Goal: Task Accomplishment & Management: Manage account settings

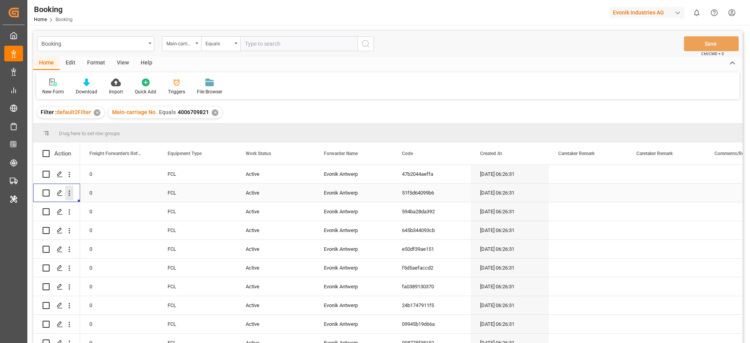
click at [67, 194] on icon "open menu" at bounding box center [69, 193] width 8 height 8
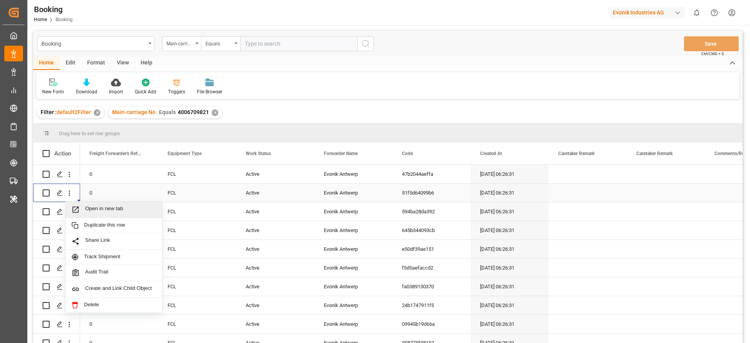
click at [100, 208] on span "Open in new tab" at bounding box center [120, 210] width 71 height 8
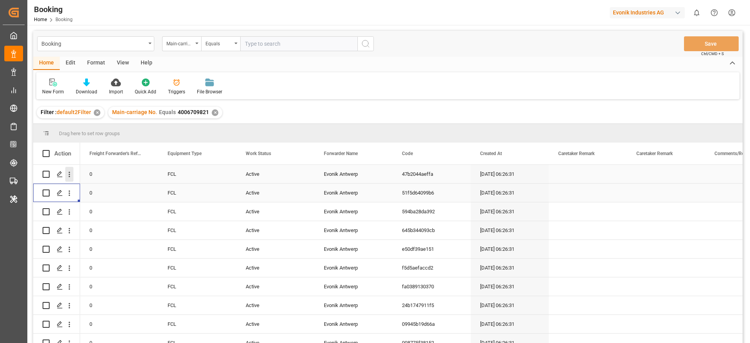
click at [72, 179] on button "open menu" at bounding box center [69, 174] width 8 height 15
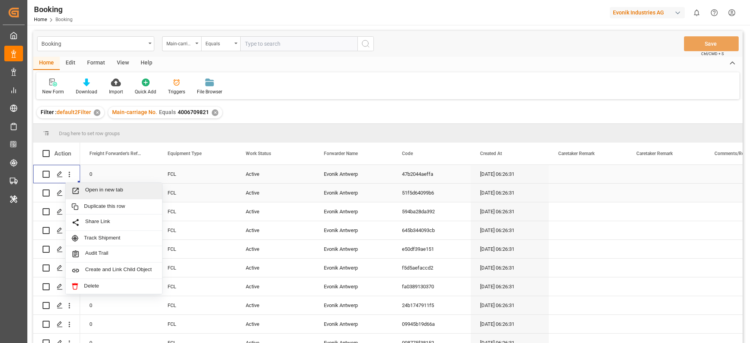
click at [99, 188] on span "Open in new tab" at bounding box center [120, 191] width 71 height 8
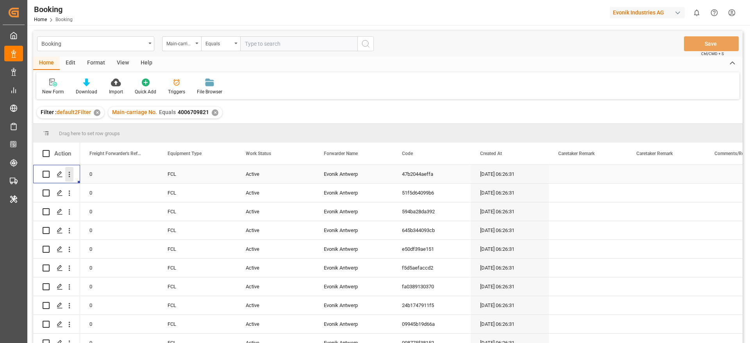
click at [71, 174] on icon "open menu" at bounding box center [69, 174] width 8 height 8
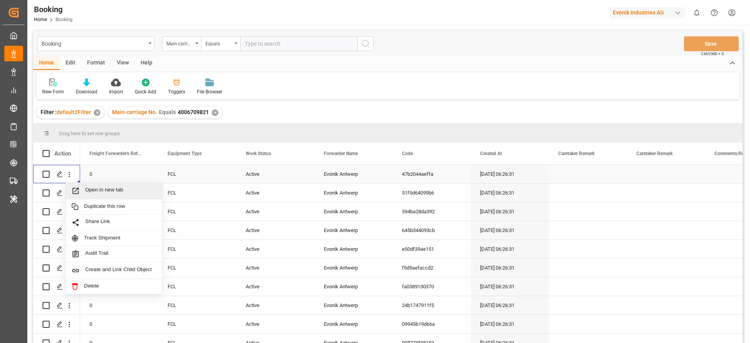
click at [87, 188] on span "Open in new tab" at bounding box center [120, 191] width 71 height 8
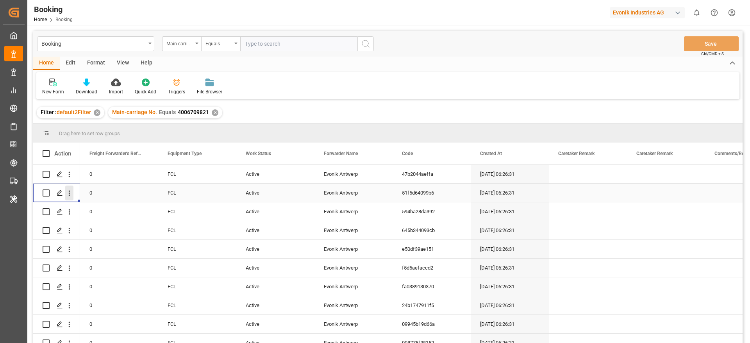
click at [72, 198] on button "open menu" at bounding box center [69, 193] width 8 height 15
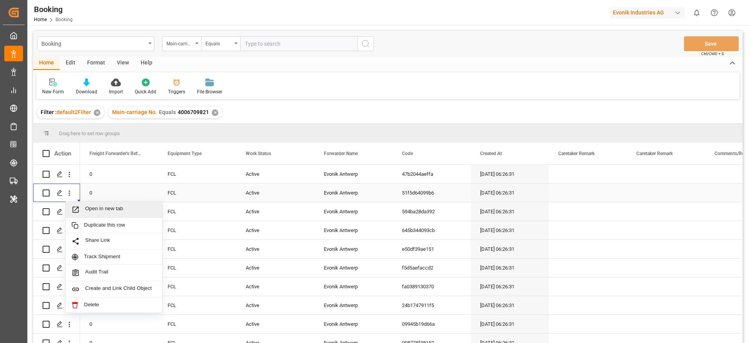
click at [94, 203] on div "Open in new tab" at bounding box center [114, 210] width 97 height 16
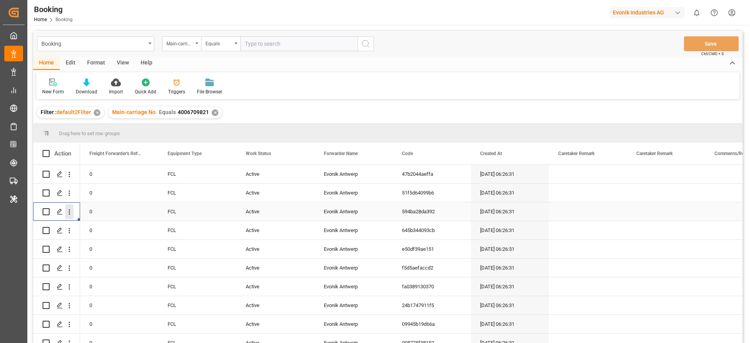
click at [70, 213] on icon "open menu" at bounding box center [69, 212] width 8 height 8
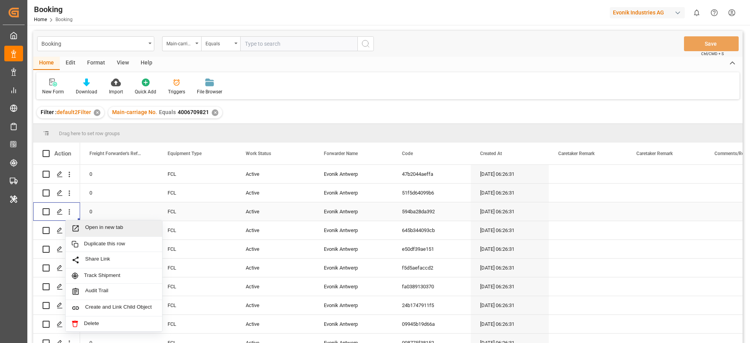
click at [107, 223] on div "Open in new tab" at bounding box center [114, 228] width 97 height 16
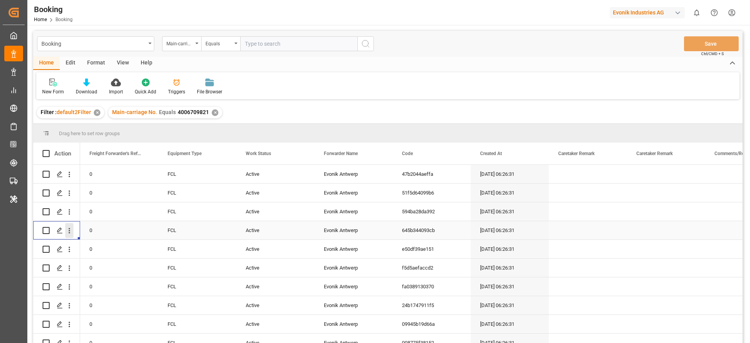
click at [73, 231] on icon "open menu" at bounding box center [69, 231] width 8 height 8
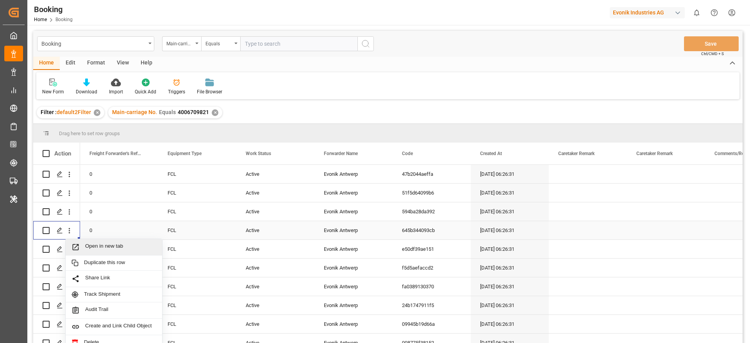
click at [95, 245] on span "Open in new tab" at bounding box center [120, 247] width 71 height 8
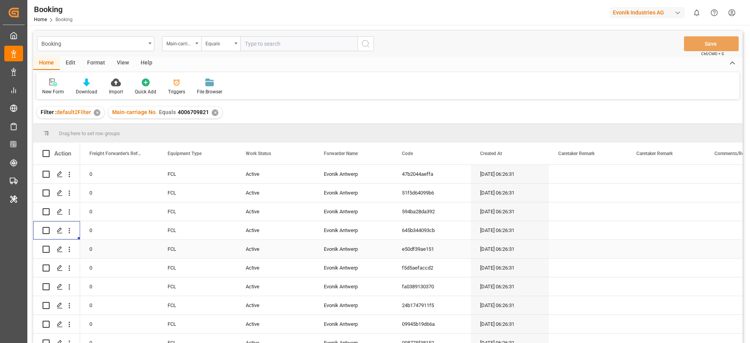
scroll to position [10, 0]
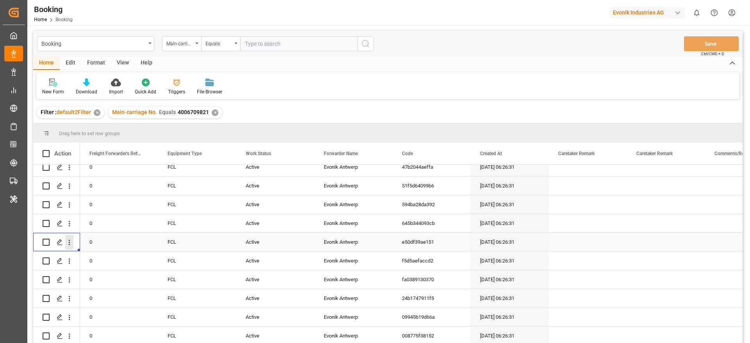
click at [70, 241] on icon "open menu" at bounding box center [69, 242] width 8 height 8
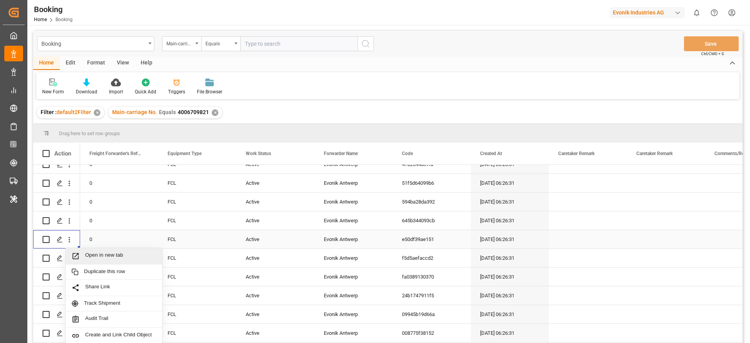
click at [113, 261] on div "Open in new tab" at bounding box center [114, 256] width 97 height 16
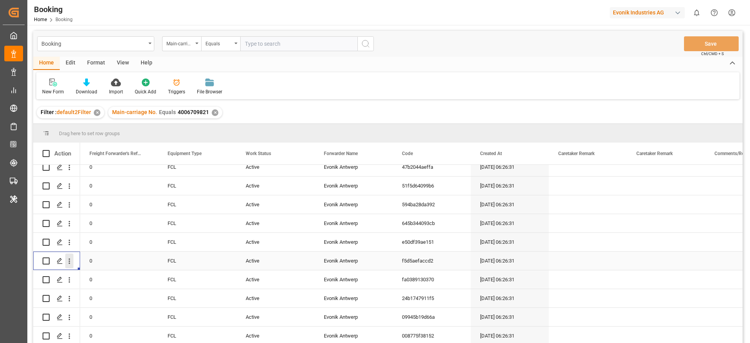
click at [70, 260] on icon "open menu" at bounding box center [69, 261] width 8 height 8
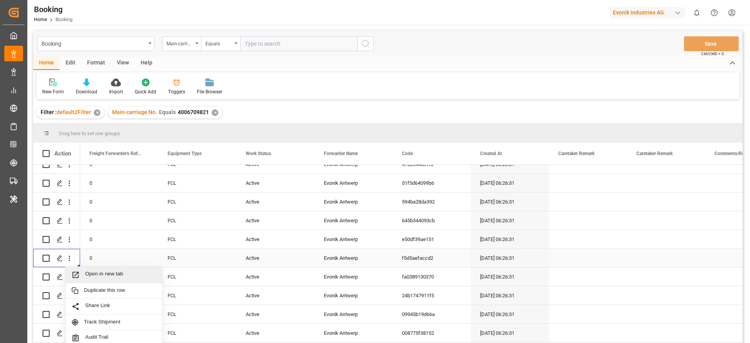
click at [107, 267] on div "Open in new tab" at bounding box center [114, 275] width 97 height 16
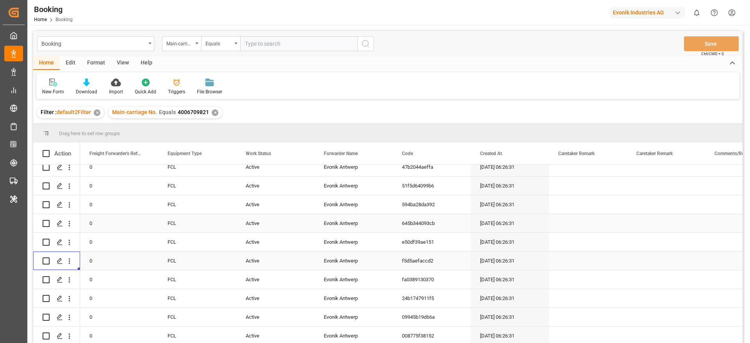
scroll to position [79, 0]
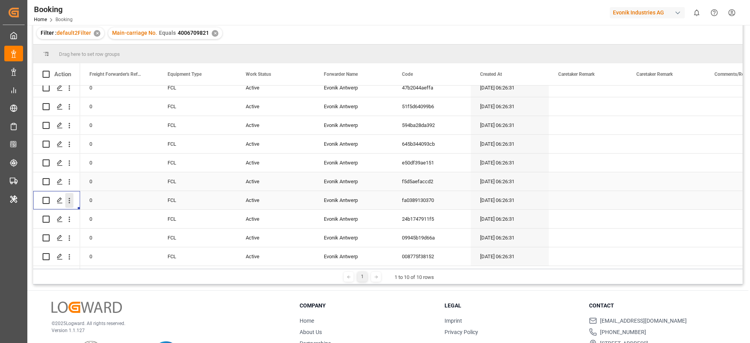
click at [72, 199] on icon "open menu" at bounding box center [69, 201] width 8 height 8
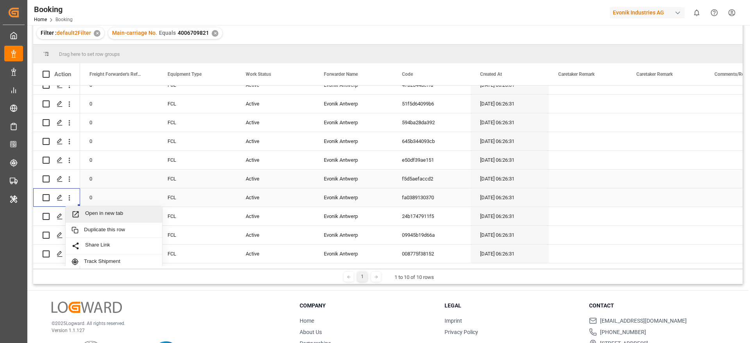
click at [104, 210] on span "Open in new tab" at bounding box center [120, 214] width 71 height 8
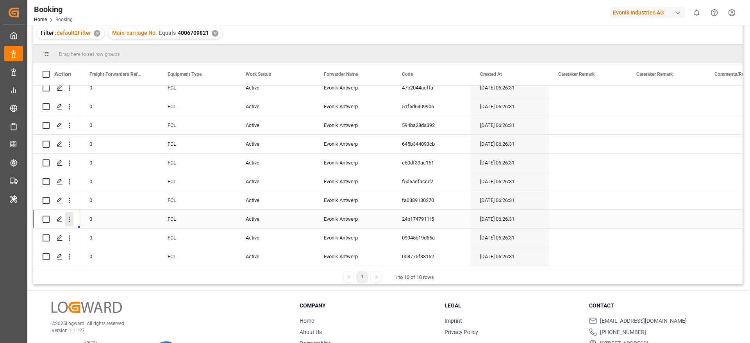
click at [70, 221] on button "open menu" at bounding box center [69, 219] width 8 height 15
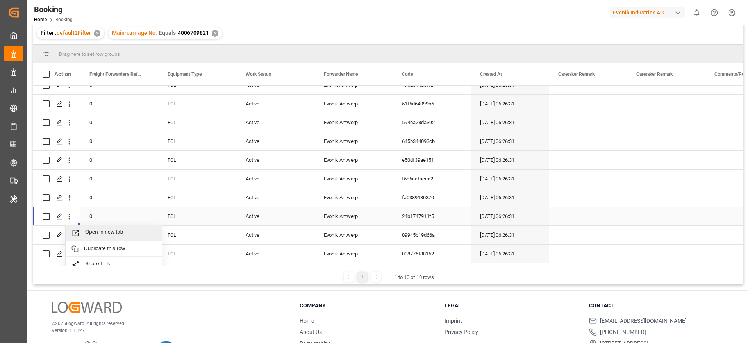
click at [86, 229] on span "Open in new tab" at bounding box center [120, 233] width 71 height 8
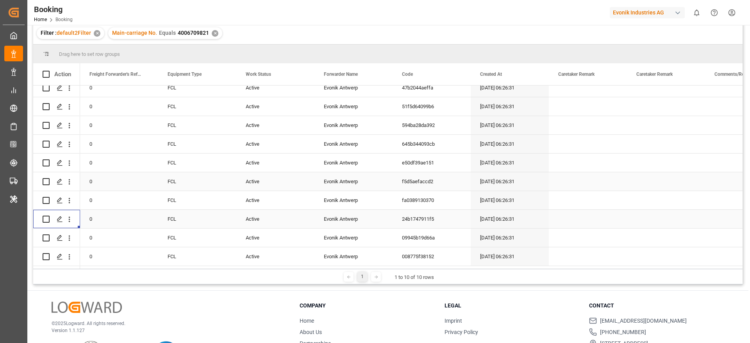
scroll to position [116, 0]
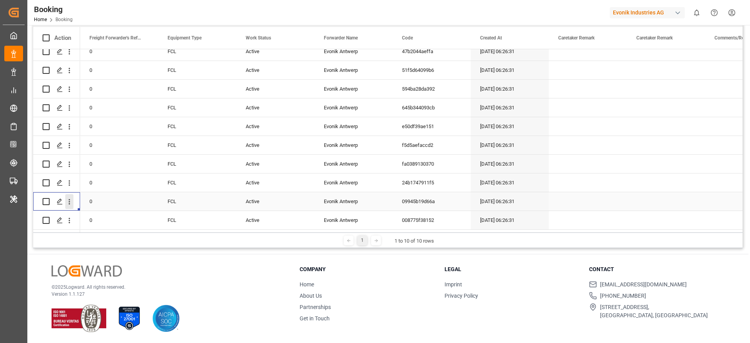
click at [66, 200] on icon "open menu" at bounding box center [69, 202] width 8 height 8
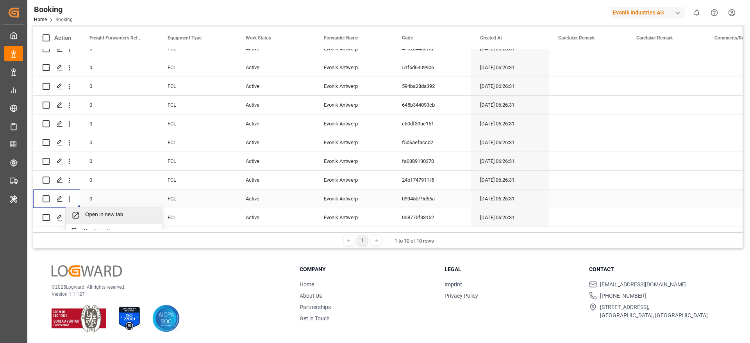
click at [95, 213] on span "Open in new tab" at bounding box center [120, 215] width 71 height 8
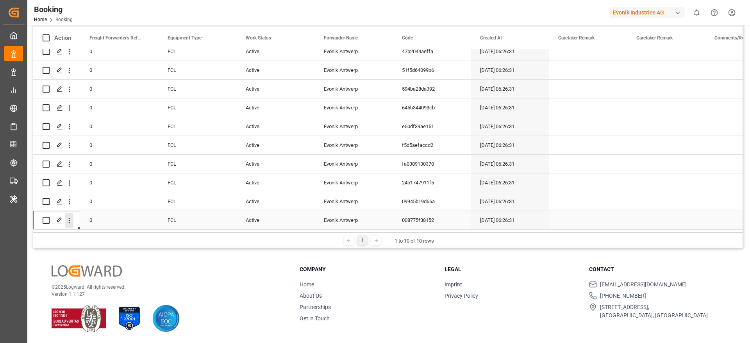
click at [66, 218] on icon "open menu" at bounding box center [69, 220] width 8 height 8
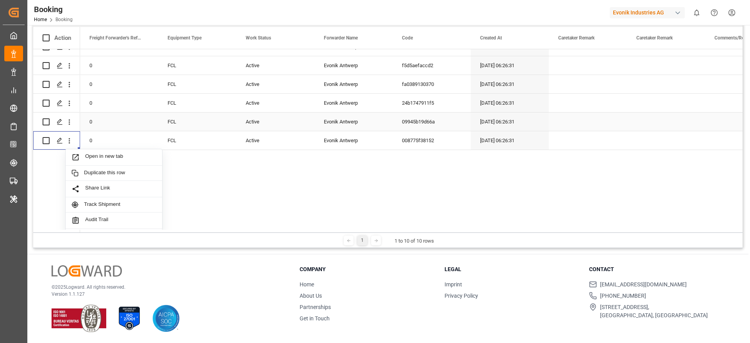
scroll to position [86, 0]
click at [116, 159] on span "Open in new tab" at bounding box center [120, 158] width 71 height 8
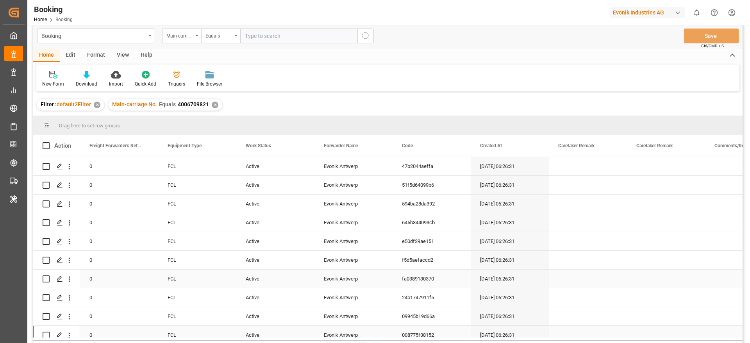
scroll to position [116, 0]
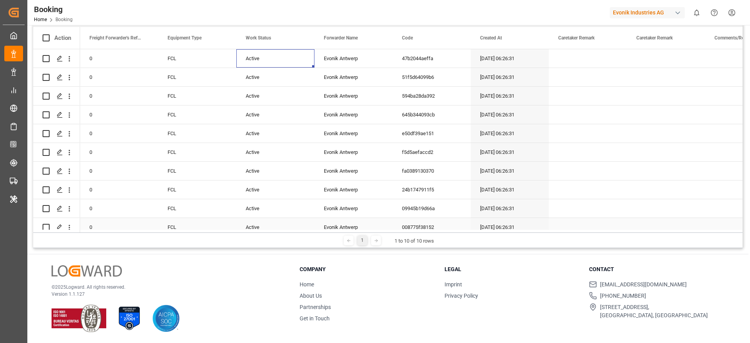
drag, startPoint x: 260, startPoint y: 56, endPoint x: 227, endPoint y: -51, distance: 112.2
click at [227, 0] on html "Created by potrace 1.15, written by Peter Selinger 2001-2017 Created by potrace…" at bounding box center [375, 171] width 750 height 343
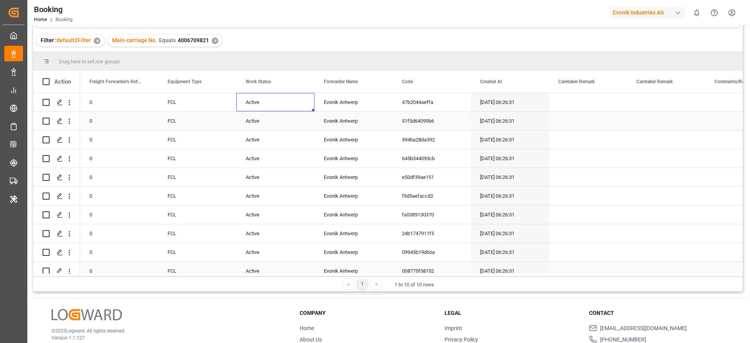
scroll to position [31, 0]
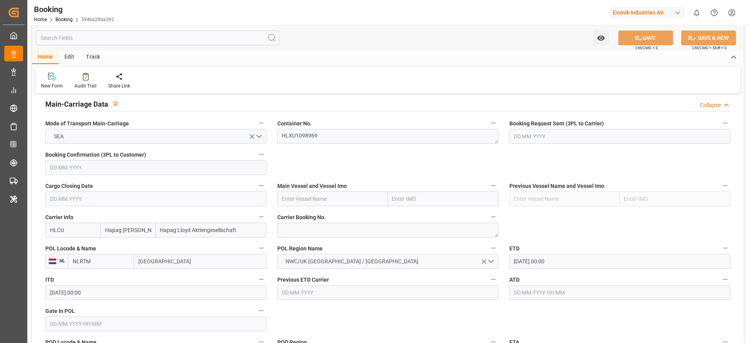
scroll to position [528, 0]
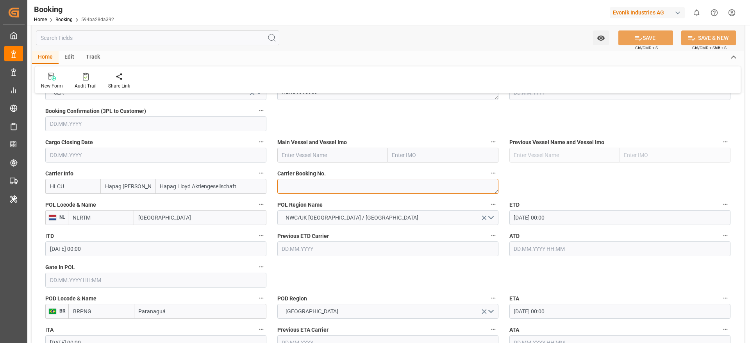
click at [323, 191] on textarea at bounding box center [387, 186] width 221 height 15
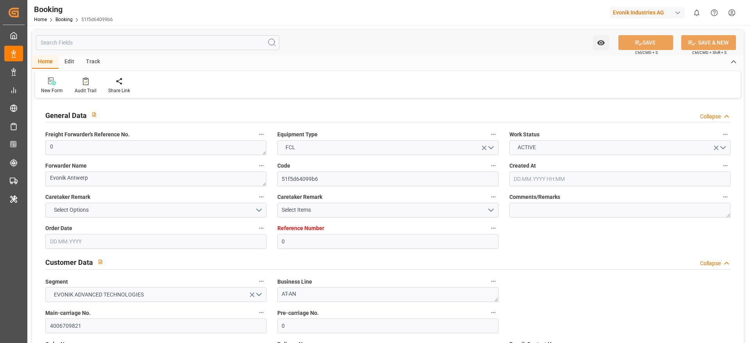
type input "0"
type input "Hapag [PERSON_NAME]"
type input "Hapag Lloyd Aktiengesellschaft"
type input "NLRTM"
type input "BRPNG"
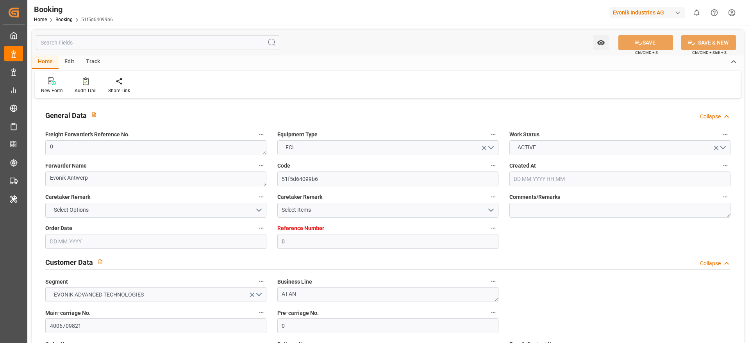
type input "0"
type input "[DATE] 06:26"
type input "[DATE]"
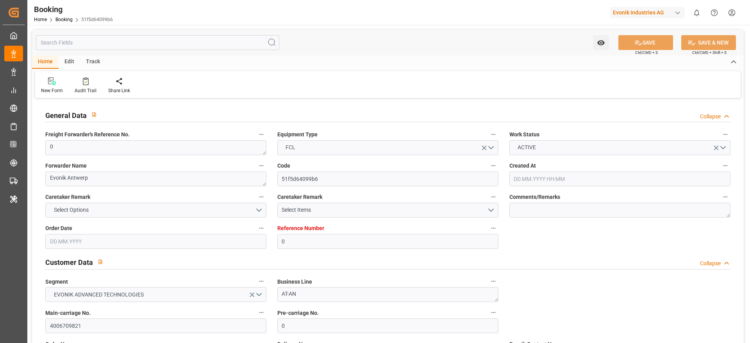
type input "[DATE] 00:00"
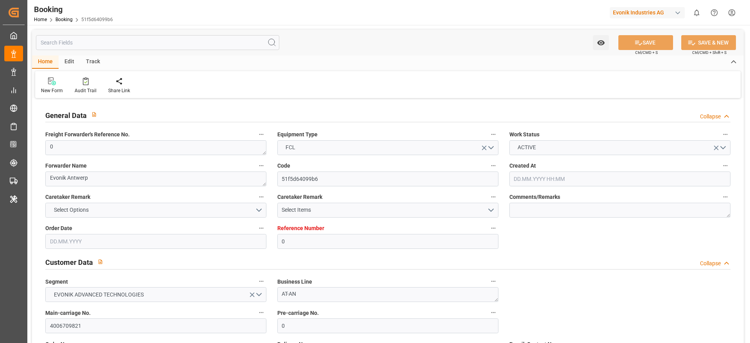
type input "11.09.2025 06:27"
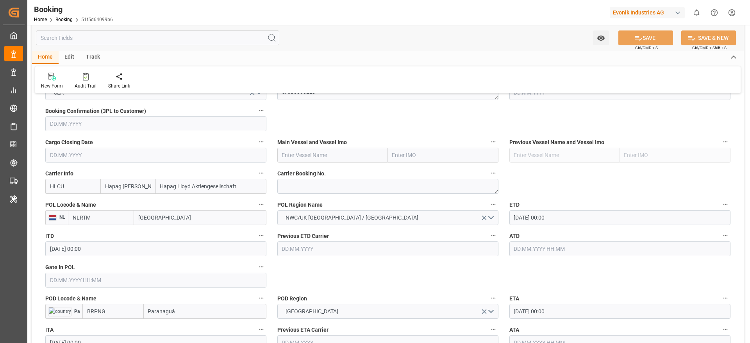
scroll to position [586, 0]
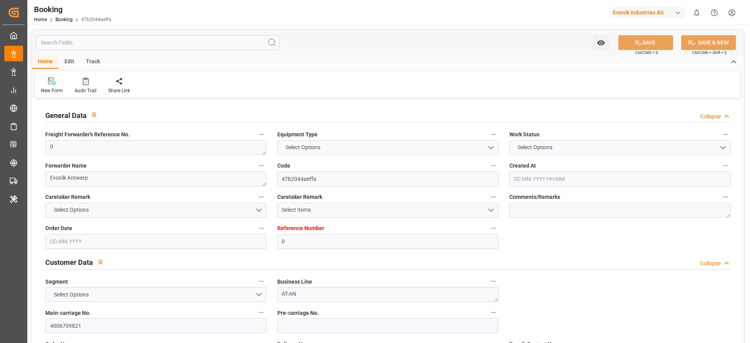
type input "0"
type input "Hapag [PERSON_NAME]"
type input "Hapag Lloyd Aktiengesellschaft"
type input "NLRTM"
type input "BRPNG"
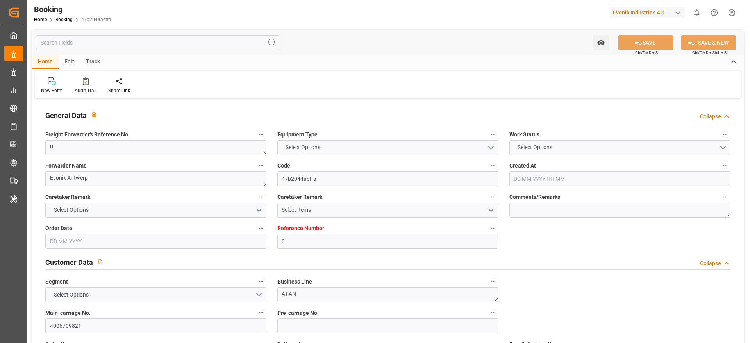
type input "0"
type input "[DATE] 06:26"
type input "[DATE]"
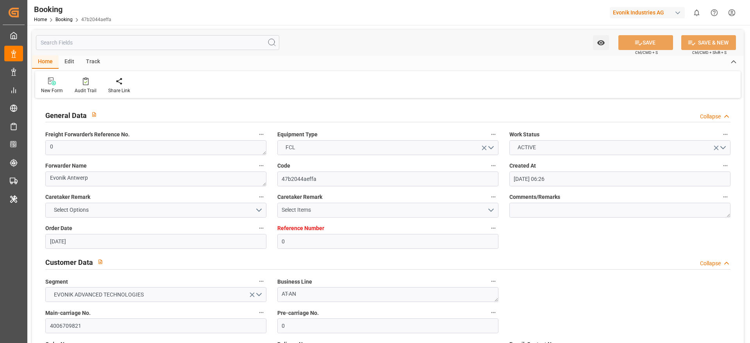
type input "[DATE] 00:00"
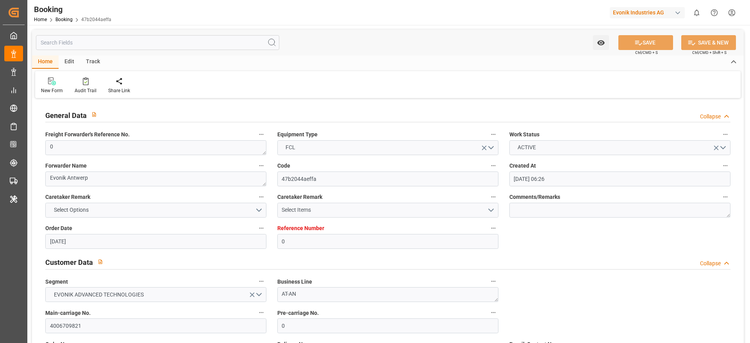
type input "[DATE] 06:27"
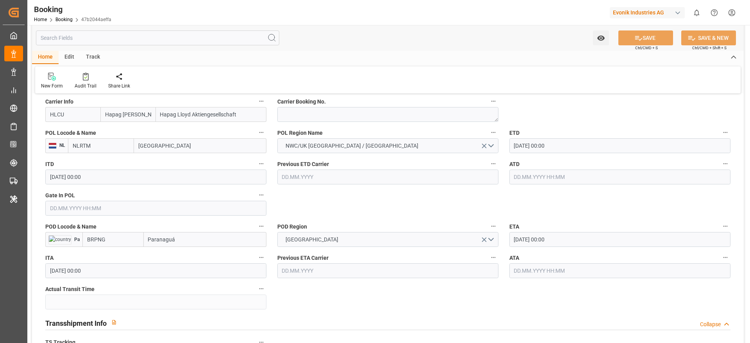
scroll to position [645, 0]
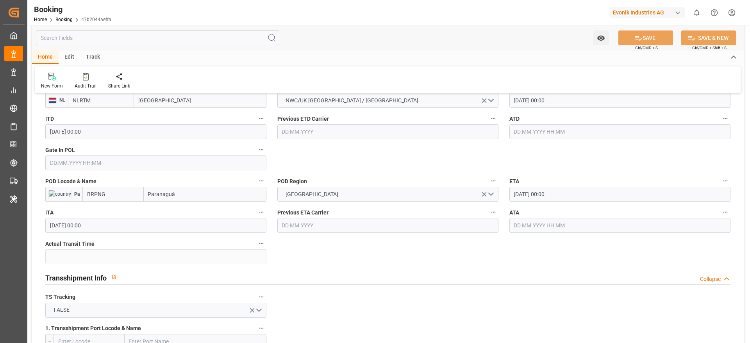
click at [132, 193] on input "BRPNG" at bounding box center [112, 194] width 61 height 15
click at [122, 214] on span "BRPNG - Paranaguá" at bounding box center [111, 211] width 47 height 6
type input "BRPNG"
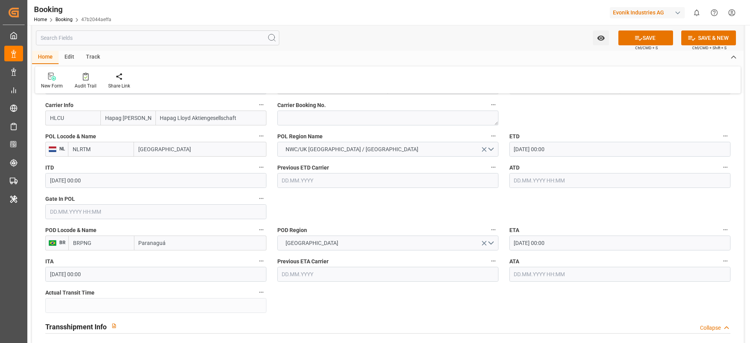
scroll to position [528, 0]
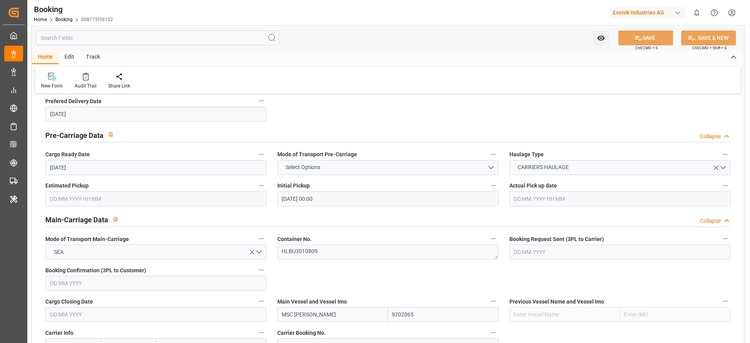
scroll to position [360, 0]
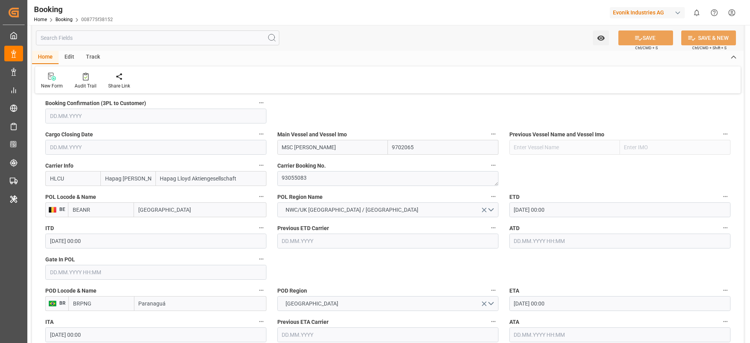
scroll to position [477, 0]
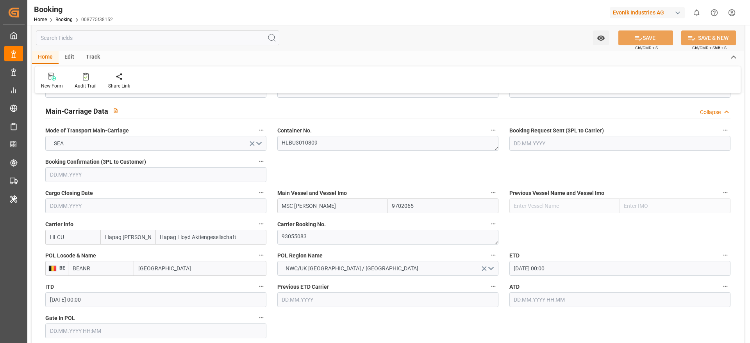
drag, startPoint x: 281, startPoint y: 206, endPoint x: 327, endPoint y: 203, distance: 45.8
click at [327, 203] on input "MSC [PERSON_NAME]" at bounding box center [332, 206] width 111 height 15
click at [314, 237] on textarea "93055083" at bounding box center [387, 237] width 221 height 15
drag, startPoint x: 281, startPoint y: 207, endPoint x: 322, endPoint y: 204, distance: 41.9
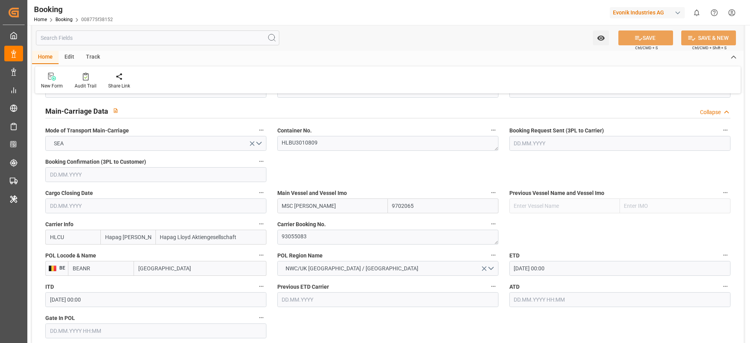
click at [322, 204] on input "MSC [PERSON_NAME]" at bounding box center [332, 206] width 111 height 15
click at [310, 236] on textarea "93055083" at bounding box center [387, 237] width 221 height 15
drag, startPoint x: 279, startPoint y: 204, endPoint x: 325, endPoint y: 205, distance: 45.7
click at [325, 205] on input "MSC [PERSON_NAME]" at bounding box center [332, 206] width 111 height 15
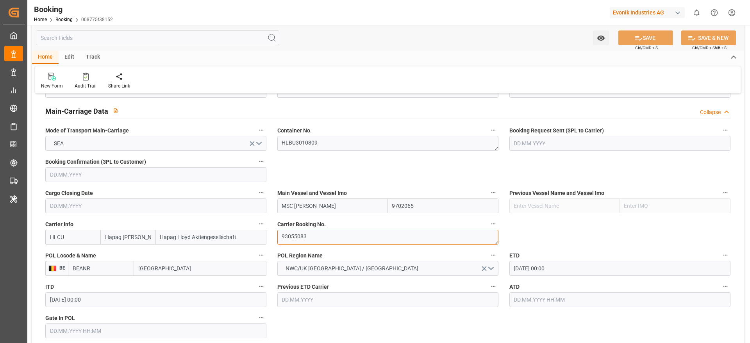
click at [294, 236] on textarea "93055083" at bounding box center [387, 237] width 221 height 15
click at [311, 237] on textarea "93055083" at bounding box center [387, 237] width 221 height 15
drag, startPoint x: 282, startPoint y: 204, endPoint x: 320, endPoint y: 203, distance: 38.7
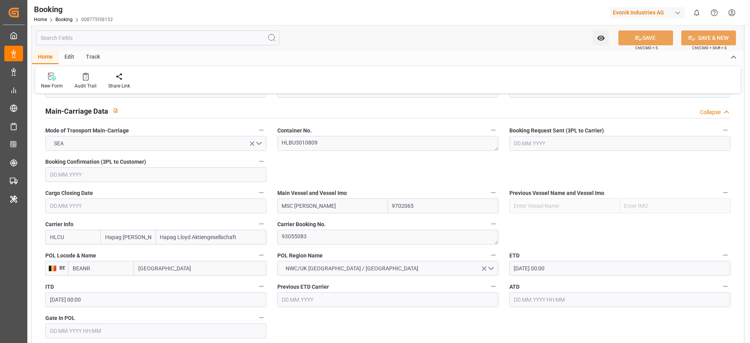
click at [320, 203] on input "MSC [PERSON_NAME]" at bounding box center [332, 206] width 111 height 15
click at [299, 238] on textarea "93055083" at bounding box center [387, 237] width 221 height 15
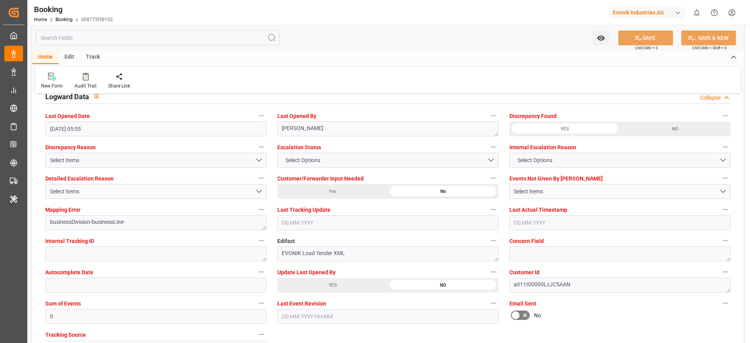
scroll to position [1423, 0]
click at [328, 291] on div "YES" at bounding box center [332, 286] width 111 height 15
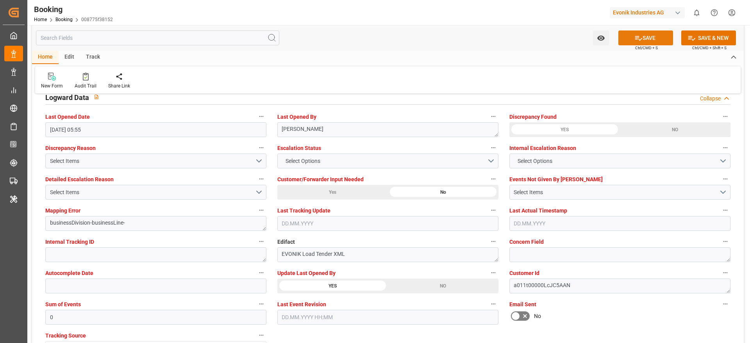
click at [644, 39] on button "SAVE" at bounding box center [646, 37] width 55 height 15
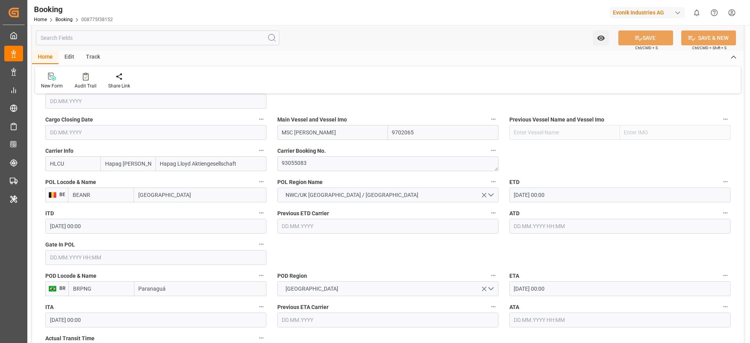
scroll to position [523, 0]
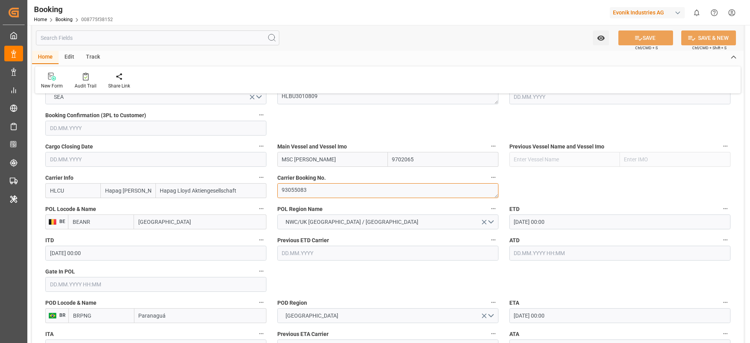
click at [292, 190] on textarea "93055083" at bounding box center [387, 190] width 221 height 15
drag, startPoint x: 281, startPoint y: 160, endPoint x: 324, endPoint y: 159, distance: 43.0
click at [324, 159] on input "MSC [PERSON_NAME]" at bounding box center [332, 159] width 111 height 15
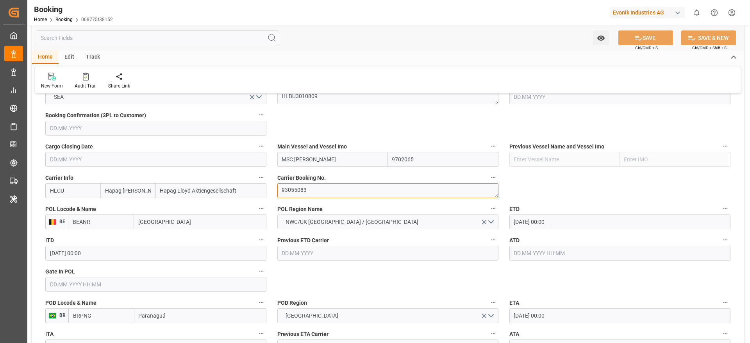
click at [296, 186] on textarea "93055083" at bounding box center [387, 190] width 221 height 15
drag, startPoint x: 283, startPoint y: 161, endPoint x: 327, endPoint y: 156, distance: 44.0
click at [327, 156] on input "MSC [PERSON_NAME]" at bounding box center [332, 159] width 111 height 15
click at [297, 192] on textarea "93055083" at bounding box center [387, 190] width 221 height 15
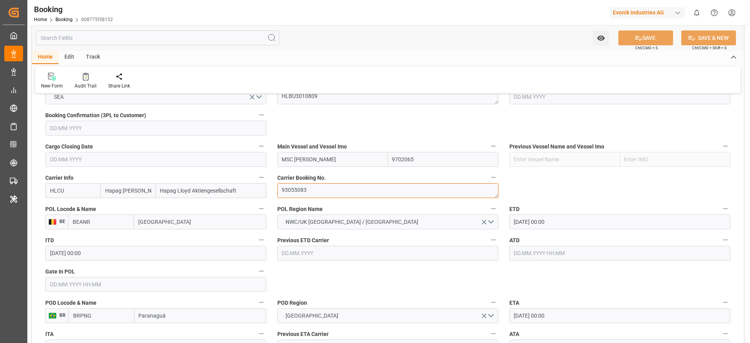
click at [297, 192] on textarea "93055083" at bounding box center [387, 190] width 221 height 15
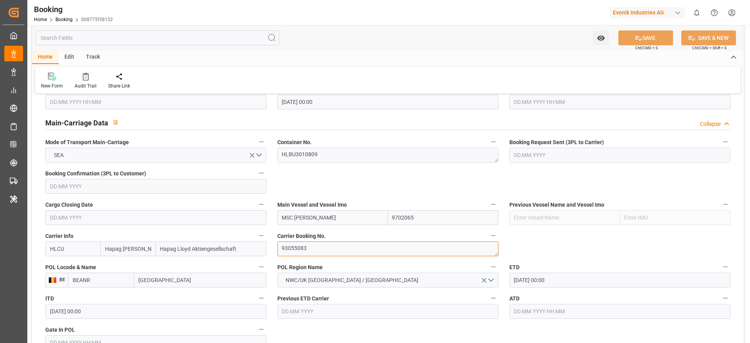
scroll to position [443, 0]
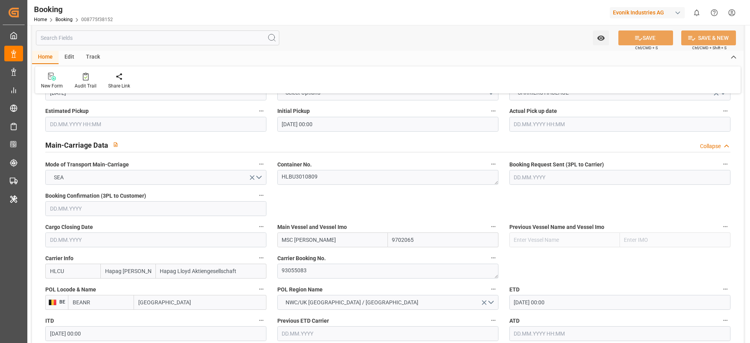
drag, startPoint x: 282, startPoint y: 243, endPoint x: 327, endPoint y: 240, distance: 44.7
click at [327, 240] on input "MSC [PERSON_NAME]" at bounding box center [332, 240] width 111 height 15
click at [302, 266] on textarea "93055083" at bounding box center [387, 271] width 221 height 15
drag, startPoint x: 281, startPoint y: 239, endPoint x: 322, endPoint y: 238, distance: 40.6
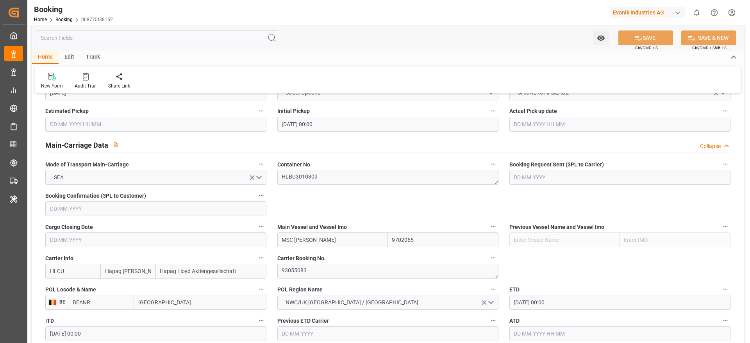
click at [322, 238] on input "MSC [PERSON_NAME]" at bounding box center [332, 240] width 111 height 15
click at [303, 245] on input "MSC [PERSON_NAME]" at bounding box center [332, 240] width 111 height 15
drag, startPoint x: 280, startPoint y: 240, endPoint x: 337, endPoint y: 246, distance: 57.0
click at [337, 246] on input "MSC [PERSON_NAME]" at bounding box center [332, 240] width 111 height 15
click at [296, 267] on textarea "93055083" at bounding box center [387, 271] width 221 height 15
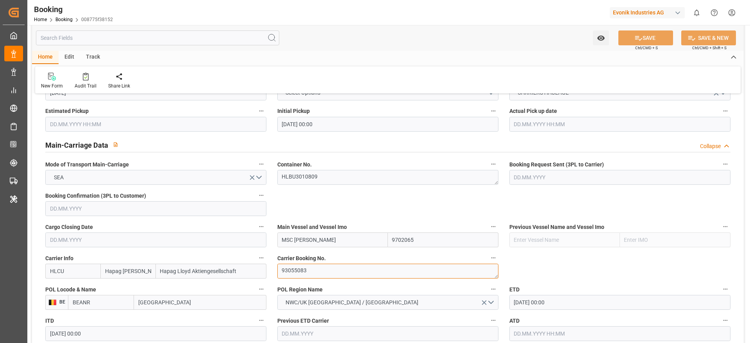
click at [296, 267] on textarea "93055083" at bounding box center [387, 271] width 221 height 15
click at [291, 278] on textarea "93055083" at bounding box center [387, 271] width 221 height 15
click at [282, 241] on input "MSC [PERSON_NAME]" at bounding box center [332, 240] width 111 height 15
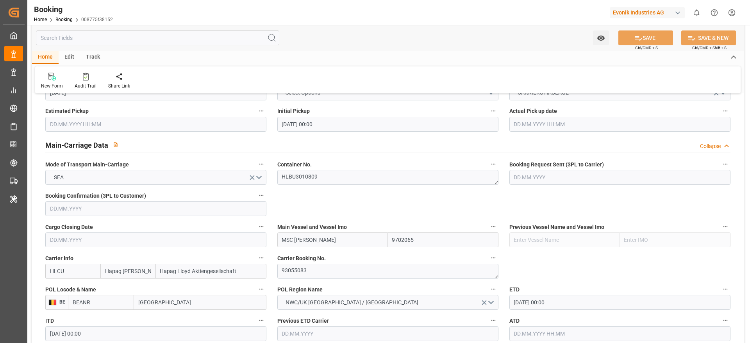
drag, startPoint x: 282, startPoint y: 241, endPoint x: 325, endPoint y: 243, distance: 43.0
click at [325, 243] on input "MSC [PERSON_NAME]" at bounding box center [332, 240] width 111 height 15
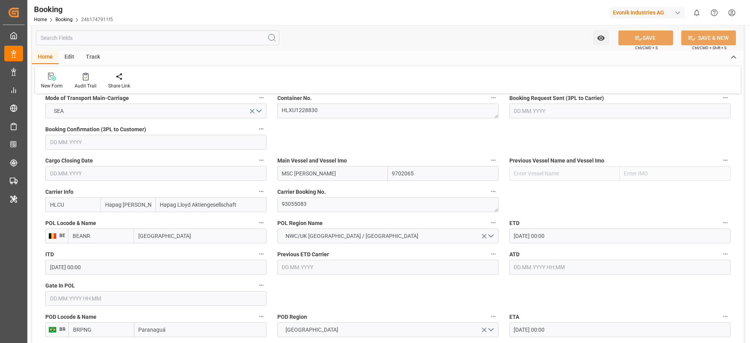
scroll to position [528, 0]
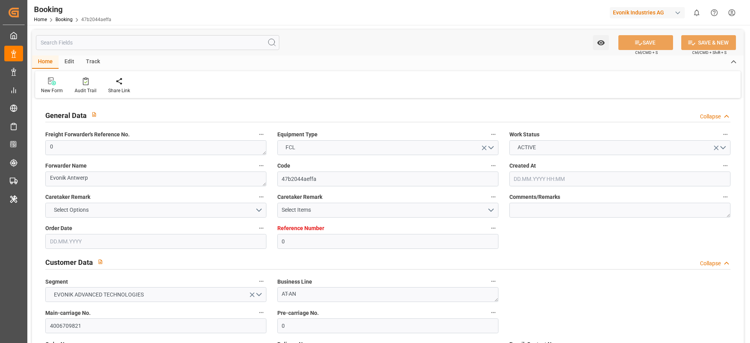
type input "0"
type input "Hapag [PERSON_NAME]"
type input "Hapag Lloyd Aktiengesellschaft"
type input "NLRTM"
type input "BRPNG"
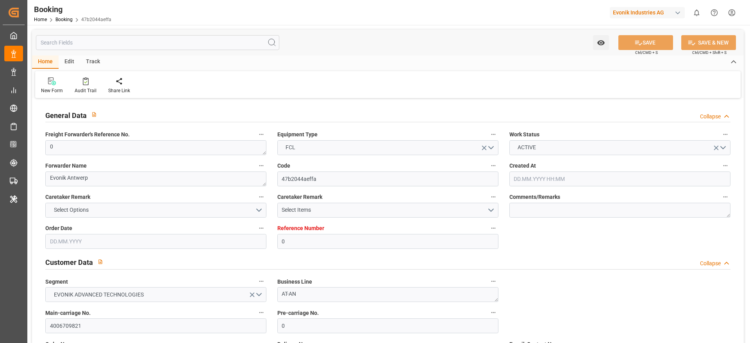
type input "0"
type input "[DATE] 06:26"
type input "[DATE]"
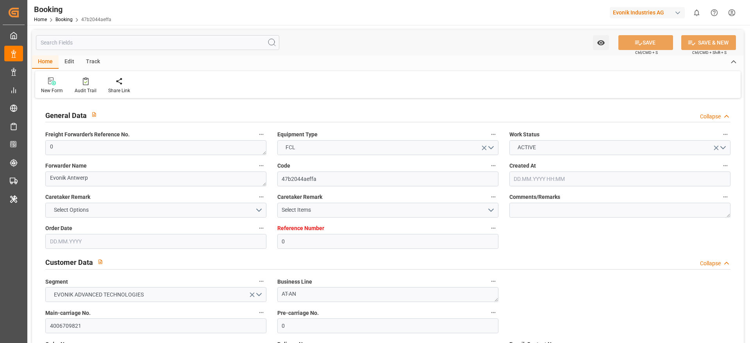
type input "[DATE] 00:00"
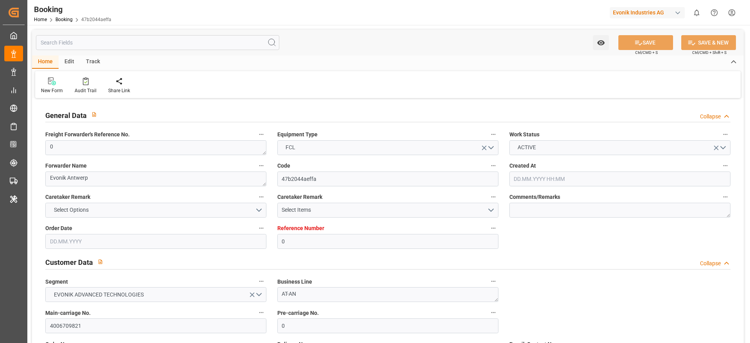
type input "[DATE] 06:27"
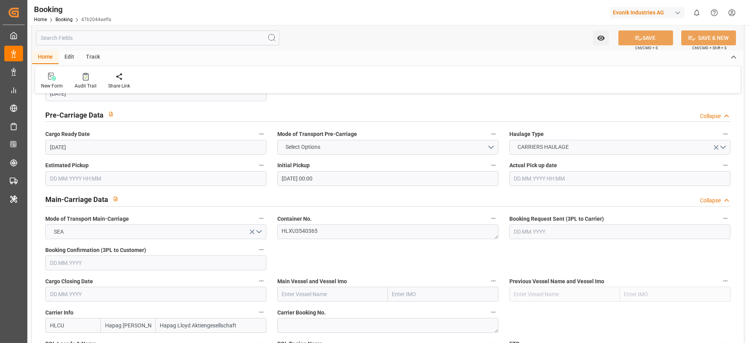
scroll to position [469, 0]
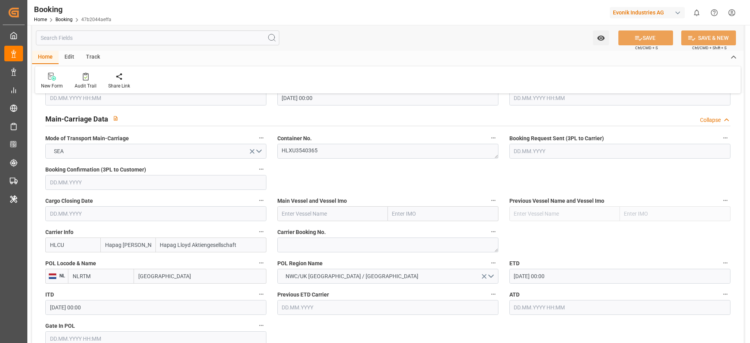
click at [292, 255] on div "POL Region Name NWC/UK NORTH WEST CONTINENT / UK" at bounding box center [388, 270] width 232 height 31
click at [293, 245] on textarea at bounding box center [387, 245] width 221 height 15
paste textarea "93055083"
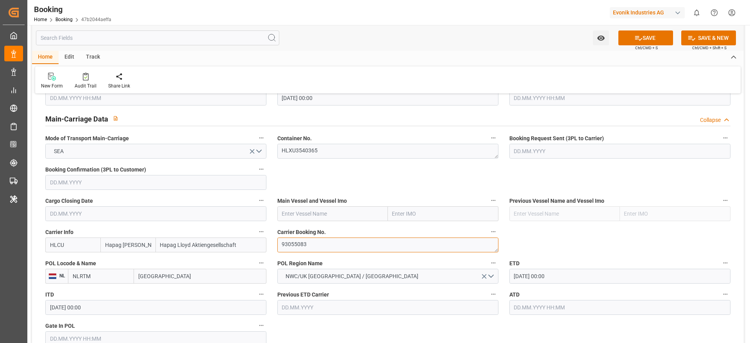
scroll to position [586, 0]
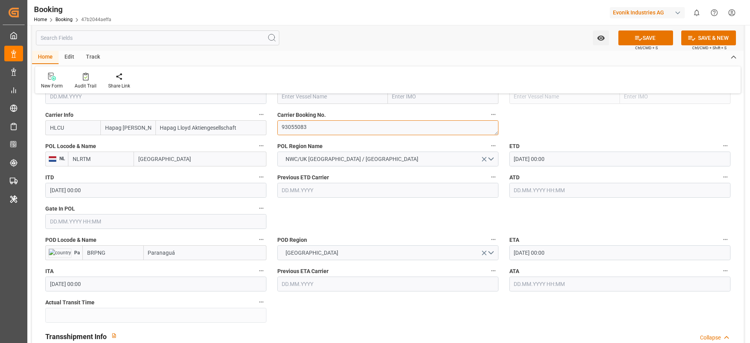
type textarea "93055083"
click at [300, 101] on input "text" at bounding box center [332, 96] width 111 height 15
paste input "MSC [PERSON_NAME]"
type input "MSC [PERSON_NAME]"
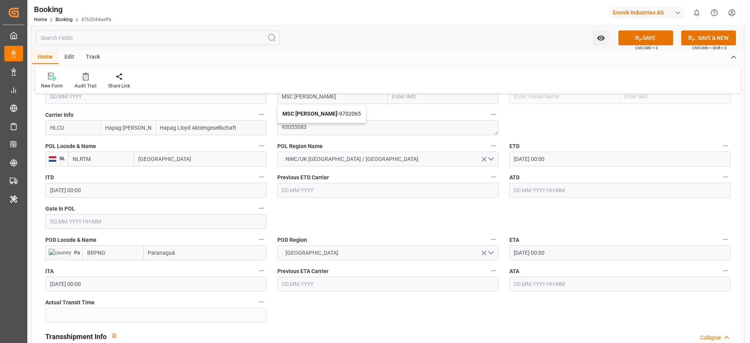
click at [314, 116] on b "MSC [PERSON_NAME]" at bounding box center [310, 114] width 55 height 6
type input "9702065"
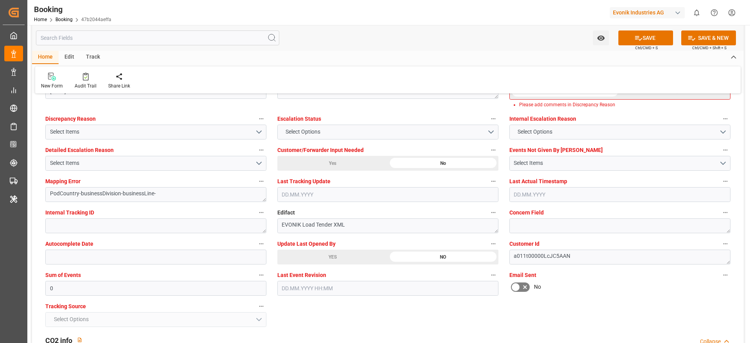
scroll to position [1583, 0]
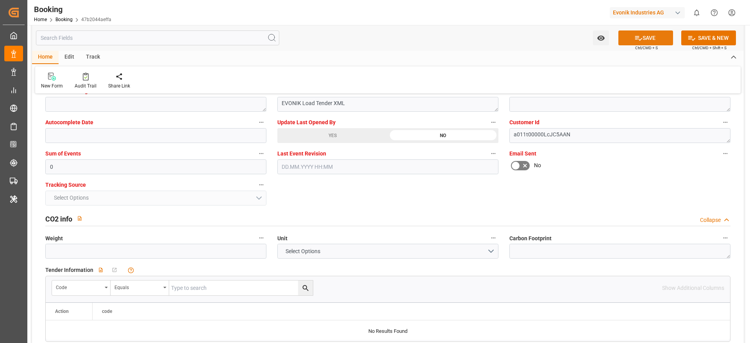
type input "MSC [PERSON_NAME]"
click at [637, 41] on icon at bounding box center [639, 38] width 8 height 8
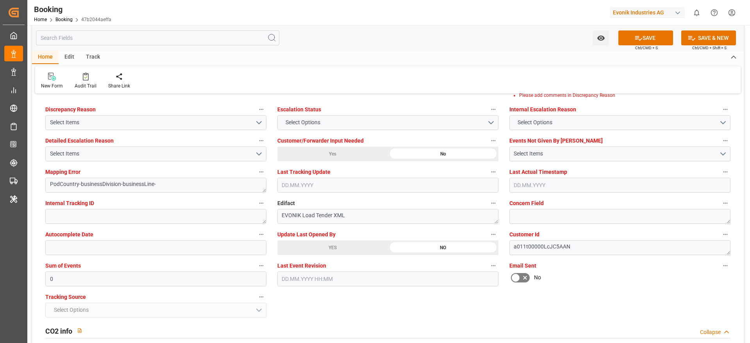
scroll to position [1486, 0]
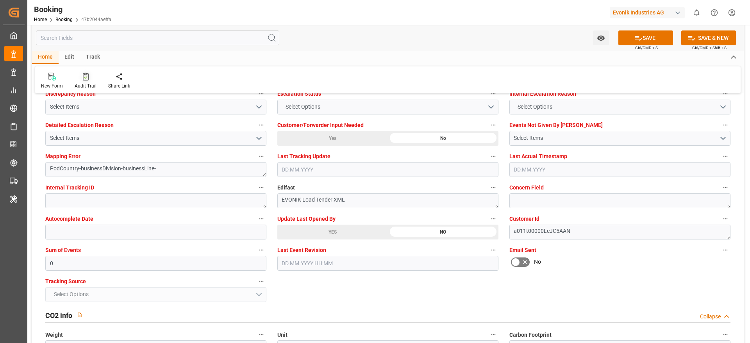
click at [86, 83] on div "Audit Trail" at bounding box center [86, 85] width 22 height 7
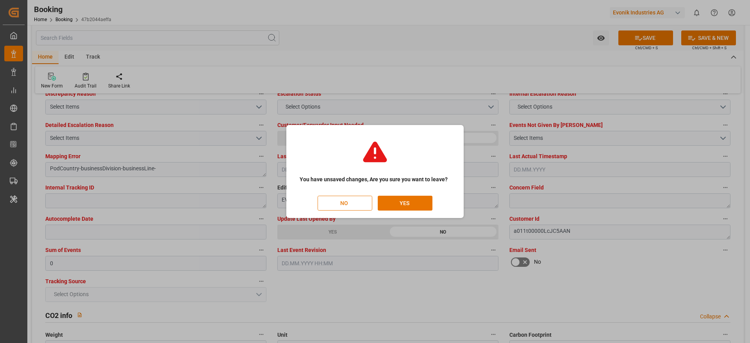
click at [365, 206] on button "NO" at bounding box center [345, 203] width 55 height 15
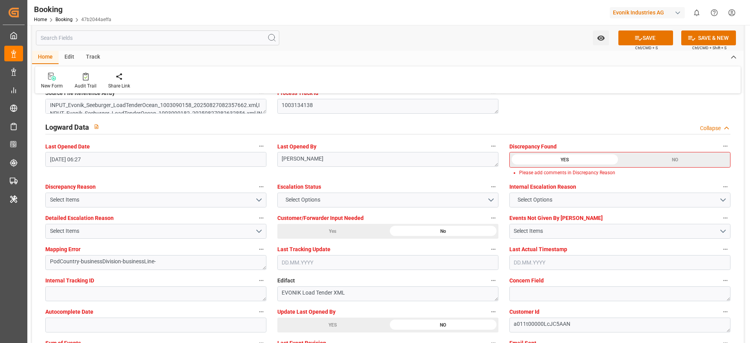
scroll to position [1427, 0]
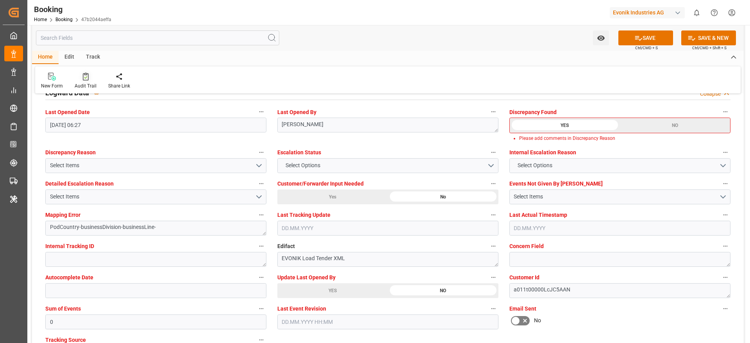
click at [77, 79] on div at bounding box center [86, 76] width 22 height 8
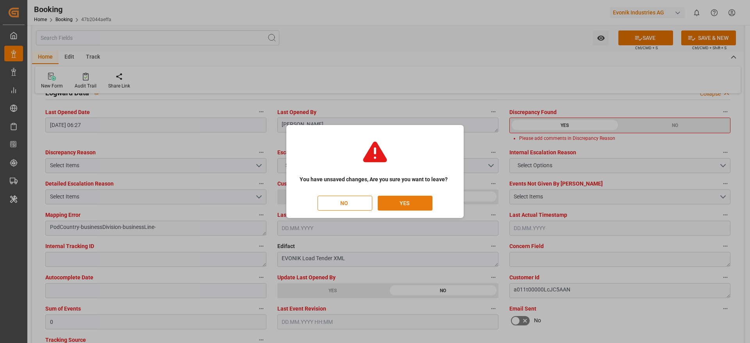
click at [402, 204] on button "YES" at bounding box center [405, 203] width 55 height 15
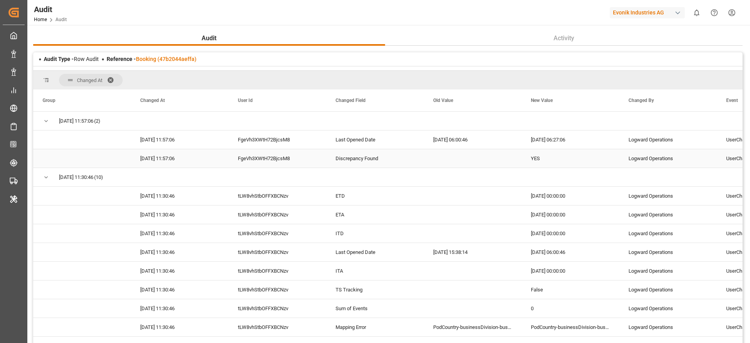
click at [283, 166] on div "FgeVh3XWtH72BjcsM8" at bounding box center [278, 158] width 98 height 18
click at [388, 160] on div "Discrepancy Found" at bounding box center [375, 158] width 98 height 18
click at [532, 161] on div "YES" at bounding box center [571, 158] width 98 height 18
click at [345, 162] on div "Discrepancy Found" at bounding box center [375, 158] width 98 height 18
click at [178, 60] on link "Booking (47b2044aeffa)" at bounding box center [166, 59] width 61 height 6
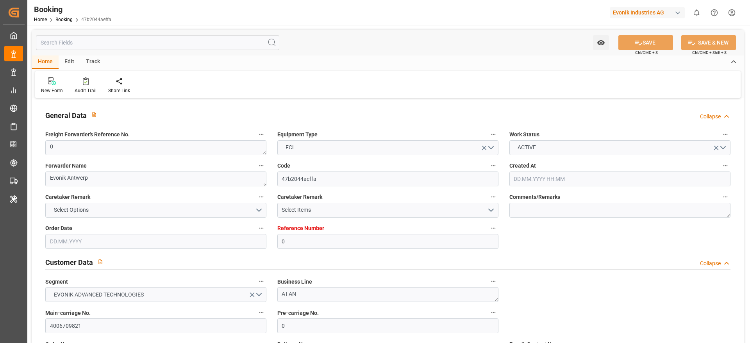
type input "0"
type input "Hapag [PERSON_NAME]"
type input "Hapag Lloyd Aktiengesellschaft"
type input "NLRTM"
type input "BRPNG"
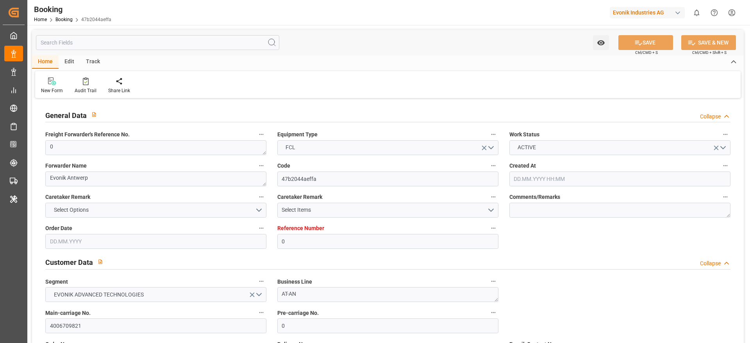
type input "0"
type input "[DATE] 06:26"
type input "[DATE]"
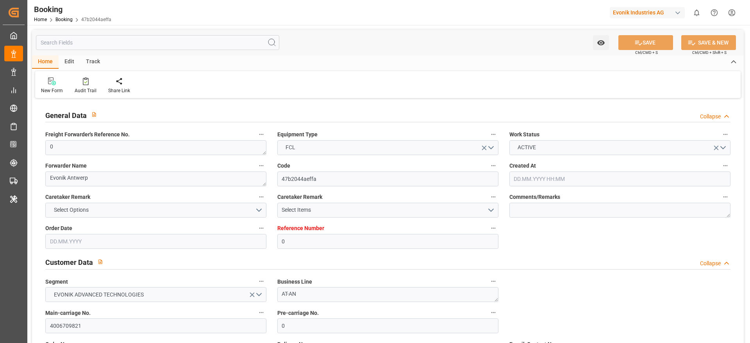
type input "[DATE] 00:00"
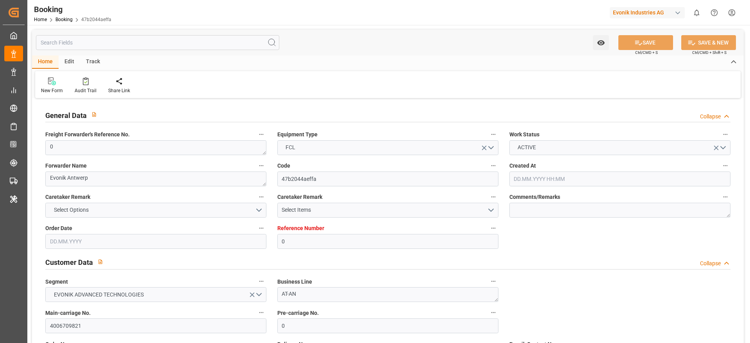
type input "[DATE] 06:27"
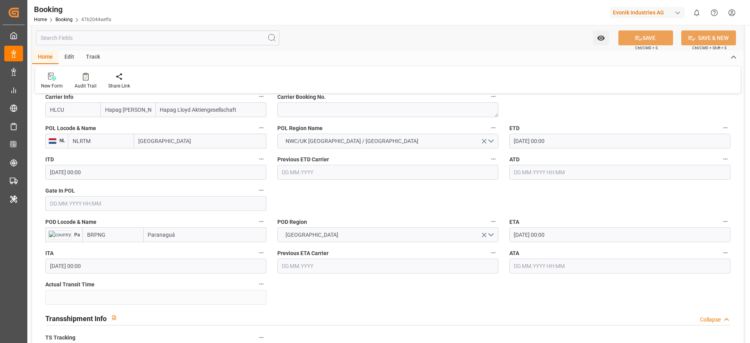
scroll to position [586, 0]
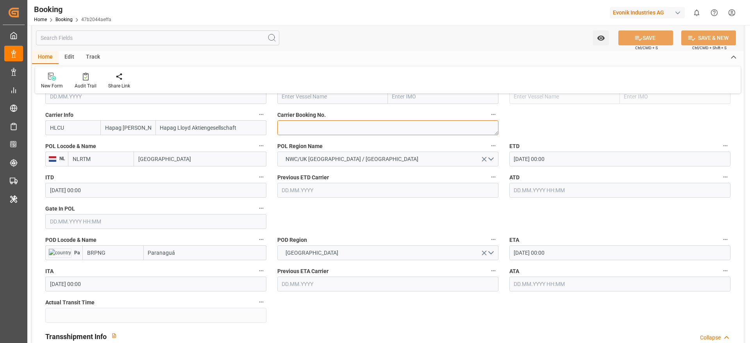
click at [331, 125] on textarea at bounding box center [387, 127] width 221 height 15
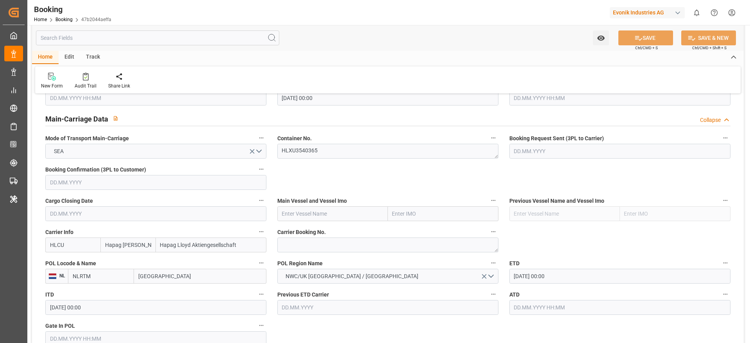
click at [306, 222] on div "Main Vessel and Vessel Imo" at bounding box center [388, 208] width 232 height 31
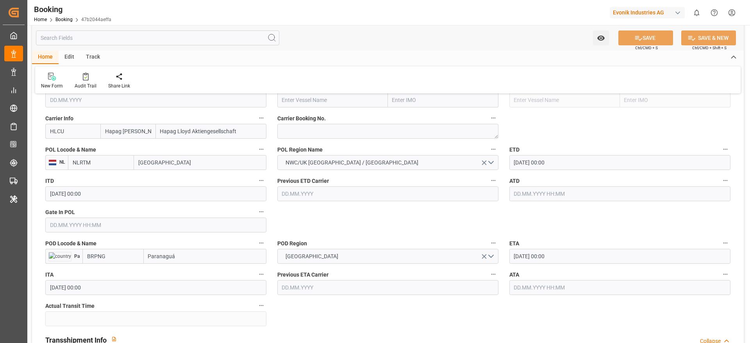
scroll to position [528, 0]
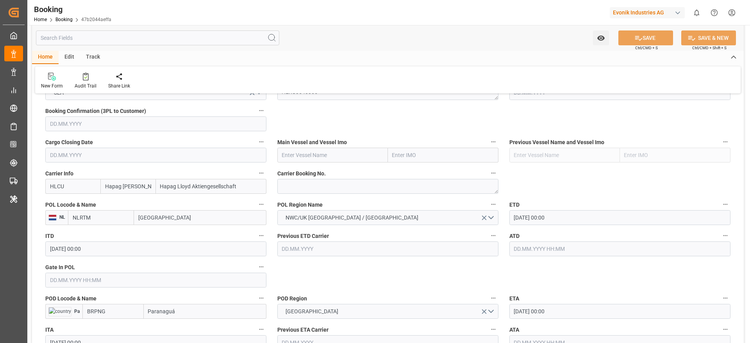
click at [125, 306] on input "BRPNG" at bounding box center [112, 311] width 61 height 15
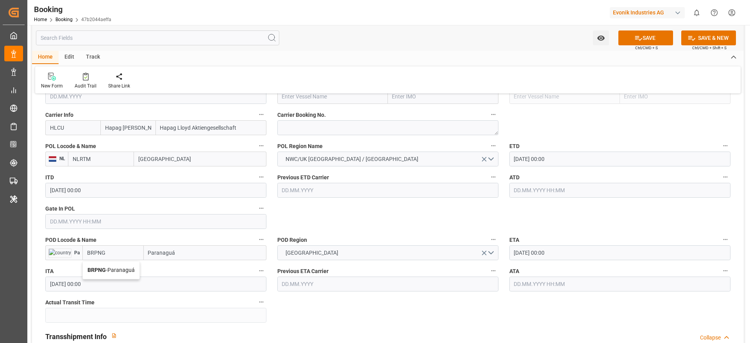
click at [116, 264] on div "BRPNG - Paranaguá" at bounding box center [111, 270] width 57 height 18
type input "BRPNG"
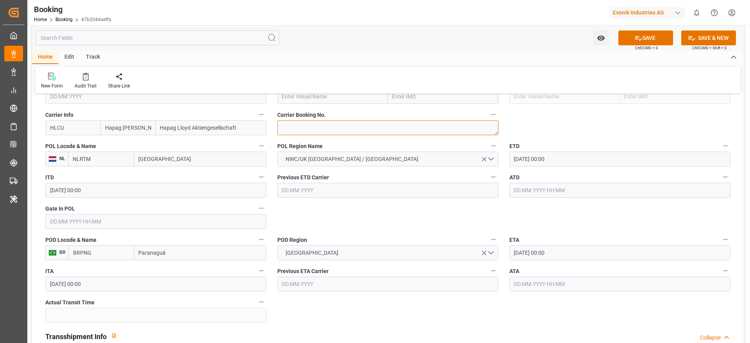
click at [295, 128] on textarea at bounding box center [387, 127] width 221 height 15
paste textarea "93055083"
type textarea "93055083"
click at [305, 102] on input "text" at bounding box center [332, 96] width 111 height 15
paste input "MSC LETIZIA"
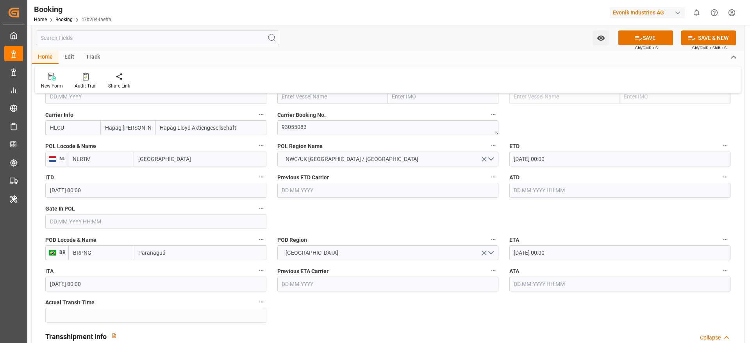
type input "MSC LETIZIA"
click at [311, 111] on b "MSC LETIZIA" at bounding box center [310, 114] width 55 height 6
type input "9702065"
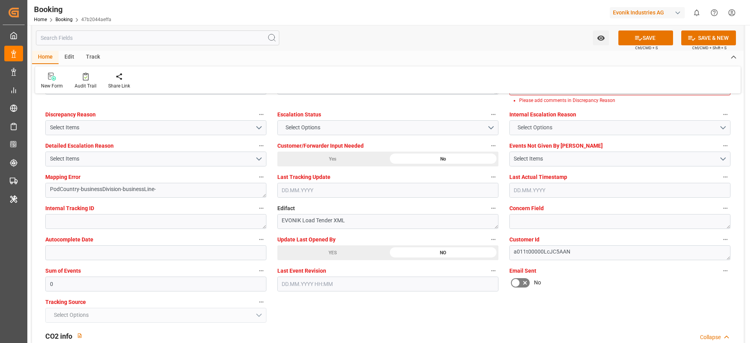
scroll to position [1407, 0]
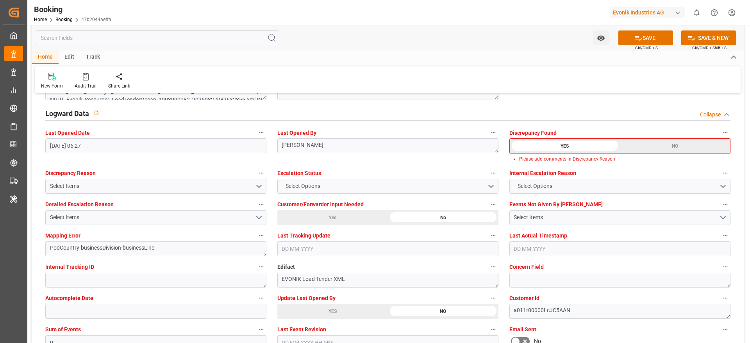
type input "MSC LETIZIA"
click at [655, 149] on div "NO" at bounding box center [675, 146] width 110 height 15
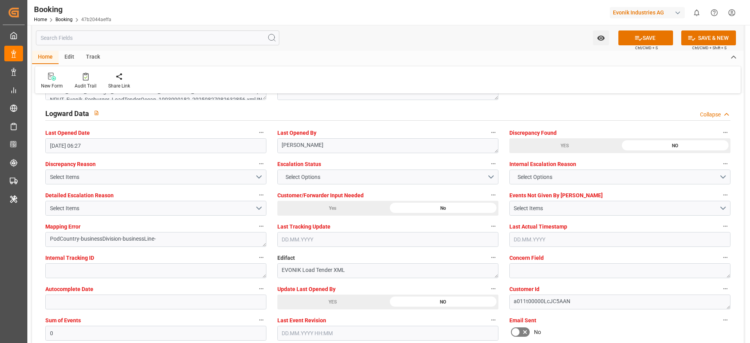
scroll to position [1465, 0]
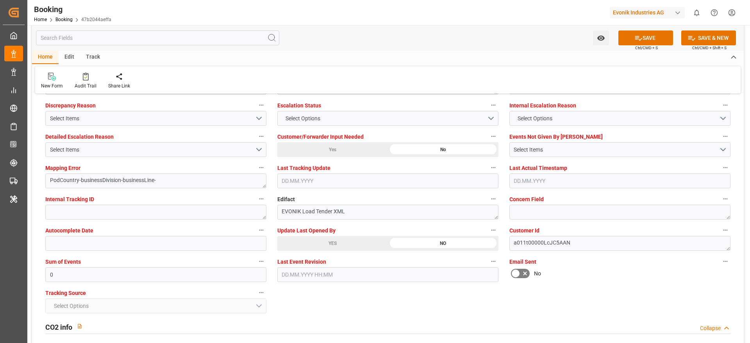
click at [317, 246] on div "YES" at bounding box center [332, 243] width 111 height 15
click at [642, 38] on button "SAVE" at bounding box center [646, 37] width 55 height 15
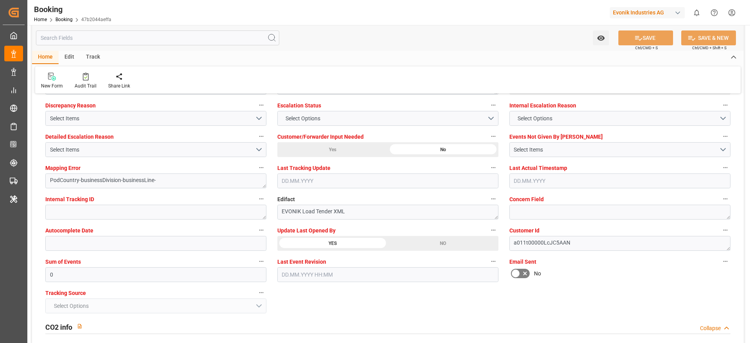
scroll to position [1407, 0]
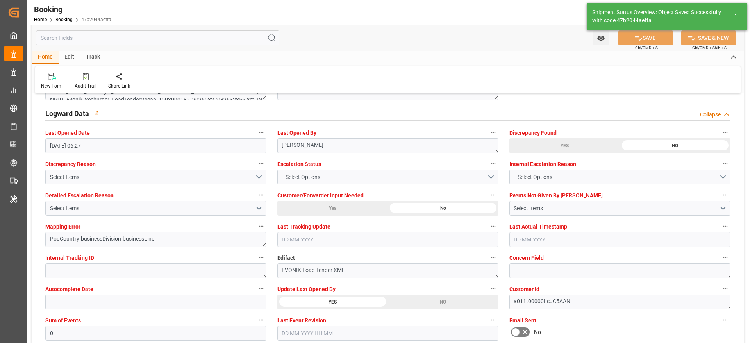
type textarea "varshini suresh"
type textarea "businessDivision-businessLine-"
type input "11.09.2025 06:44"
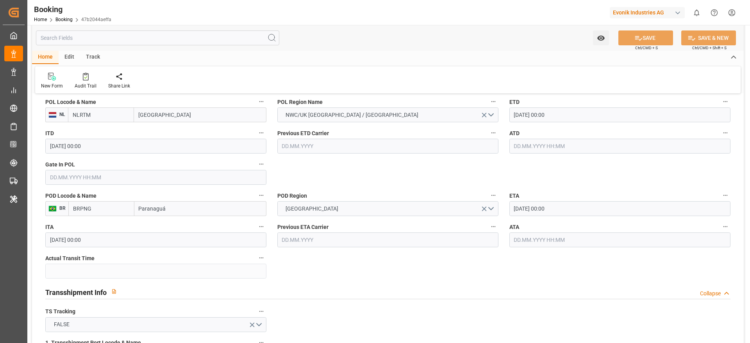
scroll to position [628, 0]
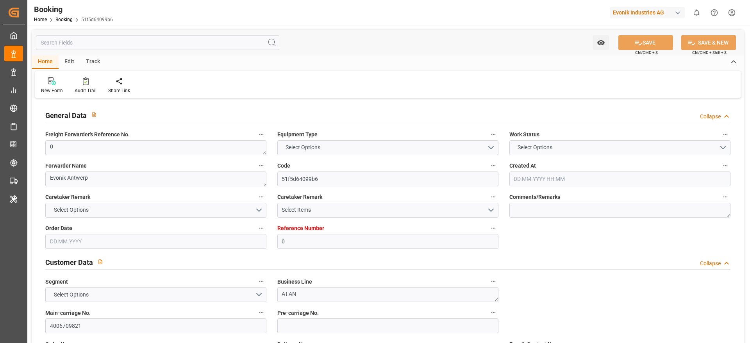
type input "0"
type input "Hapag [PERSON_NAME]"
type input "Hapag Lloyd Aktiengesellschaft"
type input "NLRTM"
type input "BRPNG"
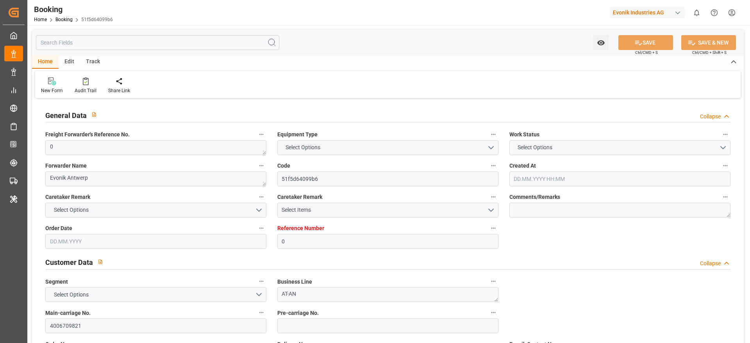
type input "0"
type input "[DATE] 06:26"
type input "[DATE]"
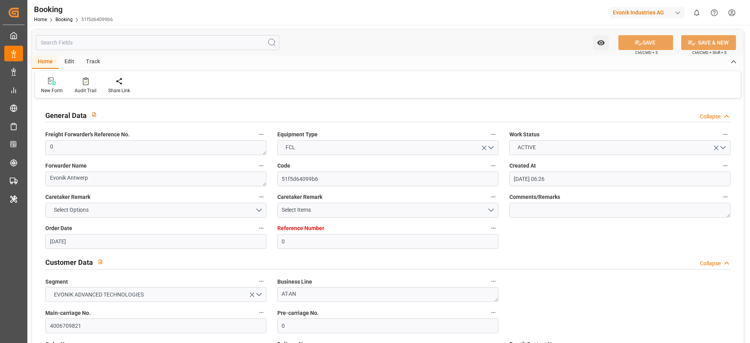
type input "[DATE] 00:00"
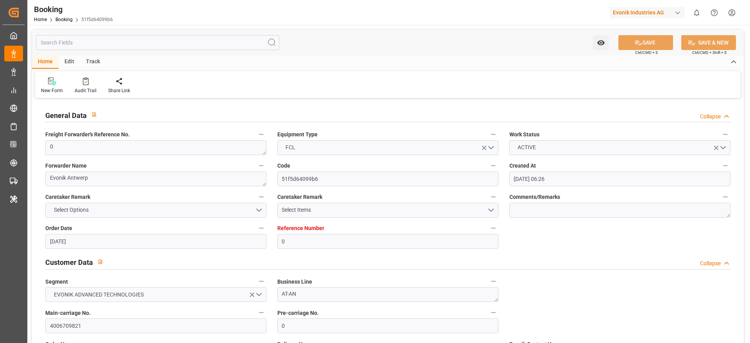
type input "[DATE] 06:27"
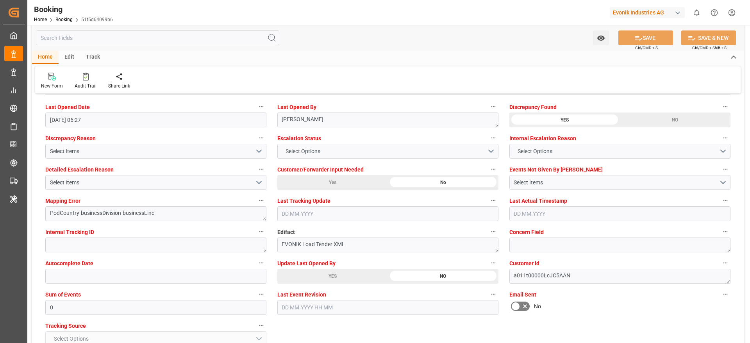
scroll to position [1435, 0]
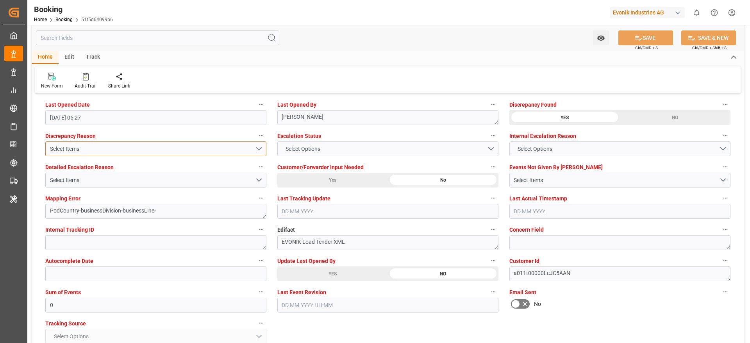
click at [208, 147] on div "Select Items" at bounding box center [152, 149] width 205 height 8
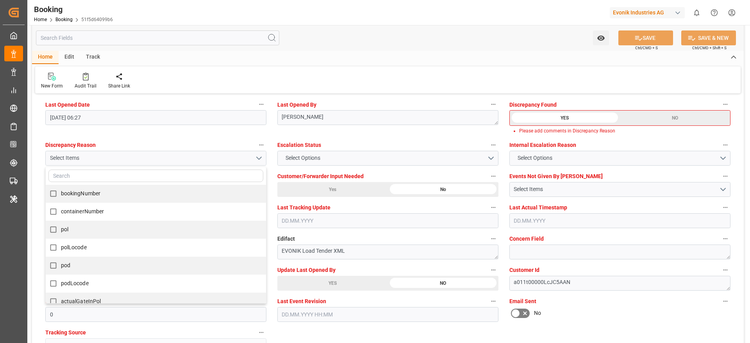
click at [208, 147] on label "Discrepancy Reason" at bounding box center [155, 145] width 221 height 11
click at [256, 147] on button "Discrepancy Reason" at bounding box center [261, 145] width 10 height 10
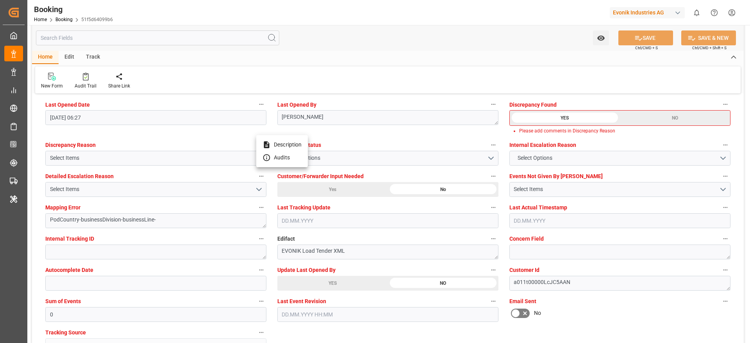
click at [421, 140] on div at bounding box center [375, 171] width 750 height 343
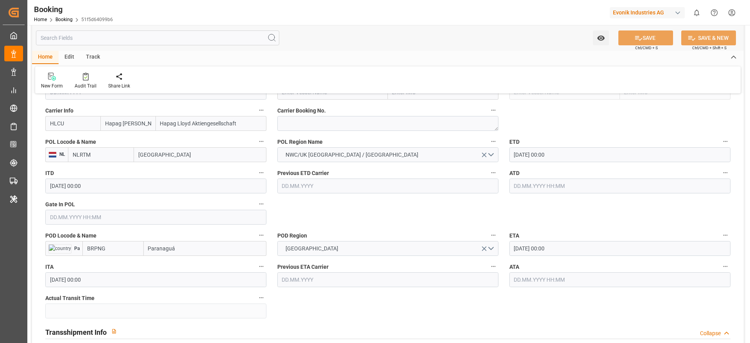
scroll to position [593, 0]
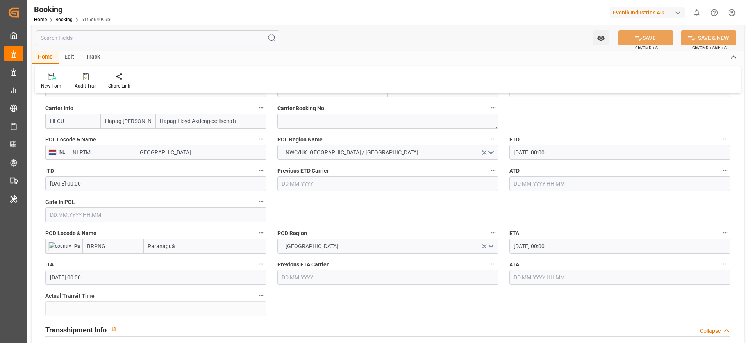
click at [118, 253] on input "BRPNG" at bounding box center [112, 246] width 61 height 15
click at [120, 262] on span "BRPNG - Paranaguá" at bounding box center [111, 263] width 47 height 6
type input "BRPNG"
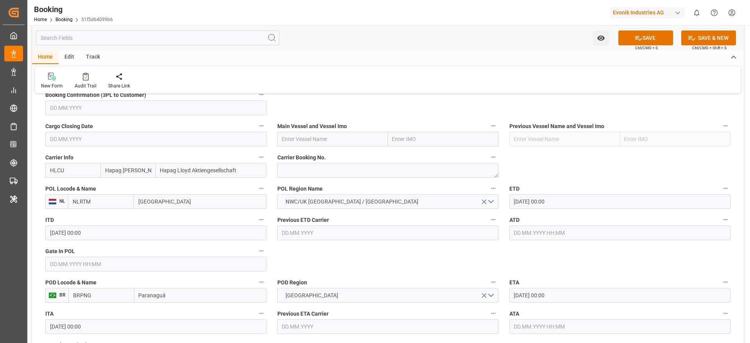
scroll to position [535, 0]
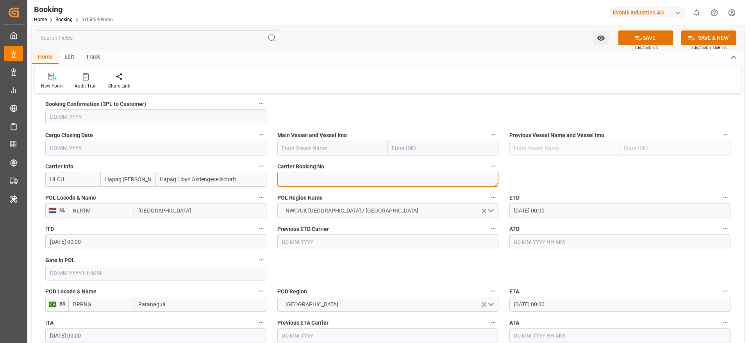
paste textarea "93055083"
click at [304, 176] on textarea at bounding box center [387, 179] width 221 height 15
type textarea "93055083"
paste input "MSC [PERSON_NAME]"
click at [301, 147] on input "text" at bounding box center [332, 148] width 111 height 15
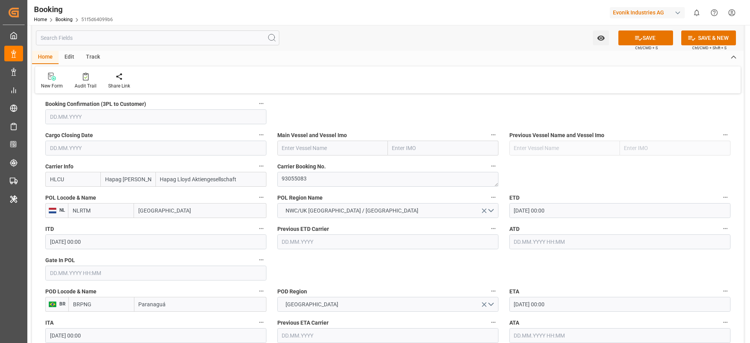
type input "MSC [PERSON_NAME]"
click at [321, 163] on span "MSC LETIZIA - 9702065" at bounding box center [322, 165] width 79 height 6
type input "9702065"
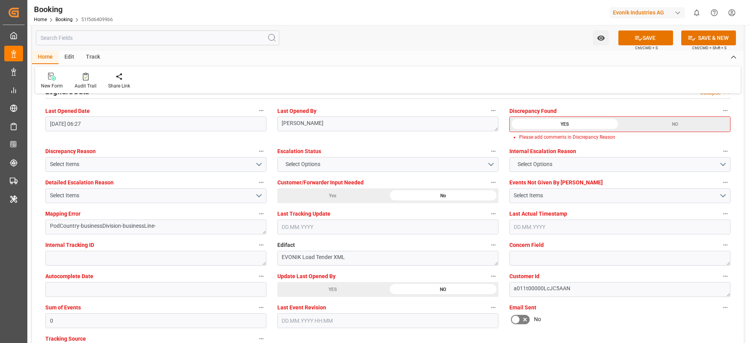
scroll to position [1446, 0]
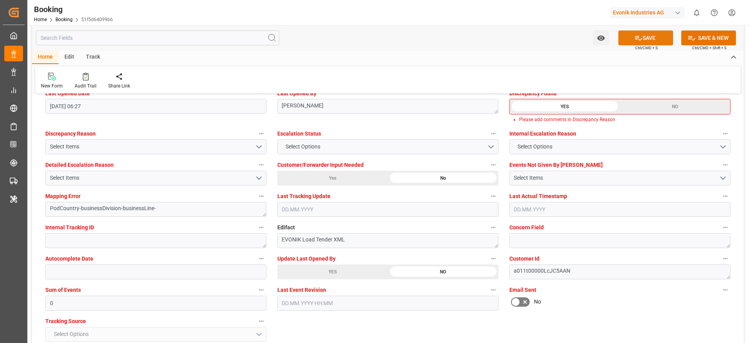
type input "MSC [PERSON_NAME]"
click at [644, 36] on button "SAVE" at bounding box center [646, 37] width 55 height 15
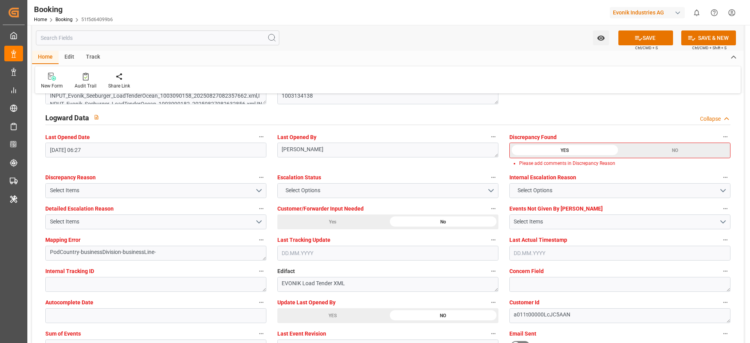
scroll to position [1403, 0]
click at [77, 86] on div "Audit Trail" at bounding box center [86, 85] width 22 height 7
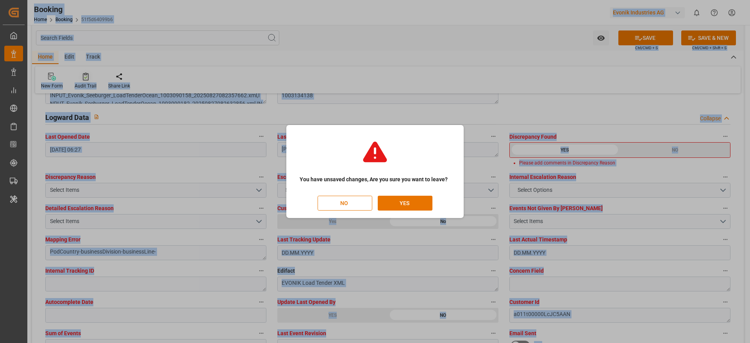
click at [77, 86] on div "You have unsaved changes, Are you sure you want to leave? NO YES" at bounding box center [375, 171] width 750 height 343
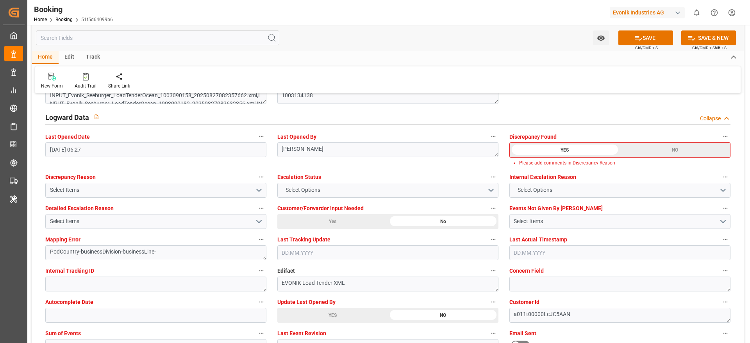
click at [642, 146] on div "NO" at bounding box center [675, 150] width 110 height 15
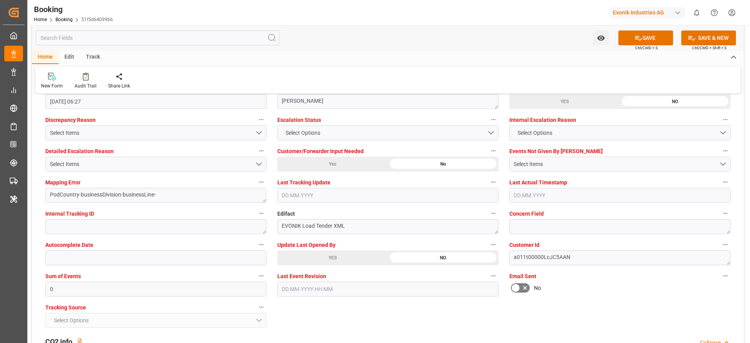
scroll to position [1474, 0]
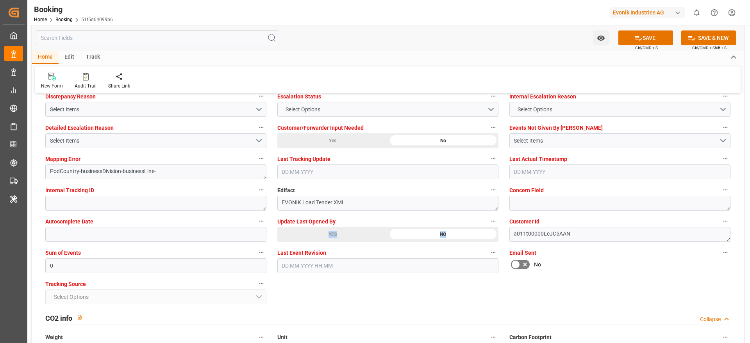
drag, startPoint x: 318, startPoint y: 243, endPoint x: 318, endPoint y: 231, distance: 12.5
click at [318, 231] on div "Update Last Opened By YES NO" at bounding box center [388, 228] width 232 height 31
click at [318, 231] on div "YES" at bounding box center [332, 234] width 111 height 15
click at [654, 35] on button "SAVE" at bounding box center [646, 37] width 55 height 15
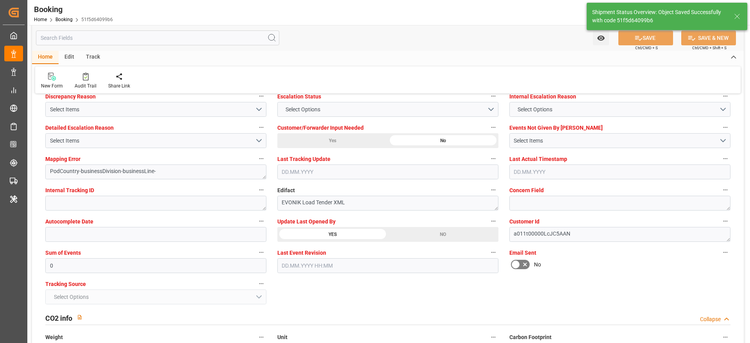
type textarea "[PERSON_NAME]"
type textarea "businessDivision-businessLine-"
type input "11.09.2025 06:50"
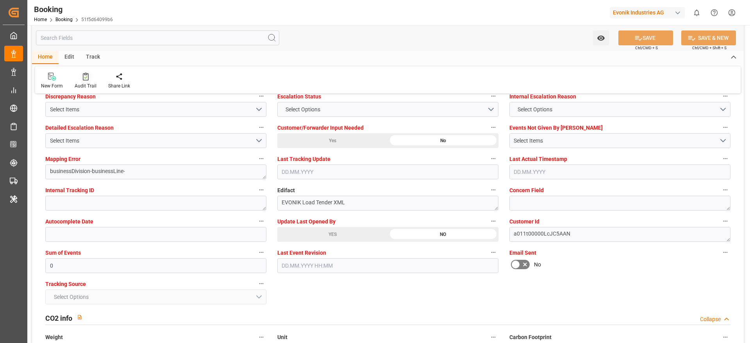
click at [88, 82] on div "Audit Trail" at bounding box center [86, 85] width 22 height 7
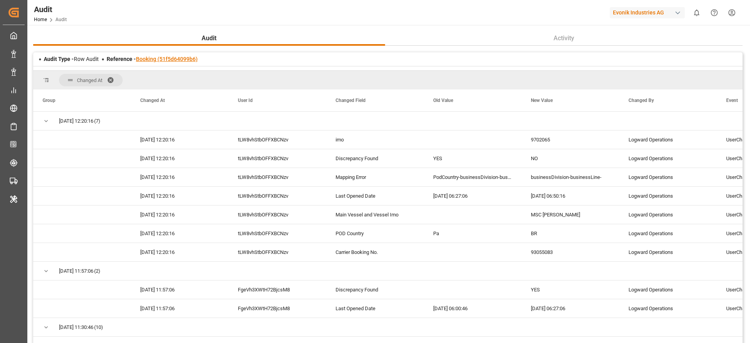
click at [181, 61] on link "Booking (51f5d64099b6)" at bounding box center [167, 59] width 62 height 6
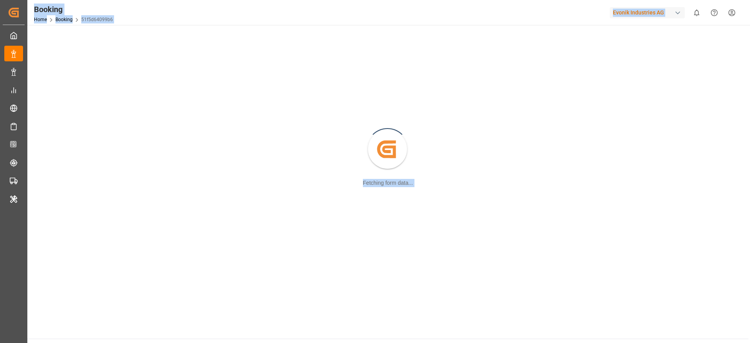
click at [181, 61] on div "Created by potrace 1.15, written by Peter Selinger 2001-2017 Fetching form data…" at bounding box center [388, 150] width 712 height 240
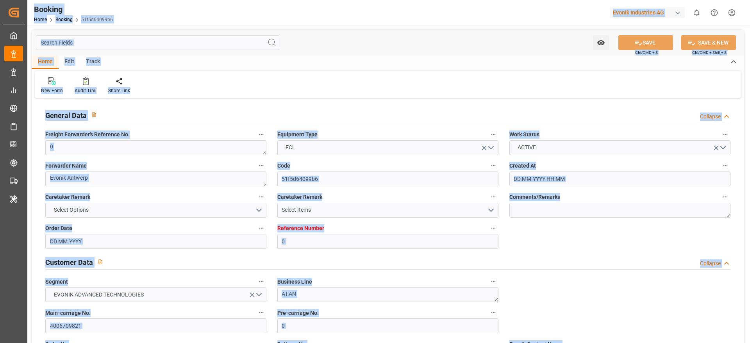
type input "0"
type input "9702065"
type input "Hapag Lloyd"
type input "Hapag Lloyd Aktiengesellschaft"
type input "NLRTM"
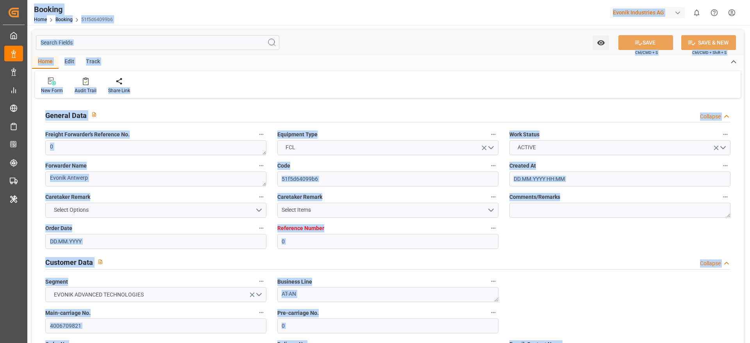
type input "BRPNG"
type input "0"
type input "27.08.2025 06:26"
type input "27.08.2025"
type input "20.10.2025"
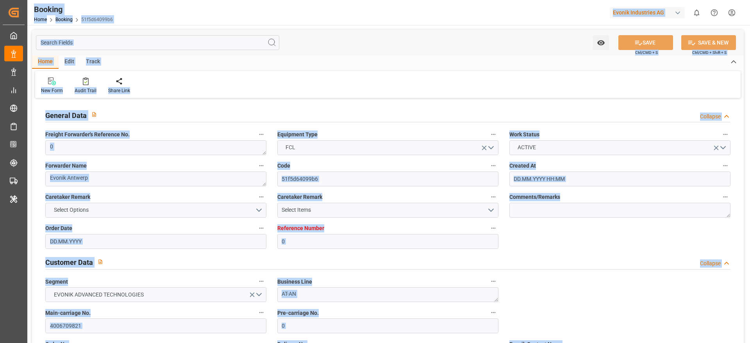
type input "05.09.2025"
type input "05.09.2025 00:00"
type input "15.09.2025 00:00"
type input "21.10.2025 00:00"
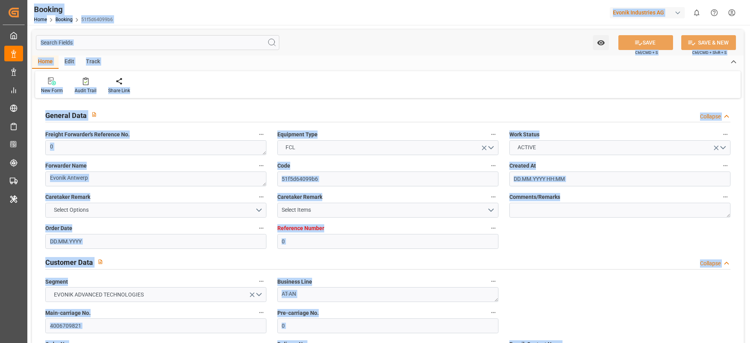
type input "21.10.2025 00:00"
type input "11.09.2025 06:50"
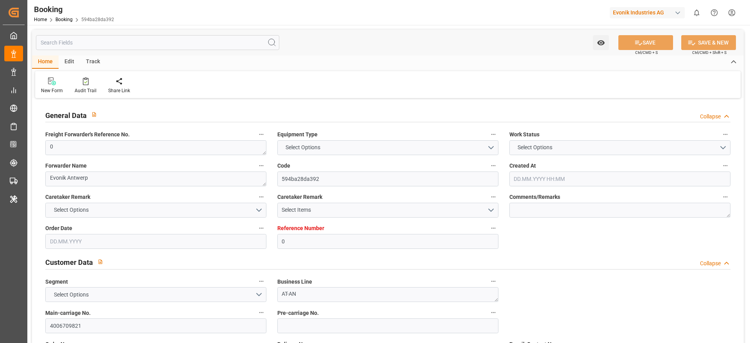
type input "0"
type input "Hapag [PERSON_NAME]"
type input "Hapag Lloyd Aktiengesellschaft"
type input "NLRTM"
type input "BRPNG"
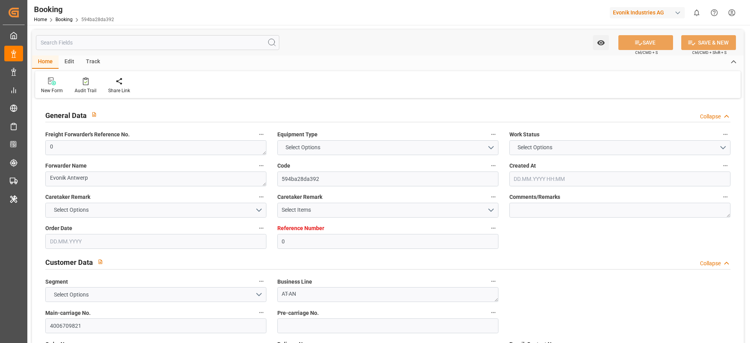
type input "0"
type input "[DATE] 06:26"
type input "[DATE]"
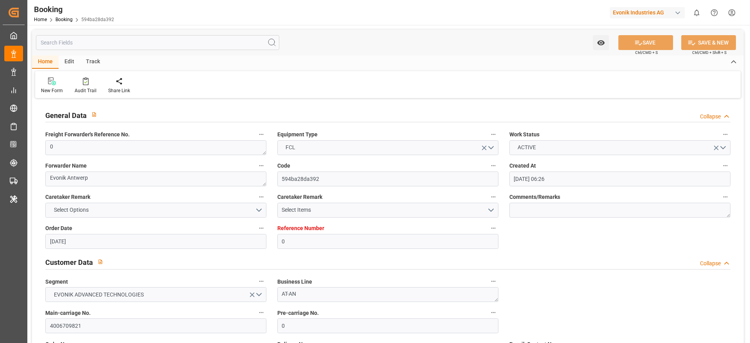
type input "[DATE] 00:00"
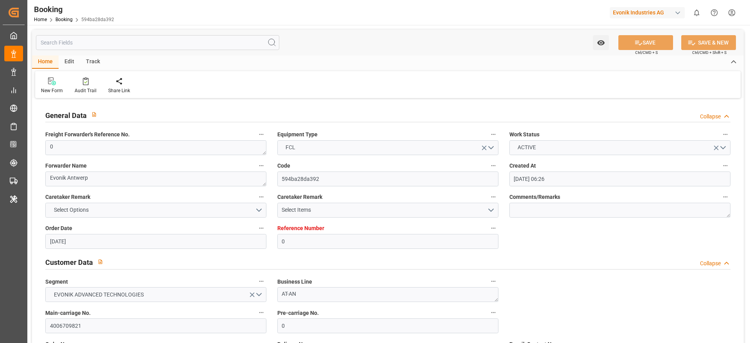
type input "[DATE] 06:27"
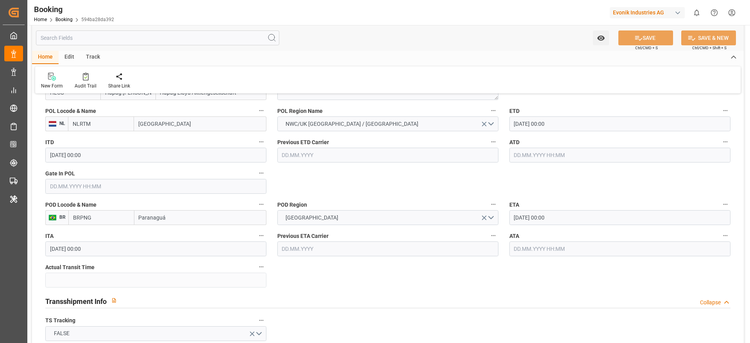
scroll to position [512, 0]
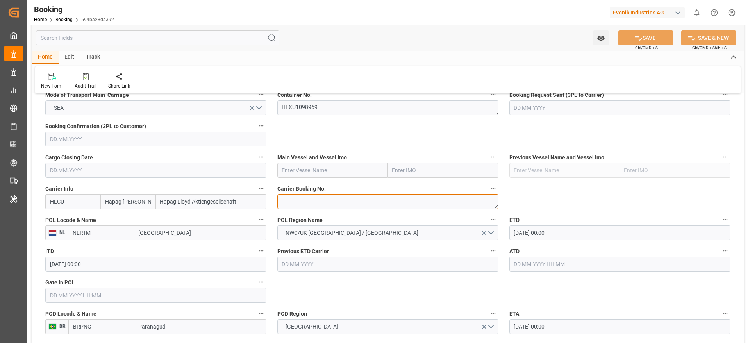
paste textarea "93055083"
click at [314, 199] on textarea at bounding box center [387, 201] width 221 height 15
type textarea "93055083"
click at [291, 171] on input "text" at bounding box center [332, 170] width 111 height 15
paste input "MSC [PERSON_NAME]"
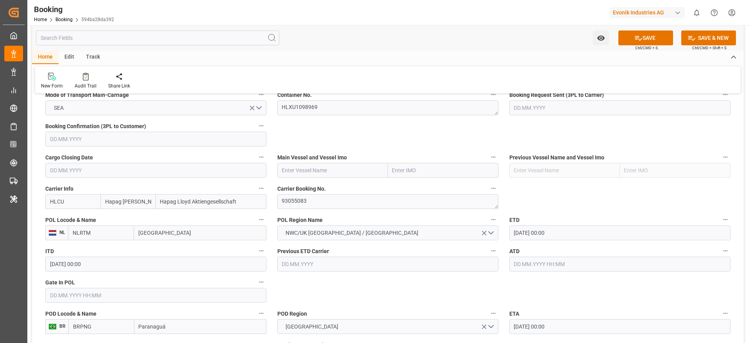
type input "MSC [PERSON_NAME]"
click at [316, 181] on div "MSC LETIZIA - 9702065" at bounding box center [322, 188] width 88 height 18
type input "9702065"
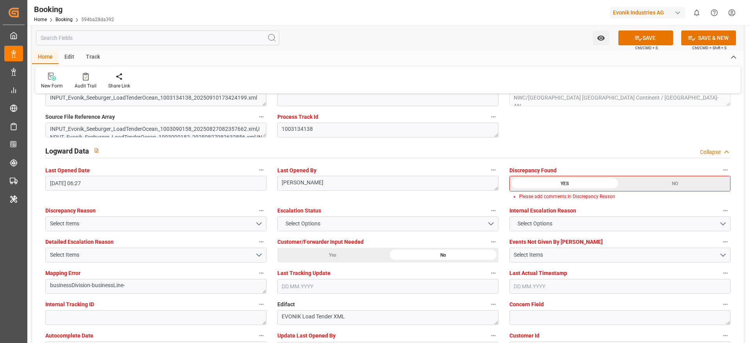
scroll to position [1416, 0]
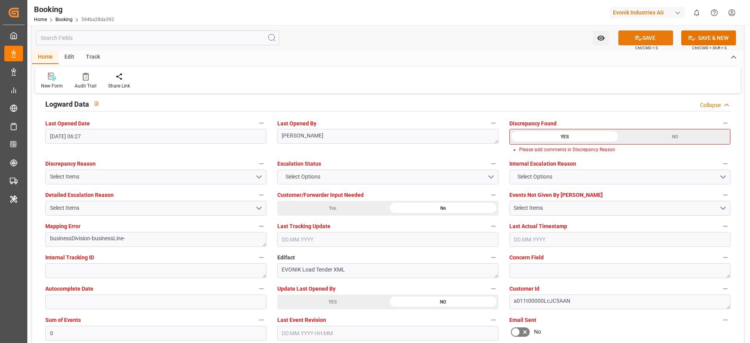
type input "MSC [PERSON_NAME]"
click at [635, 34] on icon at bounding box center [639, 38] width 8 height 8
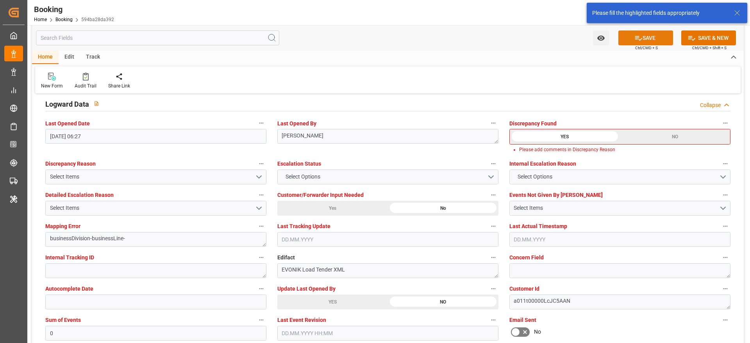
scroll to position [1369, 0]
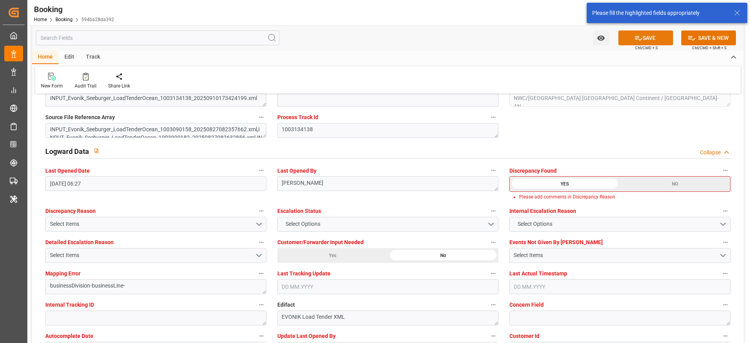
click at [647, 37] on button "SAVE" at bounding box center [646, 37] width 55 height 15
click at [83, 86] on div "Audit Trail" at bounding box center [86, 85] width 22 height 7
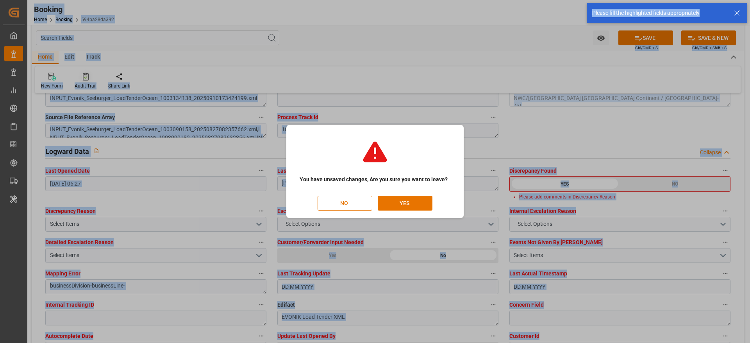
click at [83, 86] on div "You have unsaved changes, Are you sure you want to leave? NO YES" at bounding box center [375, 171] width 750 height 343
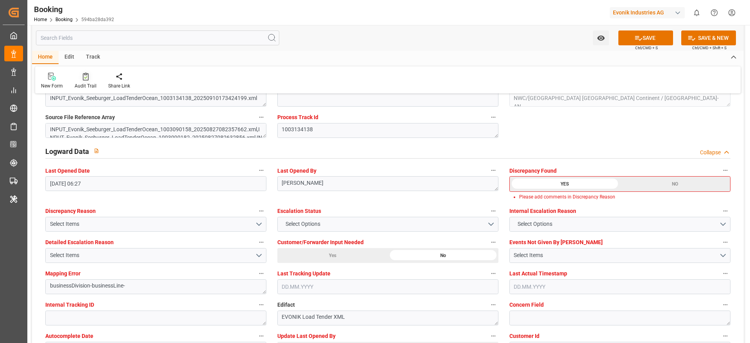
click at [87, 74] on icon at bounding box center [86, 77] width 6 height 8
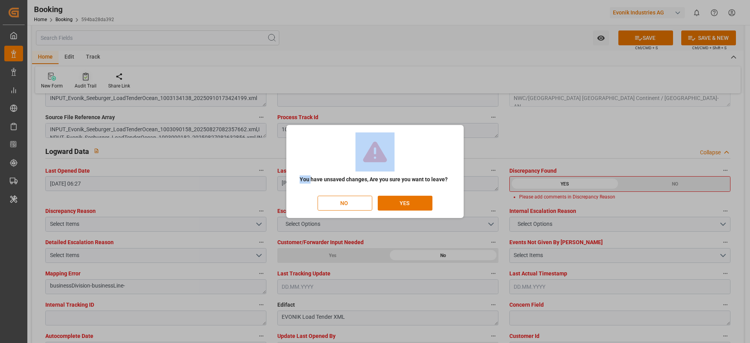
click at [87, 74] on div "You have unsaved changes, Are you sure you want to leave? NO YES" at bounding box center [375, 171] width 750 height 343
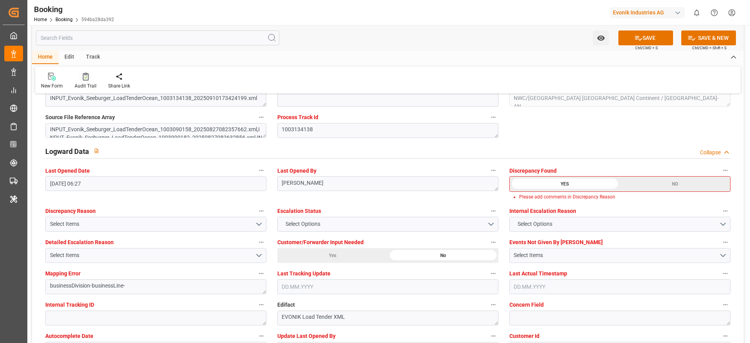
click at [85, 86] on div "Audit Trail" at bounding box center [86, 85] width 22 height 7
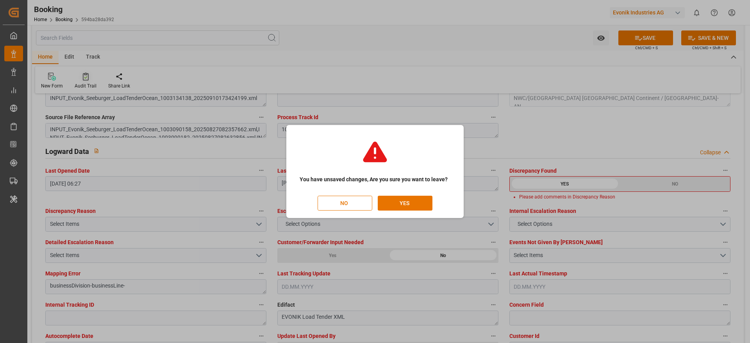
click at [85, 86] on div "You have unsaved changes, Are you sure you want to leave? NO YES" at bounding box center [375, 171] width 750 height 343
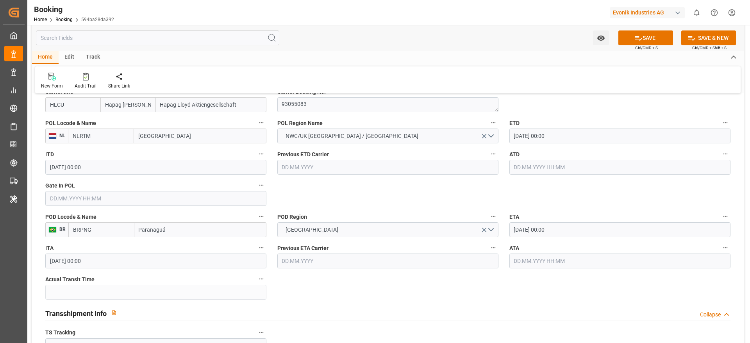
scroll to position [360, 0]
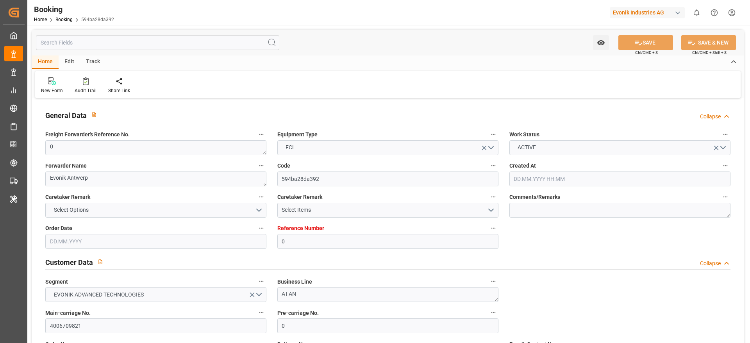
type input "0"
type input "Hapag [PERSON_NAME]"
type input "Hapag Lloyd Aktiengesellschaft"
type input "NLRTM"
type input "BRPNG"
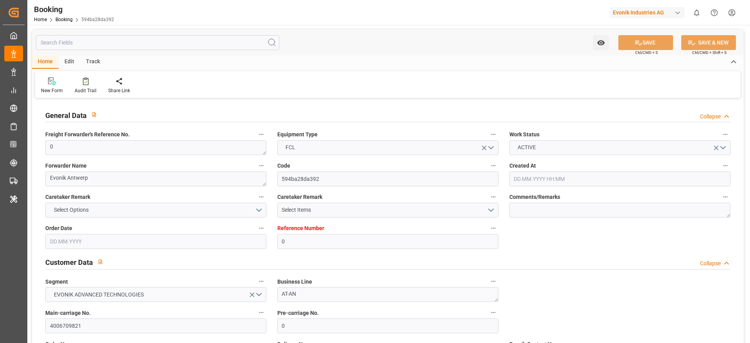
type input "0"
type input "[DATE] 06:26"
type input "[DATE]"
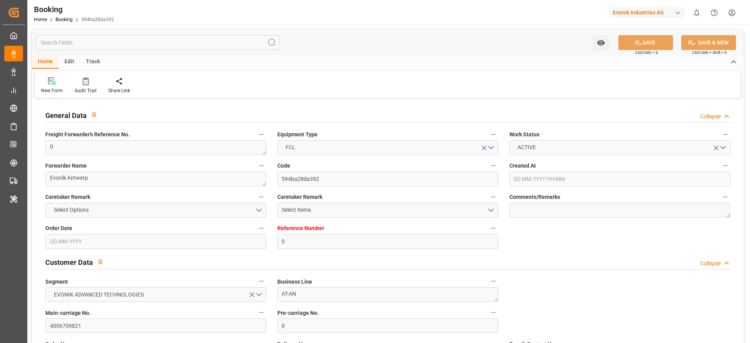
type input "[DATE] 00:00"
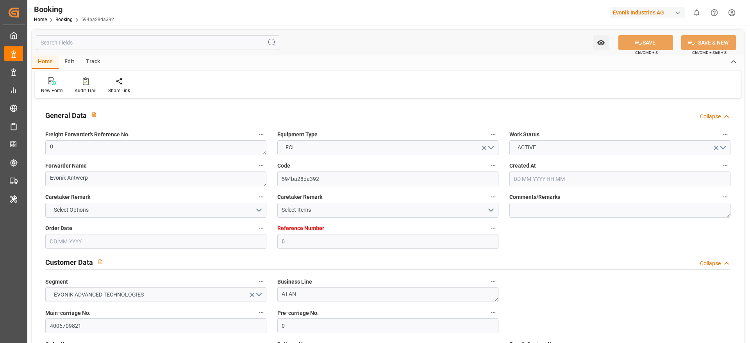
type input "[DATE] 06:27"
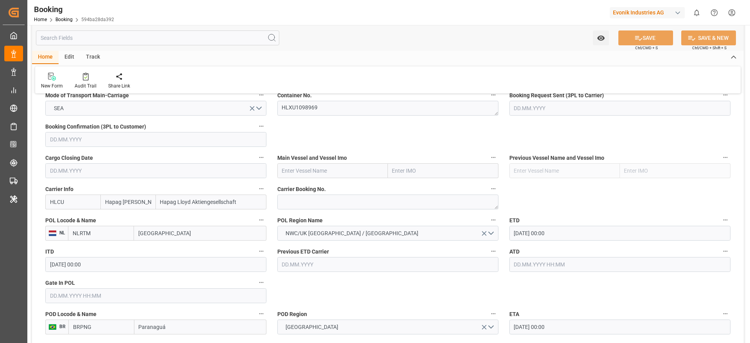
scroll to position [513, 0]
paste textarea "93055083"
click at [288, 207] on textarea at bounding box center [387, 200] width 221 height 15
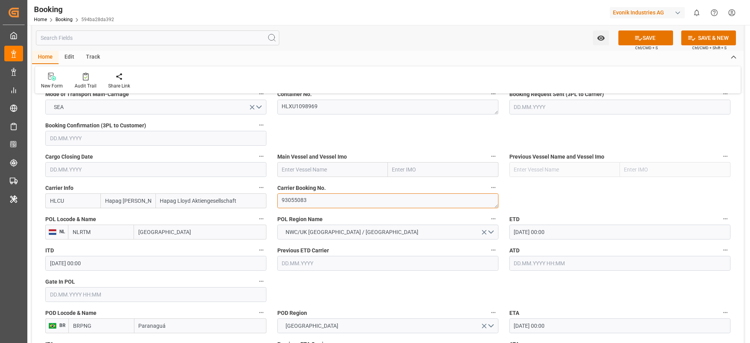
type textarea "93055083"
paste input "MSC [PERSON_NAME]"
click at [294, 164] on input "text" at bounding box center [332, 169] width 111 height 15
type input "MSC [PERSON_NAME]"
click at [329, 180] on div "MSC LETIZIA - 9702065" at bounding box center [322, 187] width 88 height 18
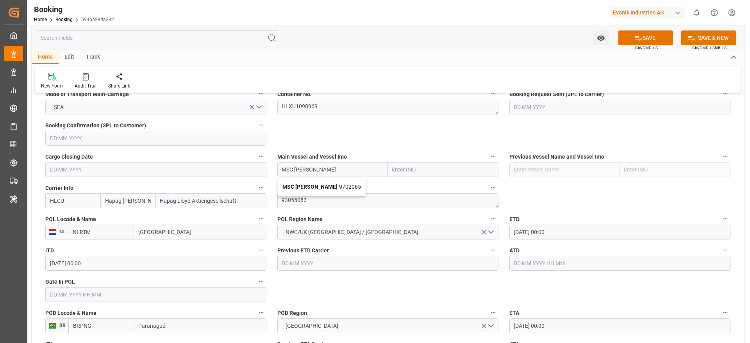
type input "9702065"
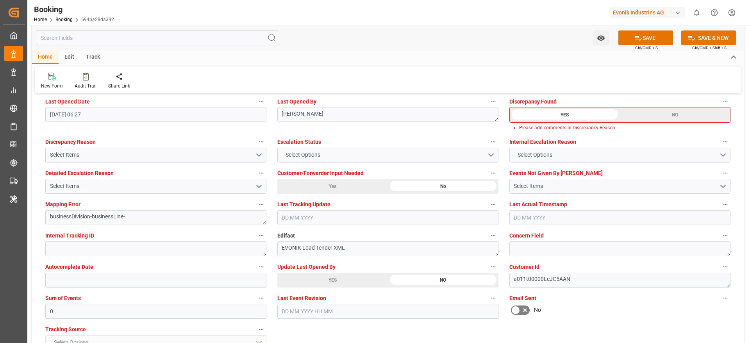
scroll to position [1467, 0]
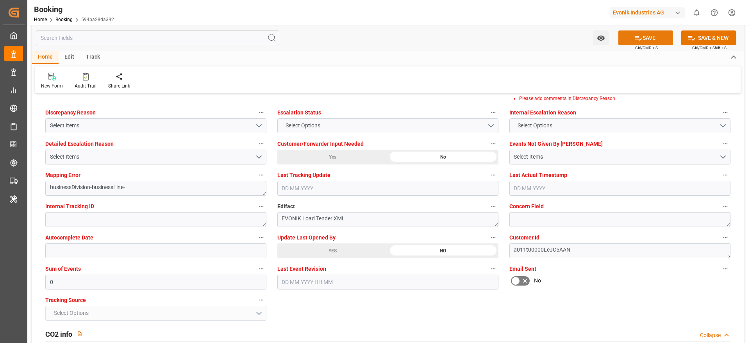
type input "MSC [PERSON_NAME]"
click at [655, 38] on button "SAVE" at bounding box center [646, 37] width 55 height 15
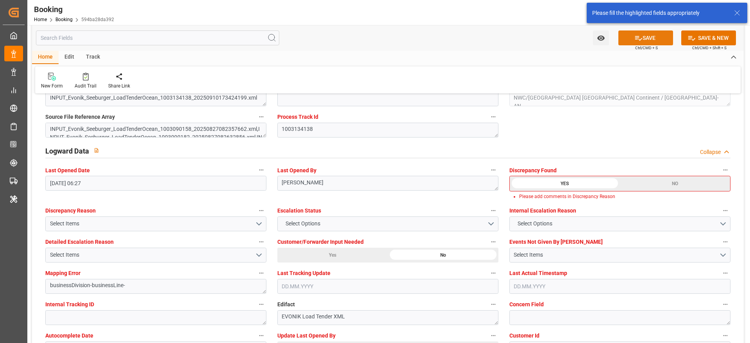
scroll to position [1369, 0]
click at [639, 179] on div "NO" at bounding box center [675, 184] width 110 height 15
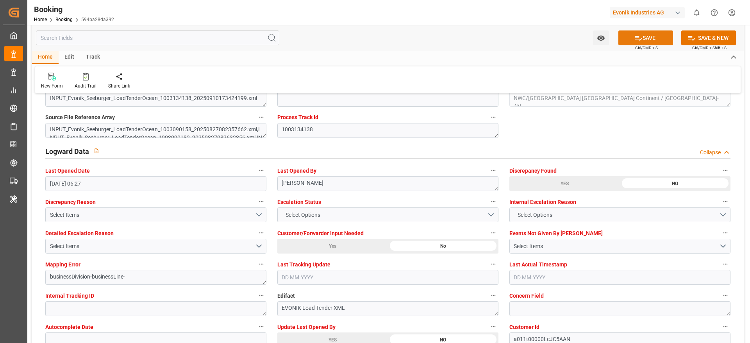
click at [638, 36] on icon at bounding box center [639, 38] width 8 height 8
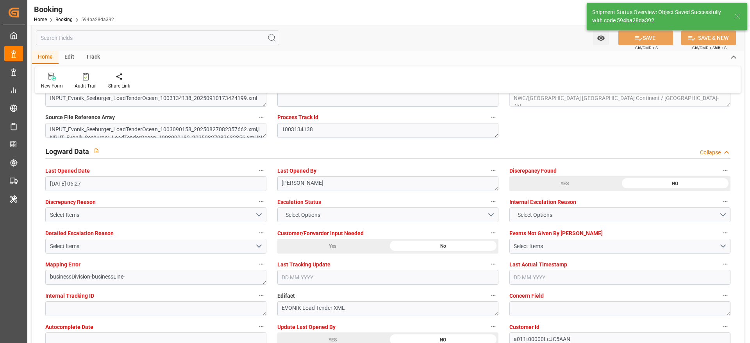
type textarea "[PERSON_NAME]"
type input "[DATE] 06:54"
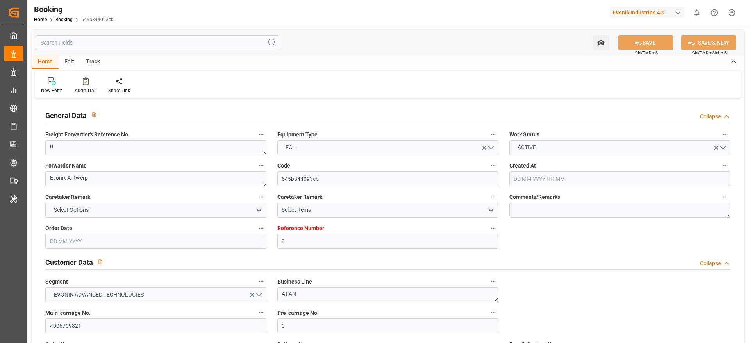
type input "0"
type input "Hapag [PERSON_NAME]"
type input "Hapag Lloyd Aktiengesellschaft"
type input "NLRTM"
type input "BRPNG"
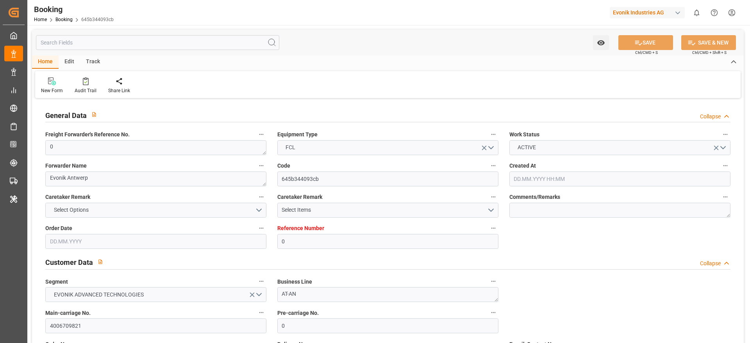
type input "0"
type input "[DATE] 06:26"
type input "[DATE]"
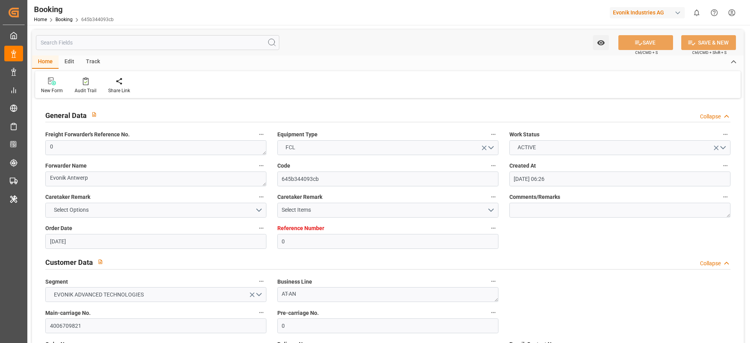
type input "[DATE] 00:00"
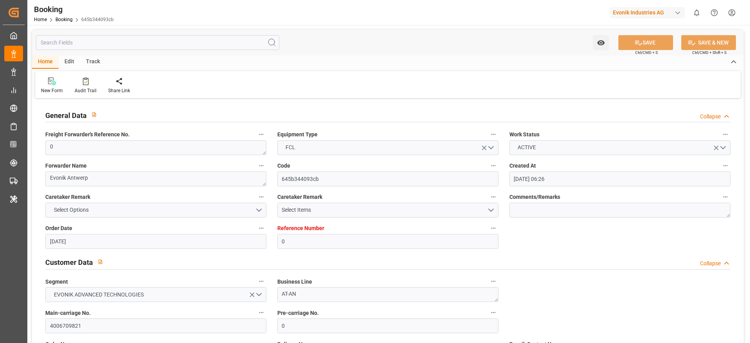
type input "[DATE] 06:27"
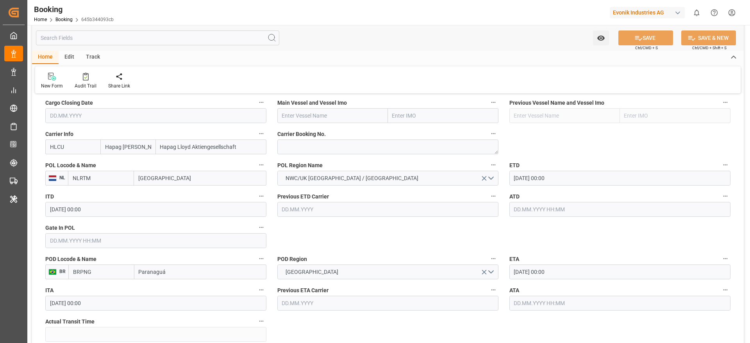
scroll to position [567, 0]
click at [302, 140] on textarea at bounding box center [387, 146] width 221 height 15
paste textarea "93055083"
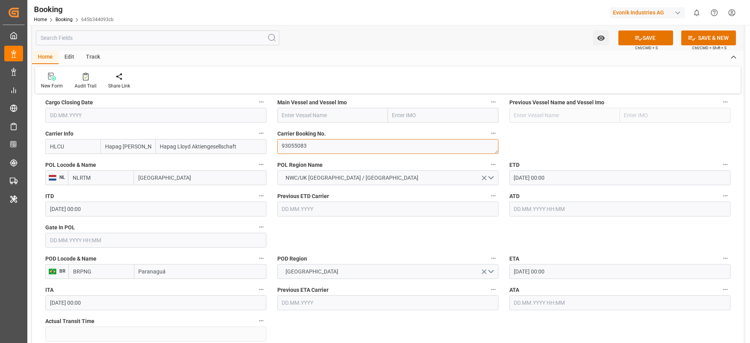
type textarea "93055083"
paste input "MSC [PERSON_NAME]"
click at [298, 114] on input "text" at bounding box center [332, 115] width 111 height 15
type input "MSC [PERSON_NAME]"
click at [328, 130] on span "MSC LETIZIA - 9702065" at bounding box center [322, 132] width 79 height 6
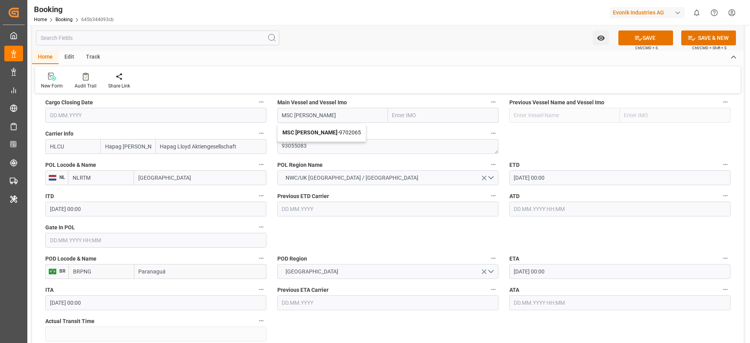
type input "9702065"
type input "MSC [PERSON_NAME]"
click at [649, 34] on button "SAVE" at bounding box center [646, 37] width 55 height 15
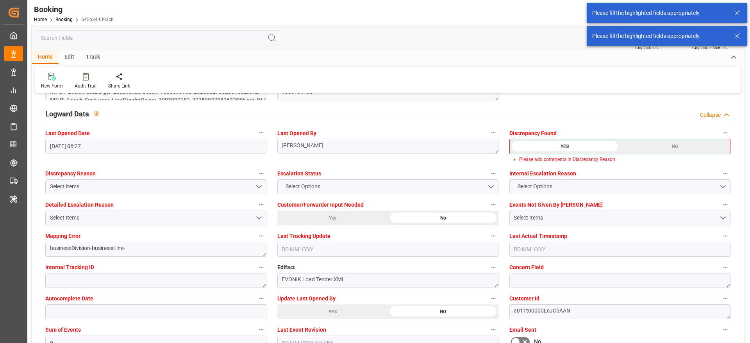
scroll to position [1408, 0]
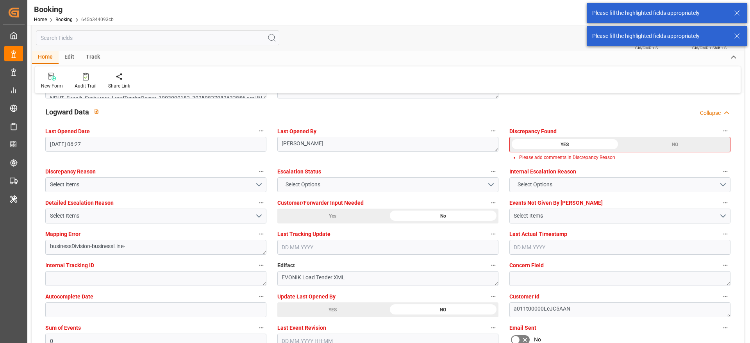
click at [628, 140] on div "NO" at bounding box center [675, 144] width 110 height 15
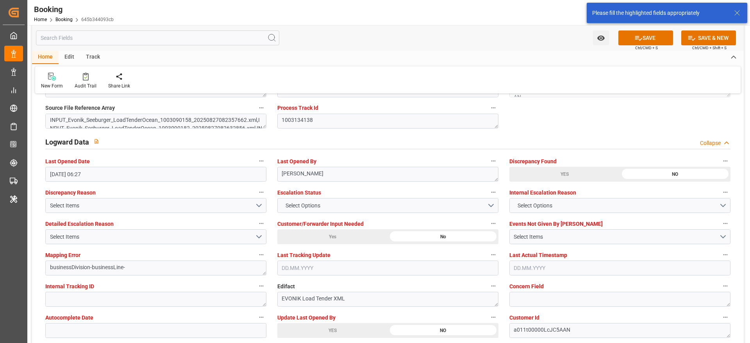
scroll to position [1378, 0]
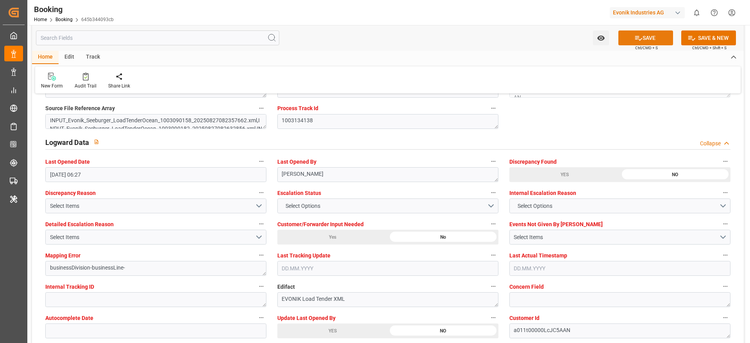
click at [654, 36] on button "SAVE" at bounding box center [646, 37] width 55 height 15
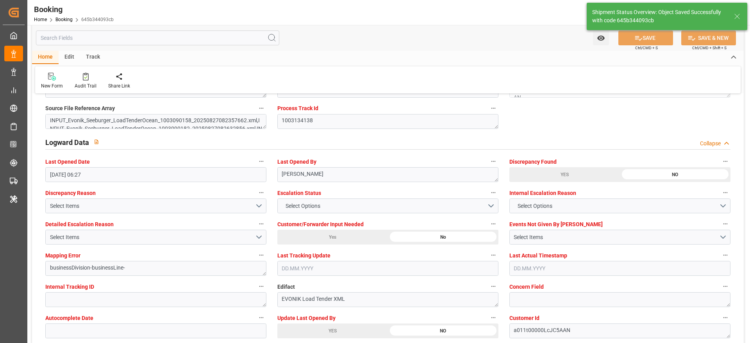
type textarea "[PERSON_NAME]"
type input "11.09.2025 06:55"
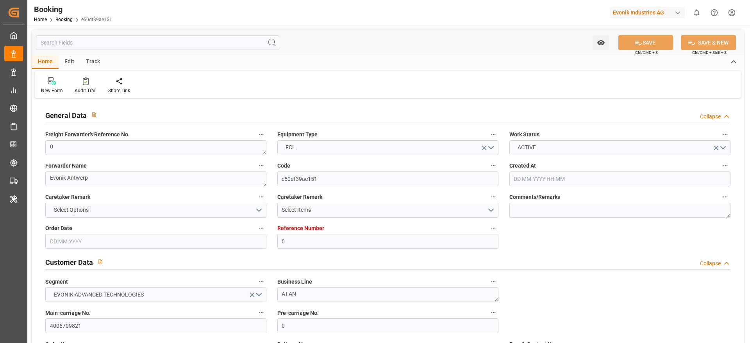
type input "0"
type input "Hapag [PERSON_NAME]"
type input "Hapag Lloyd Aktiengesellschaft"
type input "NLRTM"
type input "BRPNG"
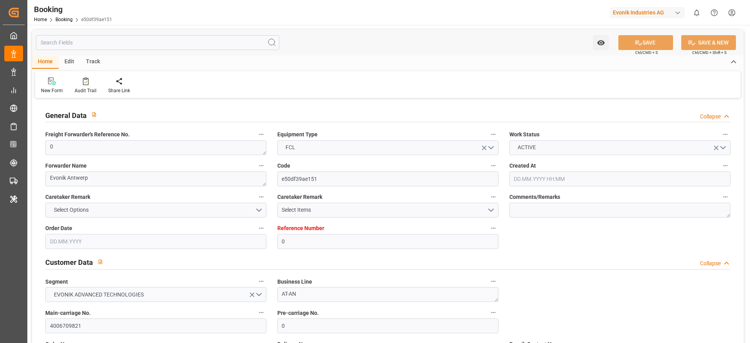
type input "0"
type input "[DATE] 06:26"
type input "[DATE]"
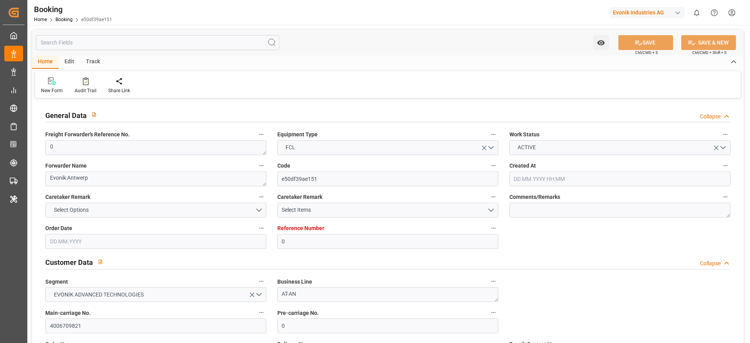
type input "[DATE] 00:00"
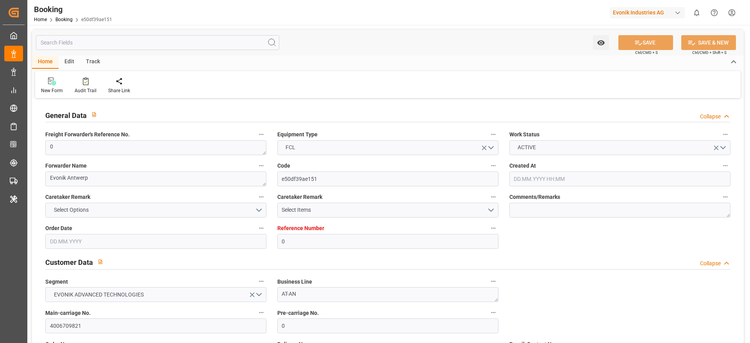
type input "[DATE] 06:27"
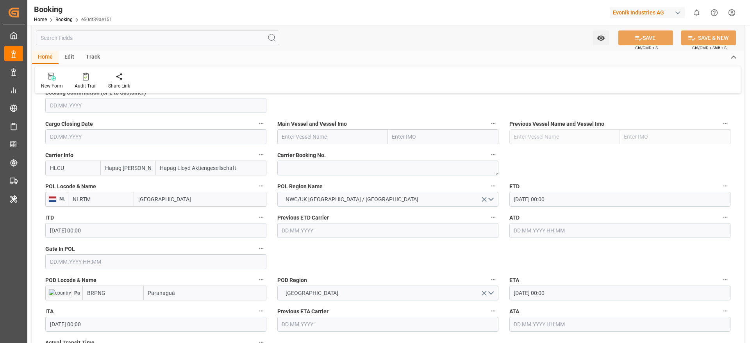
scroll to position [546, 0]
paste textarea "93055083"
click at [300, 168] on textarea at bounding box center [387, 167] width 221 height 15
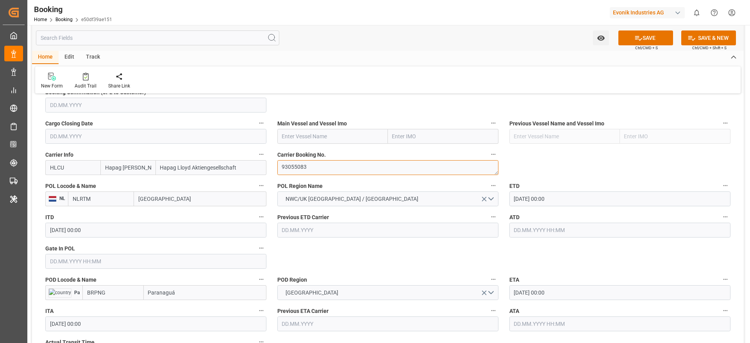
type textarea "93055083"
paste input "MSC [PERSON_NAME]"
click at [313, 138] on input "text" at bounding box center [332, 136] width 111 height 15
type input "MSC [PERSON_NAME]"
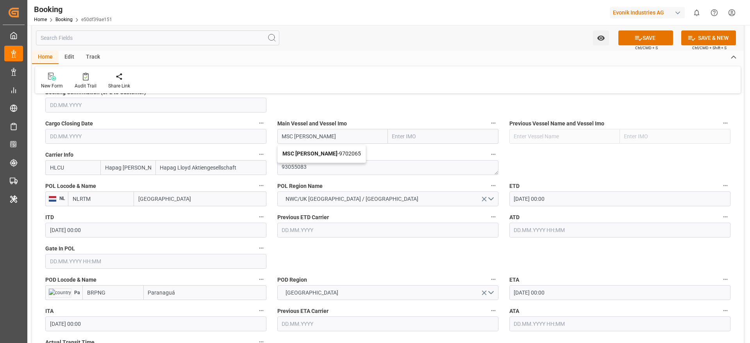
click at [325, 148] on div "MSC LETIZIA - 9702065" at bounding box center [322, 154] width 88 height 18
type input "9702065"
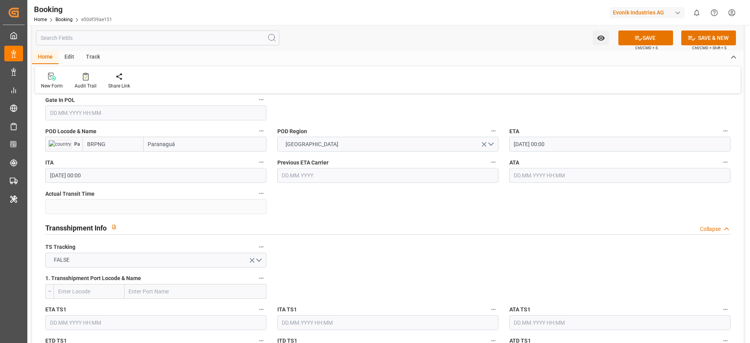
scroll to position [690, 0]
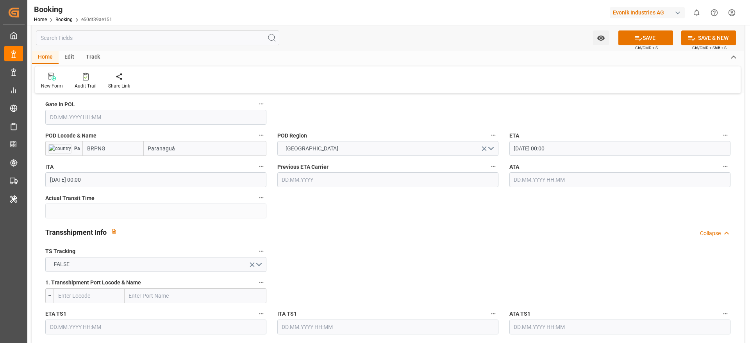
type input "MSC [PERSON_NAME]"
click at [116, 147] on input "BRPNG" at bounding box center [112, 148] width 61 height 15
click at [108, 164] on span "BRPNG - Paranaguá" at bounding box center [111, 166] width 47 height 6
type input "BRPNG"
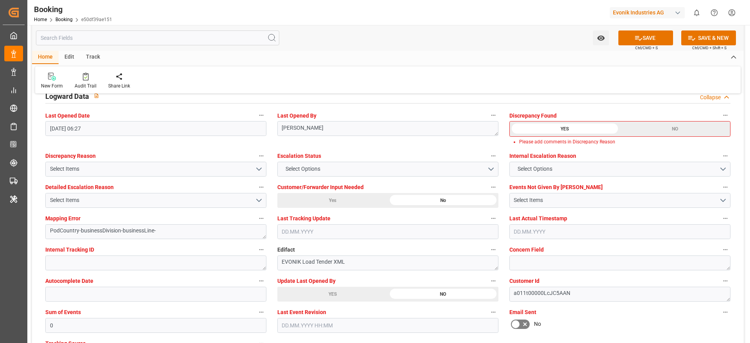
scroll to position [1424, 0]
click at [660, 128] on div "NO" at bounding box center [675, 128] width 110 height 15
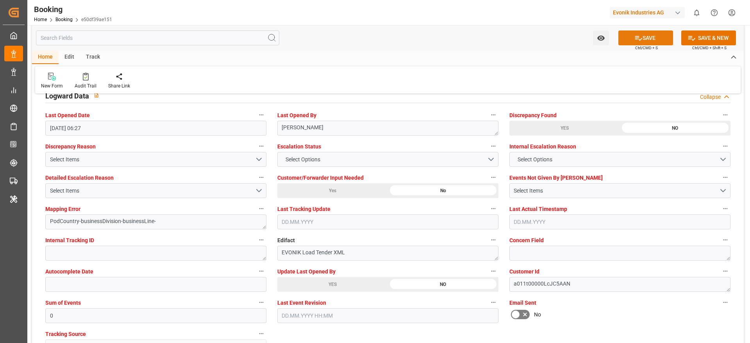
click at [640, 38] on icon at bounding box center [639, 38] width 8 height 8
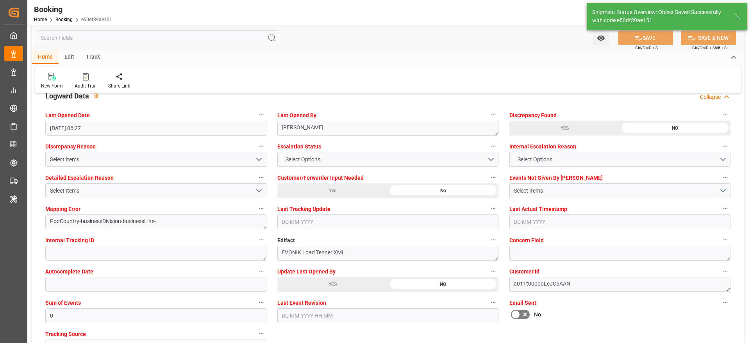
type textarea "[PERSON_NAME]"
type textarea "businessDivision-businessLine-"
type input "11.09.2025 06:56"
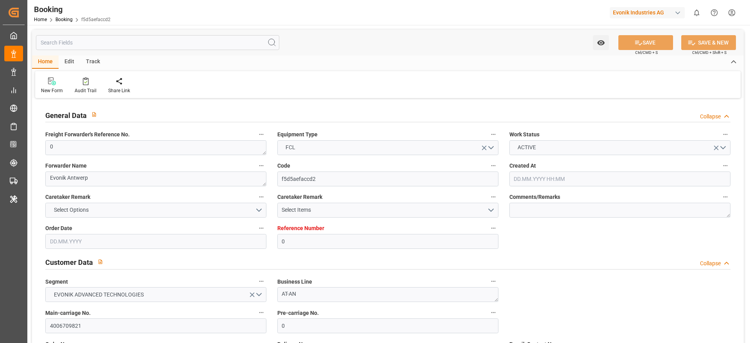
type input "0"
type input "Hapag [PERSON_NAME]"
type input "Hapag Lloyd Aktiengesellschaft"
type input "NLRTM"
type input "BRPNG"
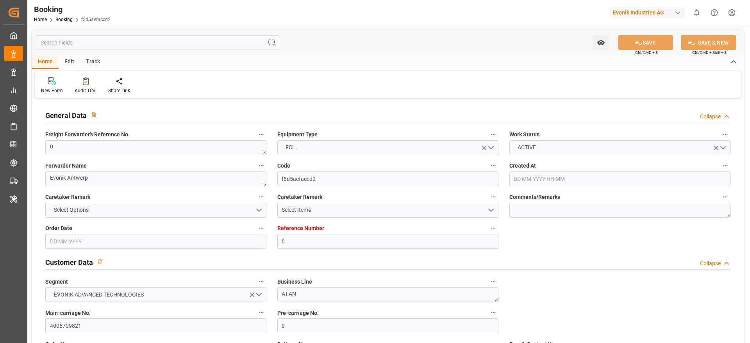
type input "0"
type input "[DATE] 06:26"
type input "[DATE]"
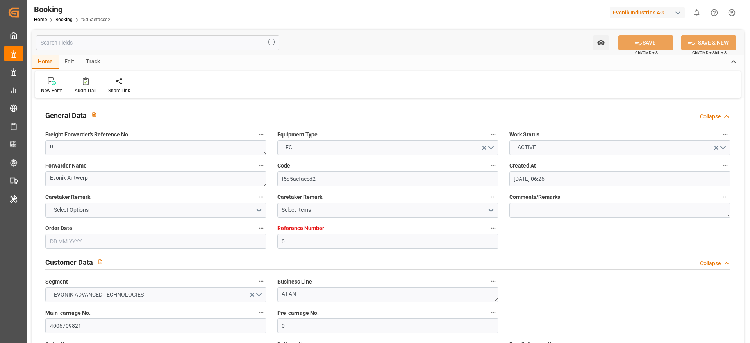
type input "[DATE] 00:00"
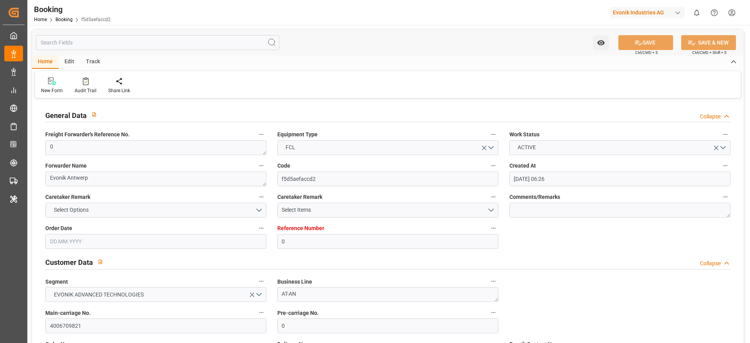
type input "[DATE] 06:27"
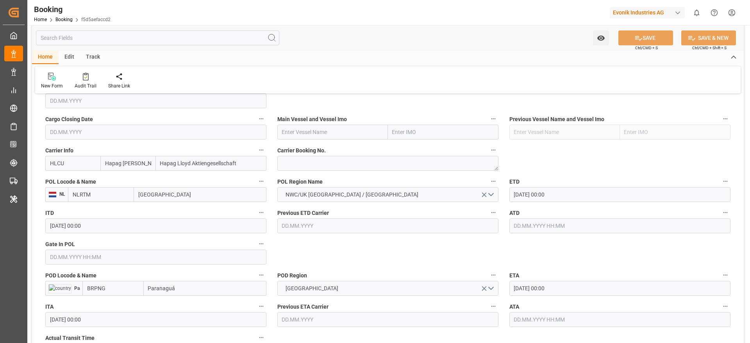
scroll to position [548, 0]
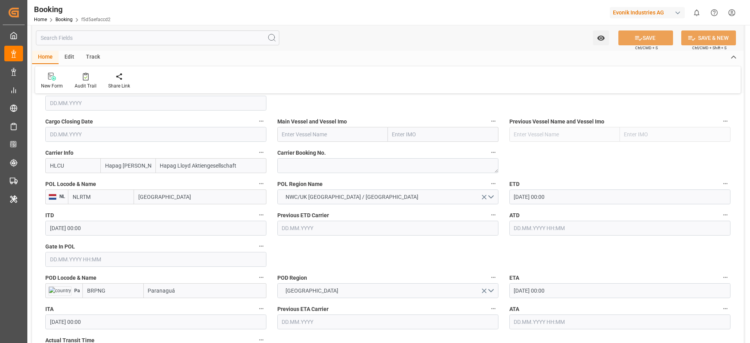
click at [117, 295] on input "BRPNG" at bounding box center [112, 290] width 61 height 15
click at [122, 302] on div "BRPNG - Paranaguá" at bounding box center [111, 308] width 57 height 18
type input "BRPNG"
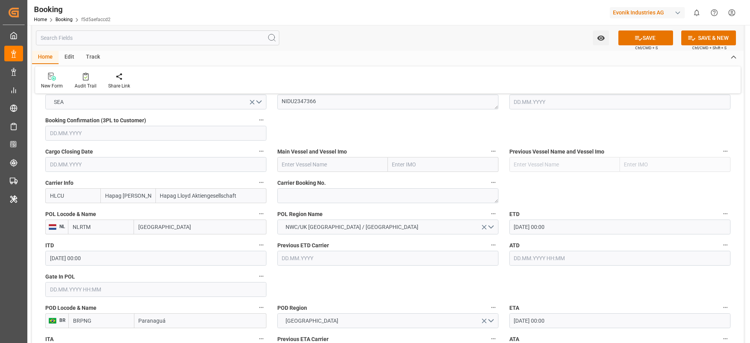
scroll to position [504, 0]
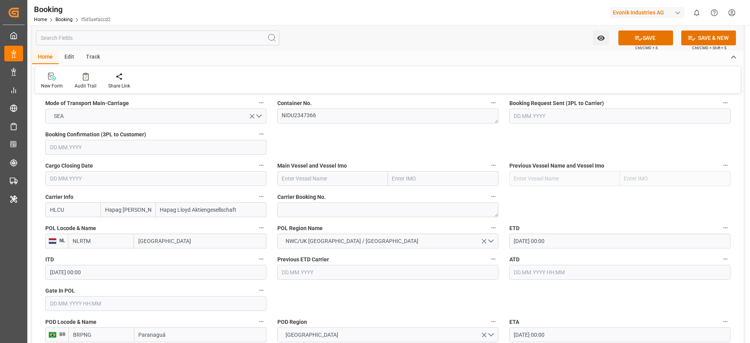
paste input "MSC [PERSON_NAME]"
type input "MSC LETIZIA"
click at [291, 176] on input "MSC LETIZIA" at bounding box center [332, 178] width 111 height 15
click at [320, 193] on span "MSC LETIZIA - 9702065" at bounding box center [322, 196] width 79 height 6
type input "9702065"
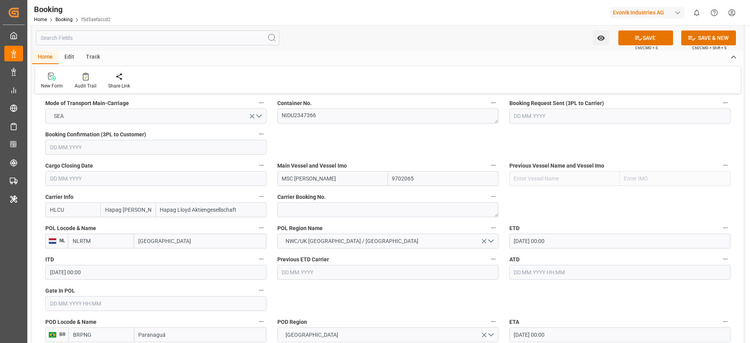
type input "MSC LETIZIA"
paste textarea "93055083"
click at [317, 215] on textarea at bounding box center [387, 209] width 221 height 15
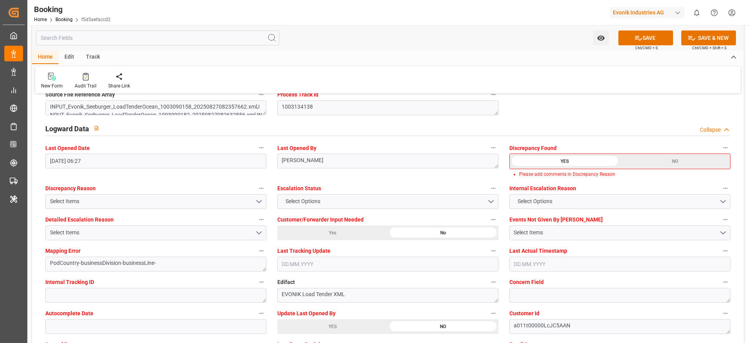
scroll to position [1436, 0]
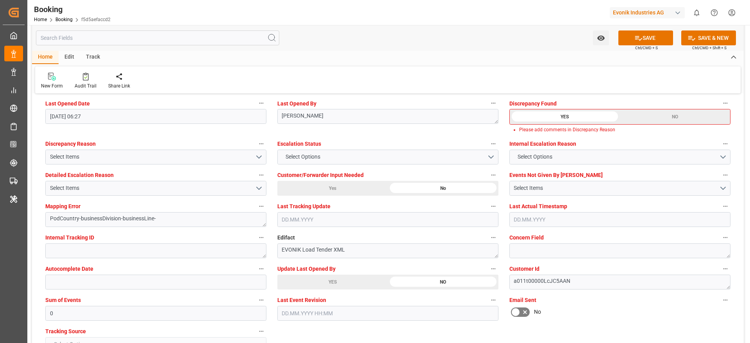
type textarea "93055083"
click at [644, 121] on div "NO" at bounding box center [675, 116] width 110 height 15
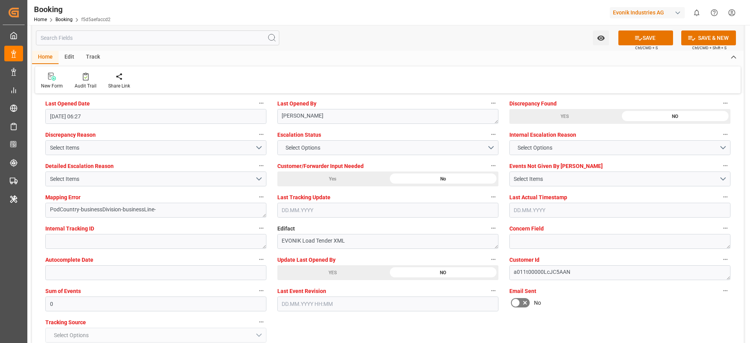
click at [335, 270] on div "YES" at bounding box center [332, 272] width 111 height 15
click at [640, 36] on icon at bounding box center [639, 38] width 8 height 8
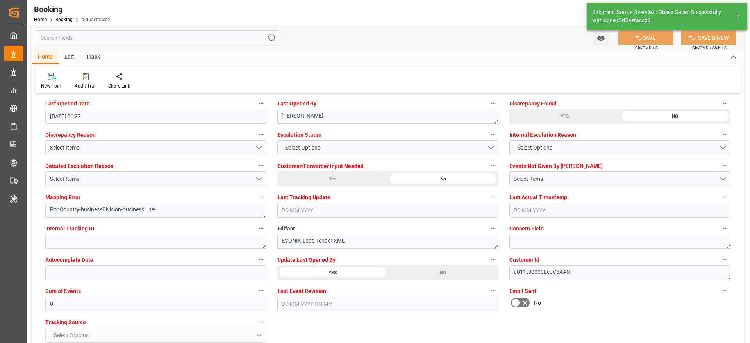
type textarea "varshini suresh"
type textarea "businessDivision-businessLine-"
type input "11.09.2025 06:57"
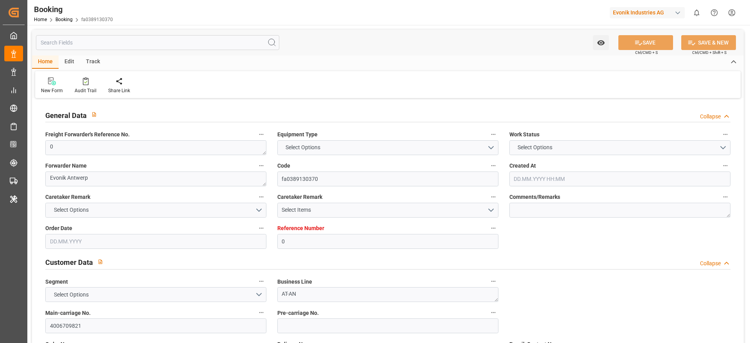
type input "0"
type input "Hapag [PERSON_NAME]"
type input "Hapag Lloyd Aktiengesellschaft"
type input "NLRTM"
type input "BRPNG"
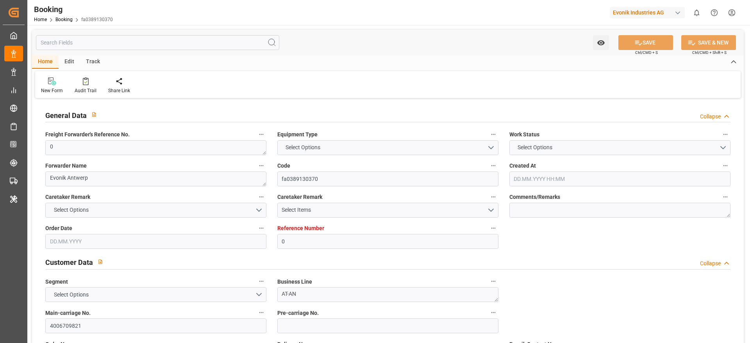
type input "0"
type input "[DATE] 06:26"
type input "[DATE]"
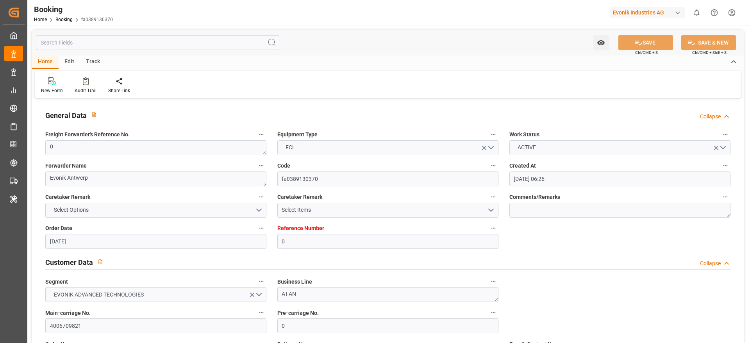
type input "[DATE] 00:00"
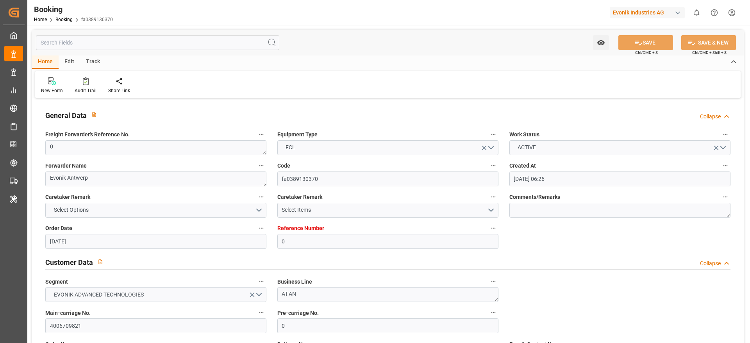
type input "[DATE] 06:27"
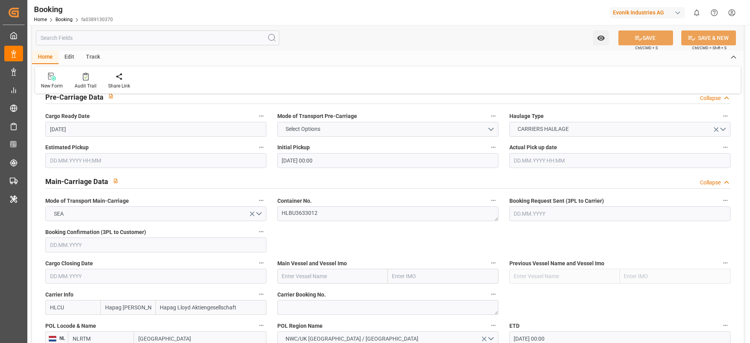
scroll to position [523, 0]
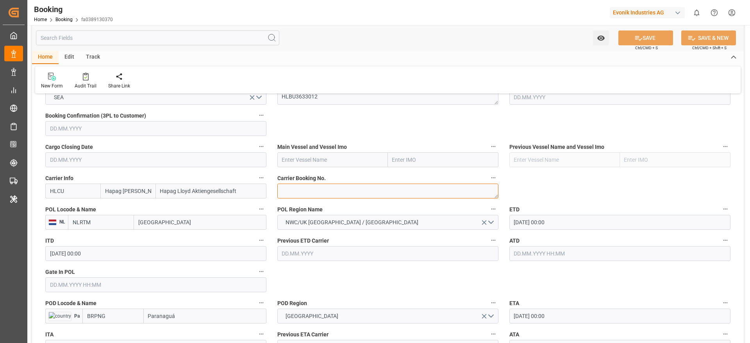
paste textarea "93055083"
click at [319, 194] on textarea at bounding box center [387, 191] width 221 height 15
type textarea "93055083"
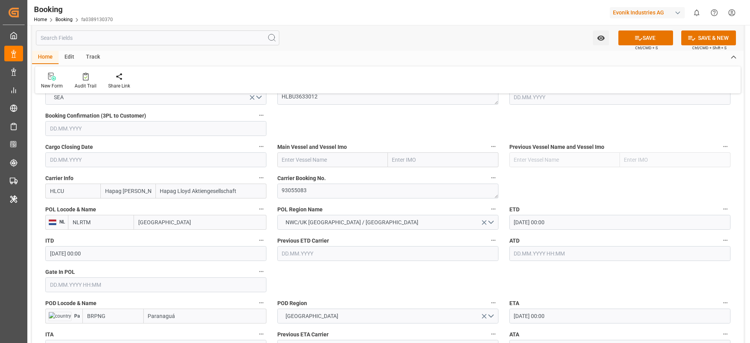
paste input "MSC [PERSON_NAME]"
click at [300, 164] on input "text" at bounding box center [332, 159] width 111 height 15
type input "MSC [PERSON_NAME]"
click at [320, 177] on span "MSC LETIZIA - 9702065" at bounding box center [322, 177] width 79 height 6
type input "9702065"
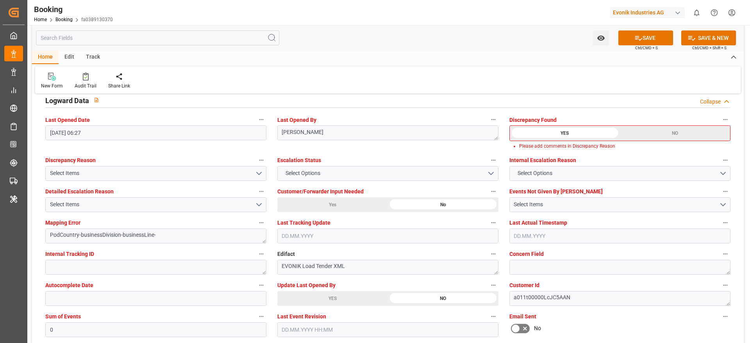
scroll to position [1428, 0]
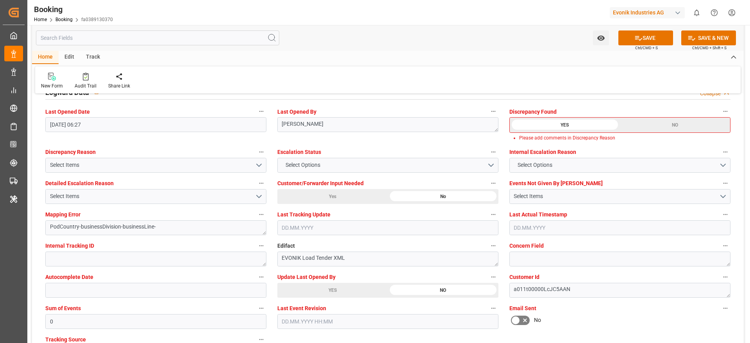
type input "MSC [PERSON_NAME]"
click at [644, 124] on div "NO" at bounding box center [675, 125] width 110 height 15
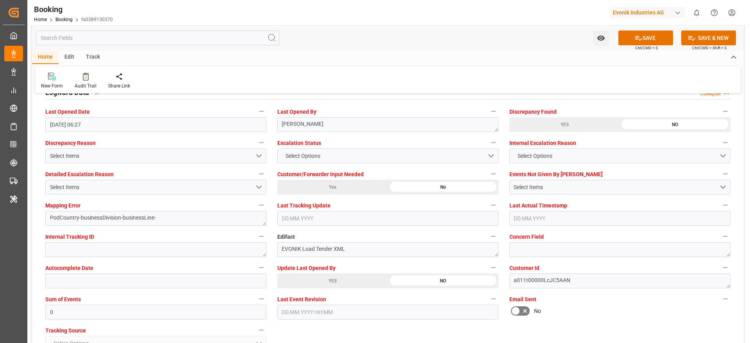
click at [349, 283] on div "YES" at bounding box center [332, 281] width 111 height 15
click at [637, 34] on icon at bounding box center [639, 38] width 8 height 8
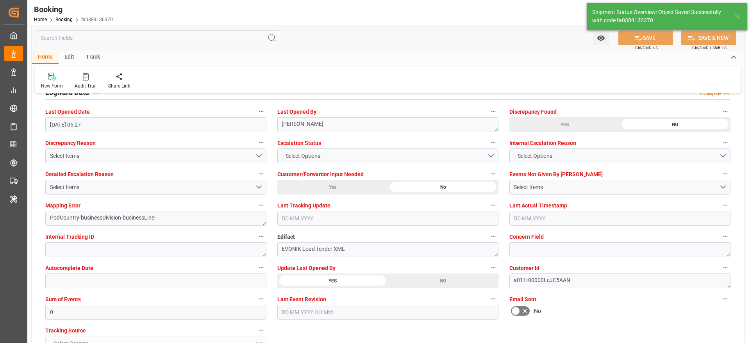
type textarea "[PERSON_NAME]"
type input "[DATE] 06:57"
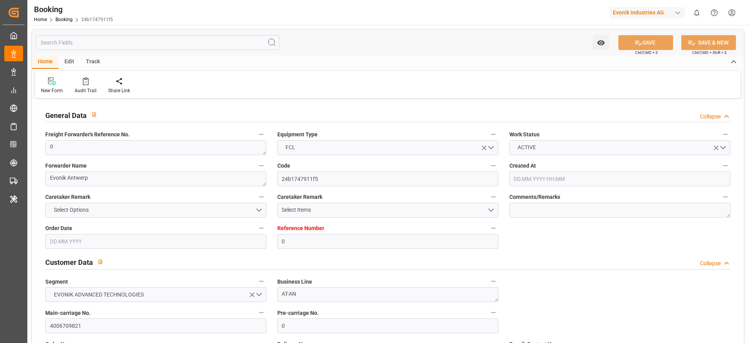
type input "0"
type input "9702065"
type input "Hapag [PERSON_NAME]"
type input "Hapag Lloyd Aktiengesellschaft"
type input "BEANR"
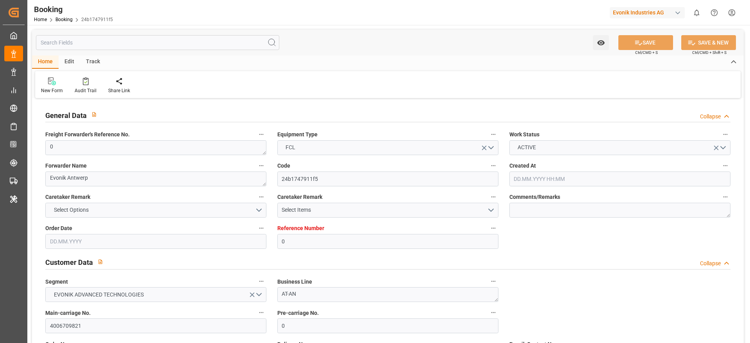
type input "BRPNG"
type input "0"
type input "[DATE] 06:26"
type input "[DATE]"
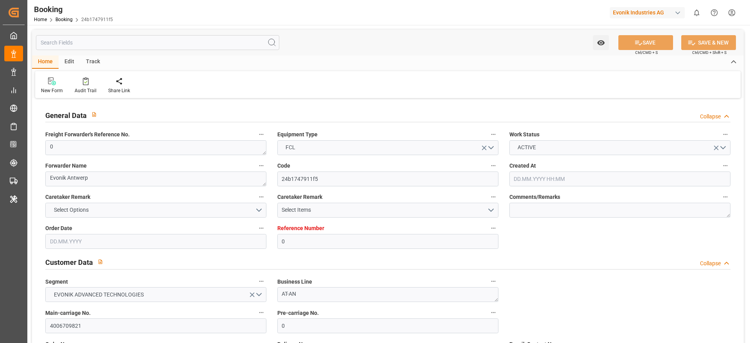
type input "[DATE]"
type input "[DATE] 00:00"
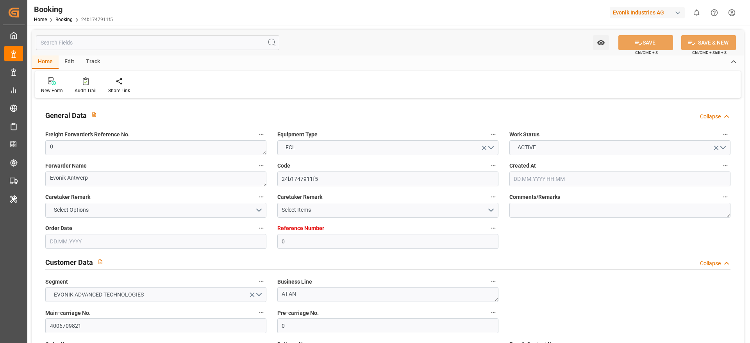
type input "[DATE] 00:00"
type input "[DATE] 06:27"
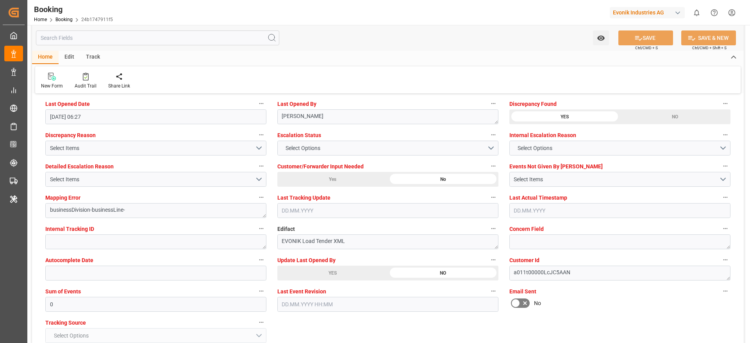
scroll to position [1436, 0]
click at [657, 111] on div "NO" at bounding box center [675, 116] width 111 height 15
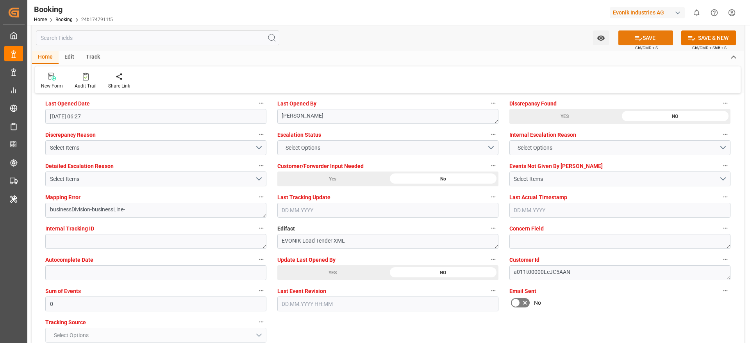
click at [646, 32] on button "SAVE" at bounding box center [646, 37] width 55 height 15
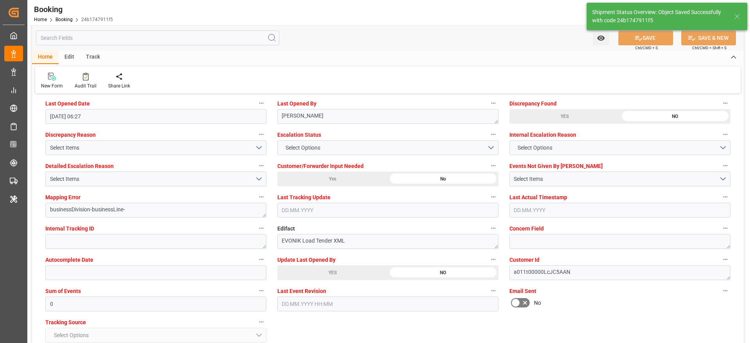
type textarea "[PERSON_NAME]"
type input "[DATE] 06:59"
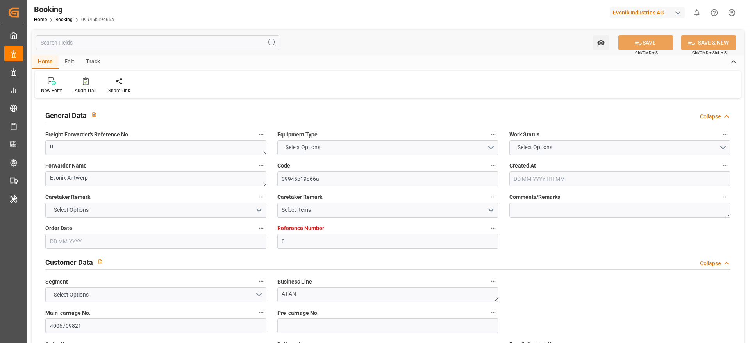
type input "0"
type input "9702065"
type input "Hapag [PERSON_NAME]"
type input "Hapag Lloyd Aktiengesellschaft"
type input "BEANR"
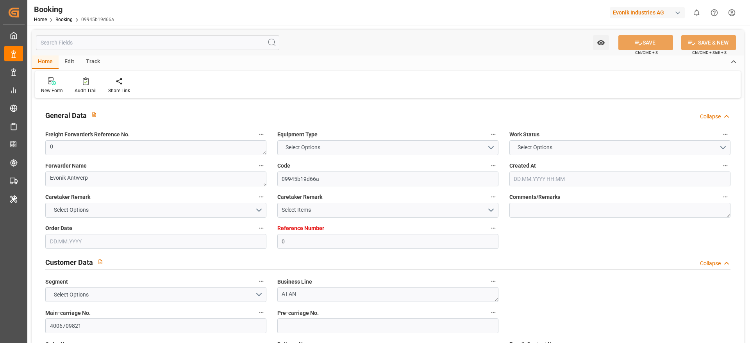
type input "BRPNG"
type input "0"
type input "[DATE] 06:26"
type input "[DATE]"
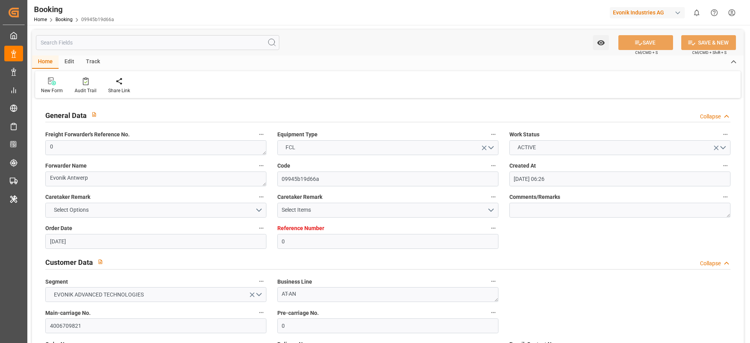
type input "[DATE]"
type input "[DATE] 00:00"
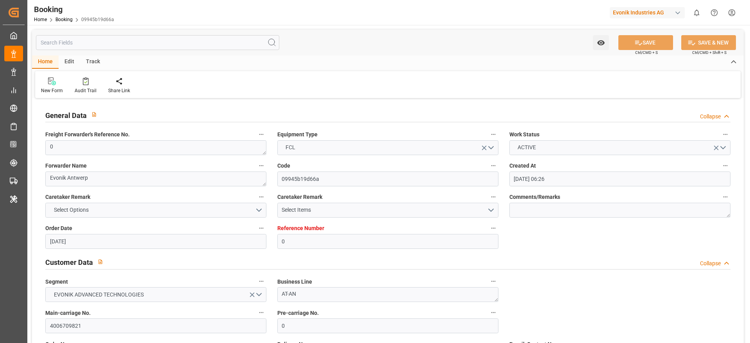
type input "[DATE] 00:00"
type input "[DATE] 06:27"
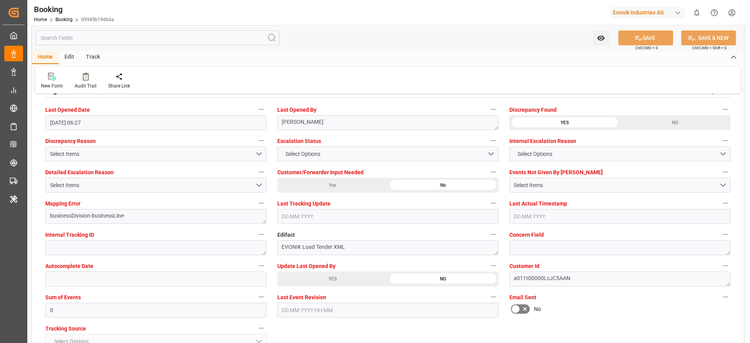
scroll to position [1429, 0]
click at [349, 283] on div "YES" at bounding box center [332, 279] width 111 height 15
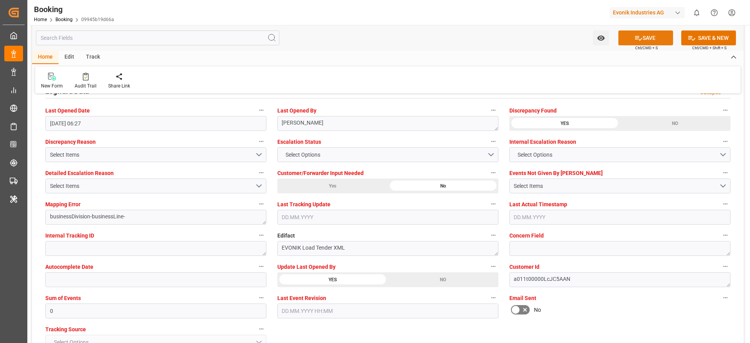
click at [638, 37] on icon at bounding box center [639, 38] width 8 height 8
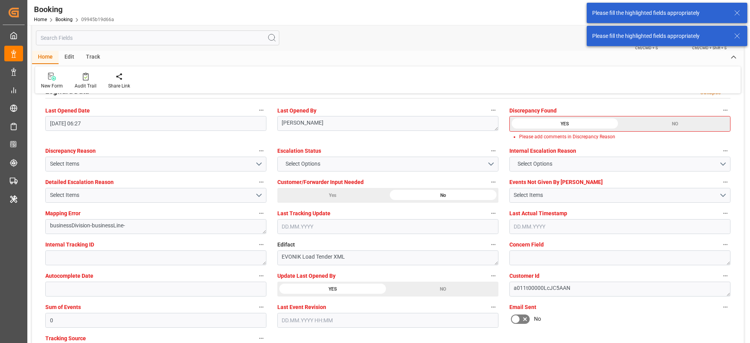
scroll to position [1368, 0]
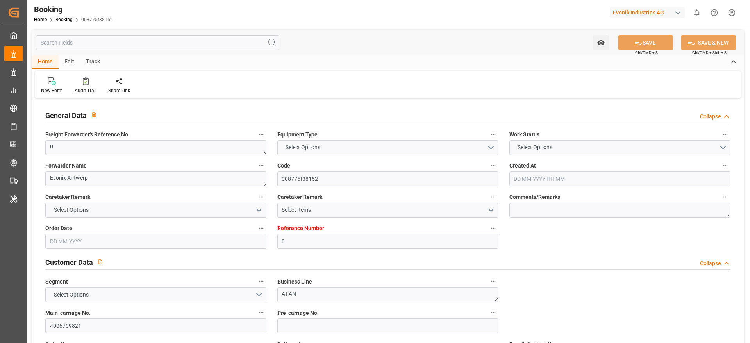
type input "0"
type input "9702065"
type input "Hapag [PERSON_NAME]"
type input "Hapag Lloyd Aktiengesellschaft"
type input "BEANR"
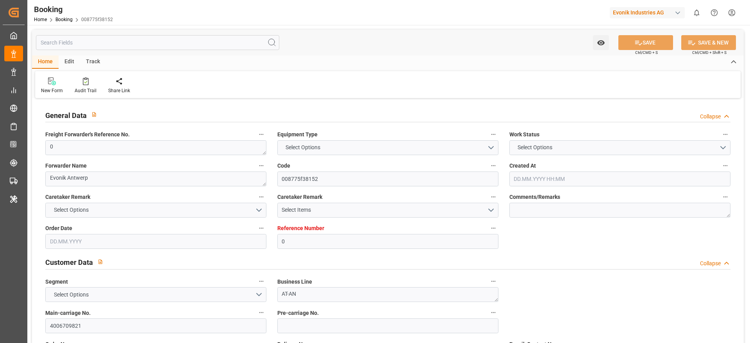
type input "BRPNG"
type input "0"
type input "[DATE] 06:26"
type input "[DATE]"
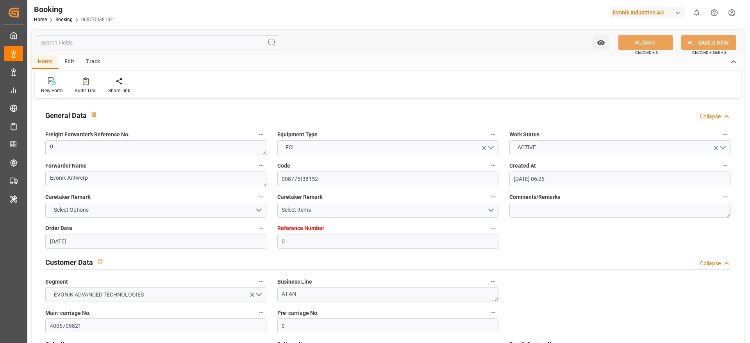
type input "[DATE]"
type input "[DATE] 00:00"
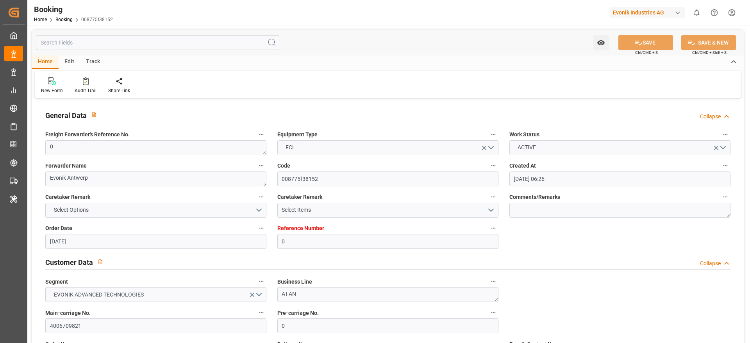
type input "[DATE] 00:00"
type input "[DATE] 06:27"
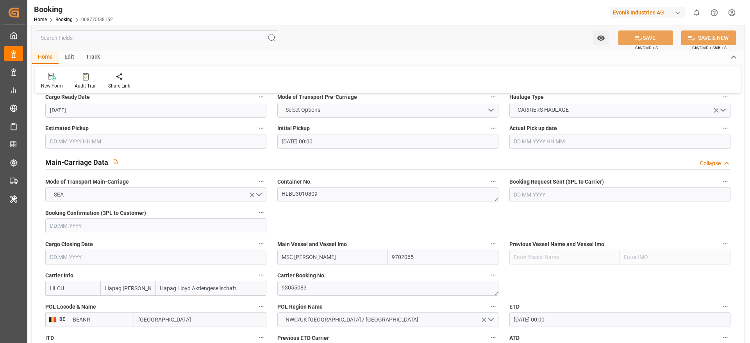
scroll to position [424, 0]
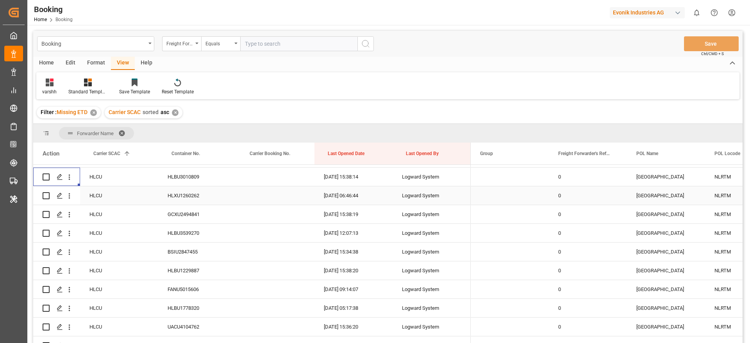
scroll to position [2436, 0]
click at [69, 199] on icon "open menu" at bounding box center [69, 195] width 8 height 8
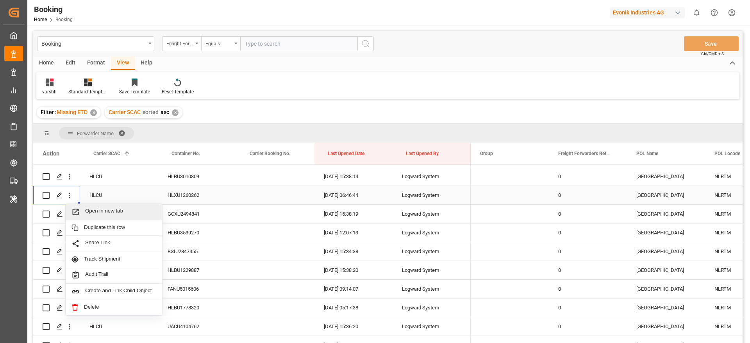
click at [93, 207] on div "Open in new tab" at bounding box center [114, 212] width 97 height 16
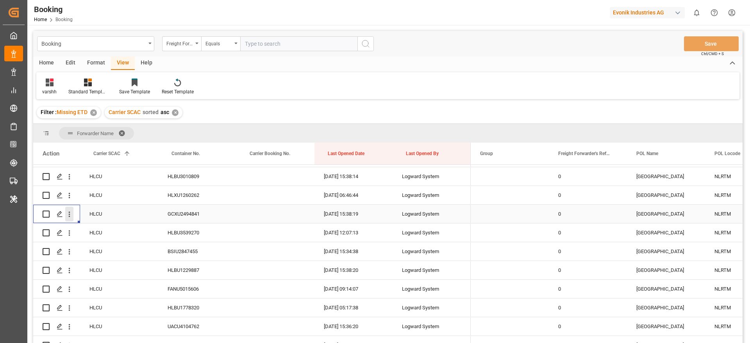
click at [67, 213] on icon "open menu" at bounding box center [69, 214] width 8 height 8
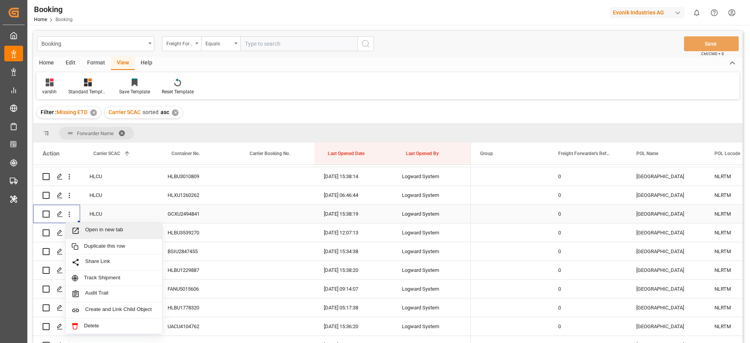
click at [97, 225] on div "Open in new tab" at bounding box center [114, 231] width 97 height 16
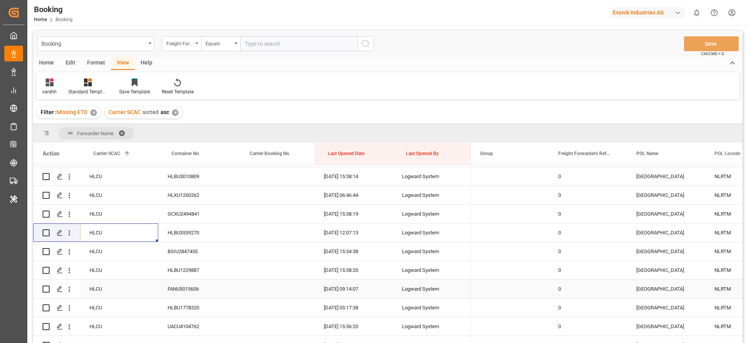
scroll to position [2487, 0]
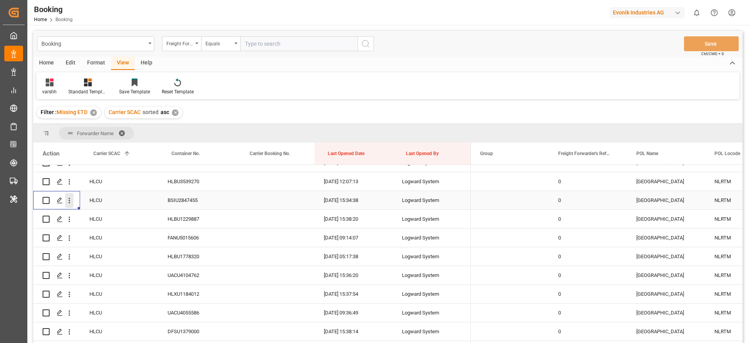
click at [70, 206] on button "open menu" at bounding box center [69, 200] width 8 height 15
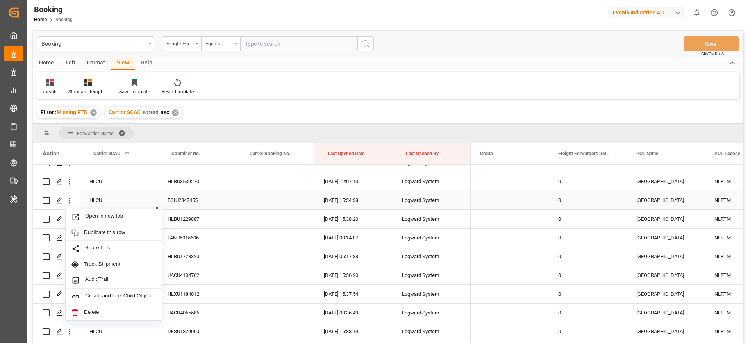
click at [97, 199] on div "HLCU" at bounding box center [119, 200] width 78 height 18
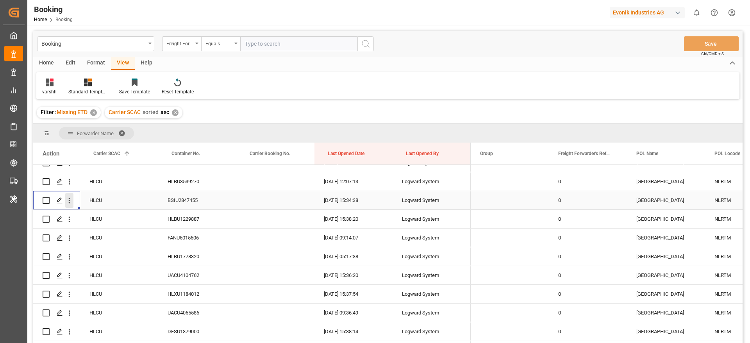
click at [70, 203] on icon "open menu" at bounding box center [69, 201] width 8 height 8
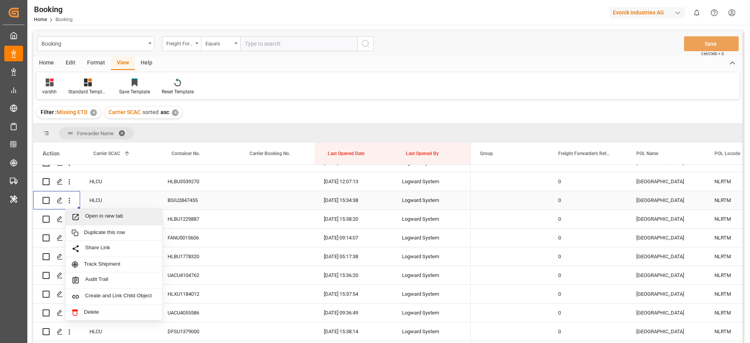
click at [102, 219] on span "Open in new tab" at bounding box center [120, 217] width 71 height 8
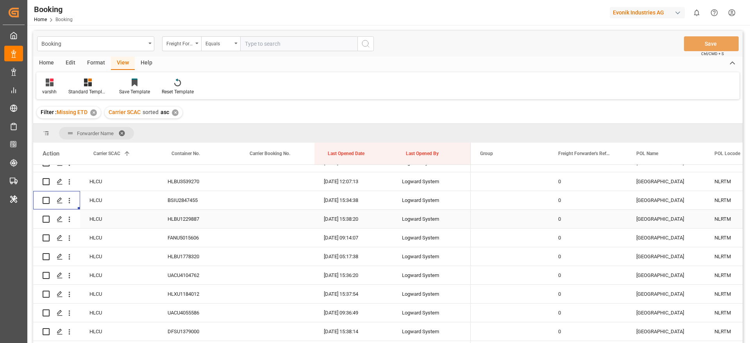
scroll to position [2500, 0]
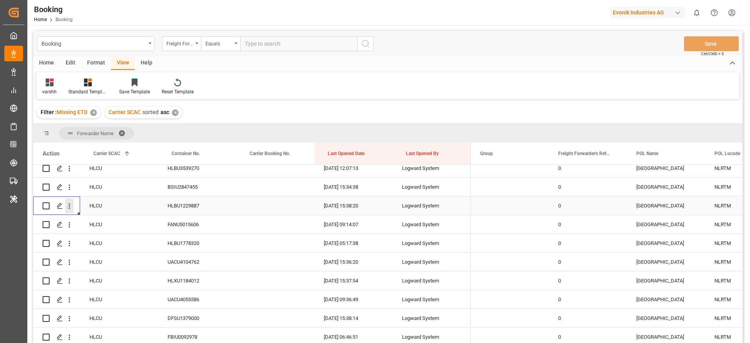
click at [73, 210] on icon "open menu" at bounding box center [69, 206] width 8 height 8
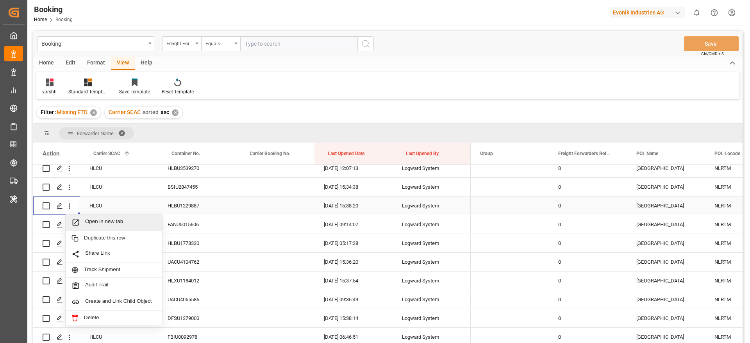
click at [98, 218] on span "Open in new tab" at bounding box center [120, 222] width 71 height 8
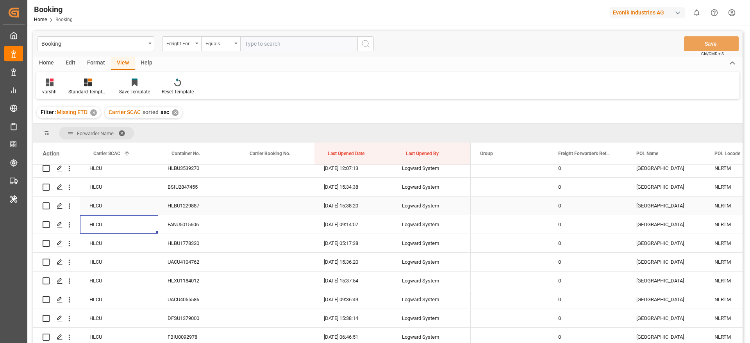
scroll to position [2485, 0]
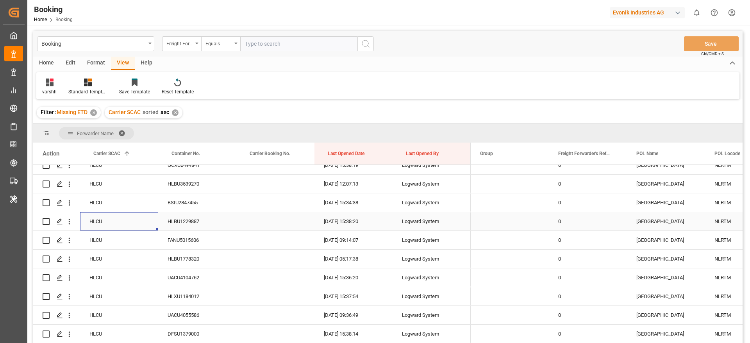
click at [124, 217] on div "HLCU" at bounding box center [119, 221] width 78 height 18
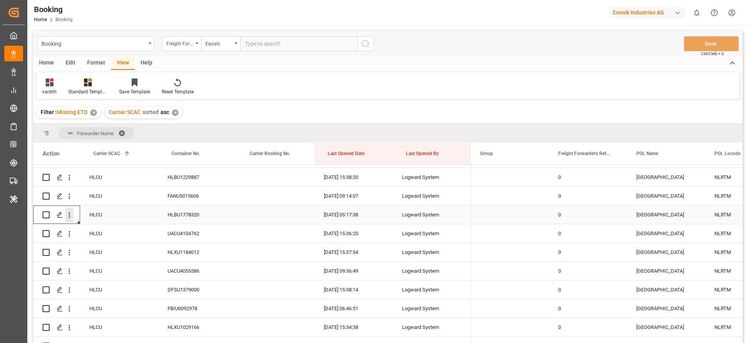
click at [70, 214] on icon "open menu" at bounding box center [69, 215] width 8 height 8
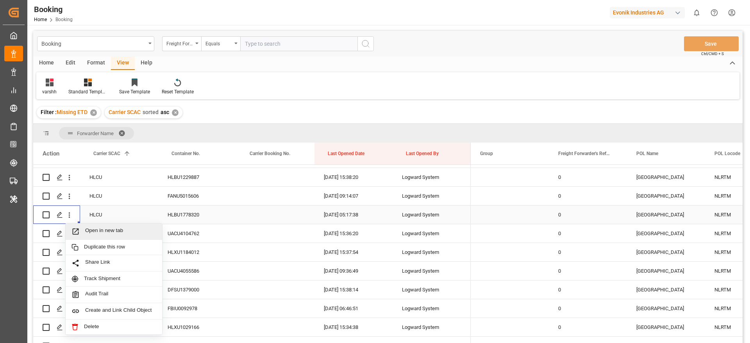
click at [90, 229] on span "Open in new tab" at bounding box center [120, 231] width 71 height 8
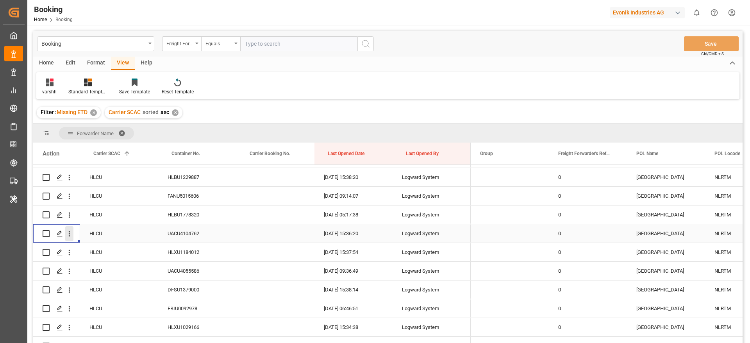
click at [70, 237] on icon "open menu" at bounding box center [69, 234] width 8 height 8
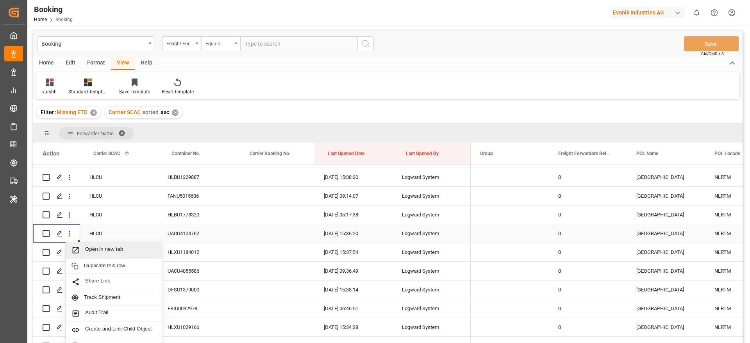
click at [99, 249] on span "Open in new tab" at bounding box center [120, 250] width 71 height 8
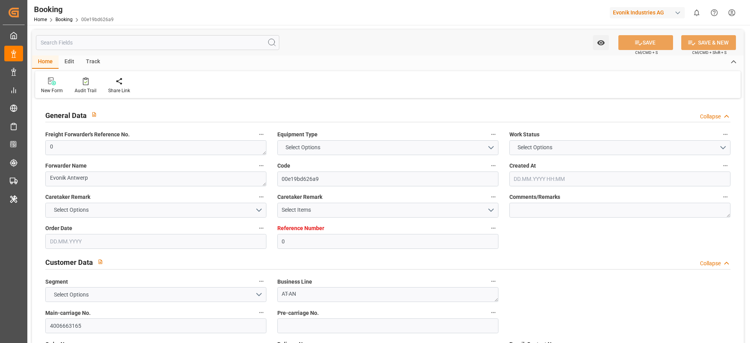
type input "0"
type input "Hapag [PERSON_NAME]"
type input "Hapag Lloyd Aktiengesellschaft"
type input "NLRTM"
type input "DOCAU"
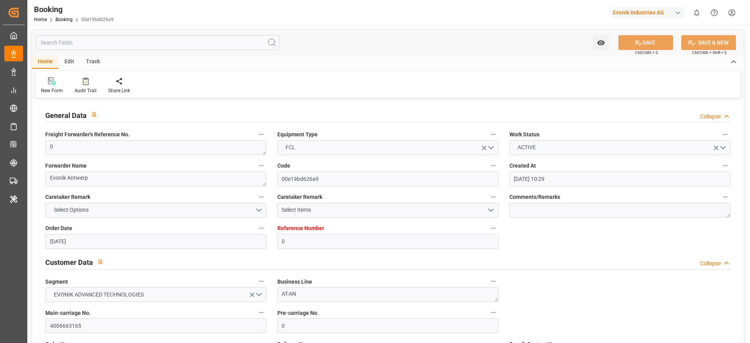
type input "[DATE] 10:29"
type input "[DATE]"
type input "[DATE] 06:46"
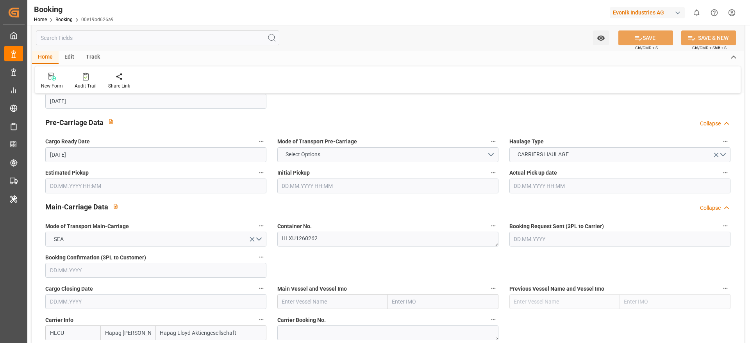
scroll to position [382, 0]
click at [291, 220] on label "Container No." at bounding box center [387, 225] width 221 height 11
click at [488, 220] on button "Container No." at bounding box center [493, 225] width 10 height 10
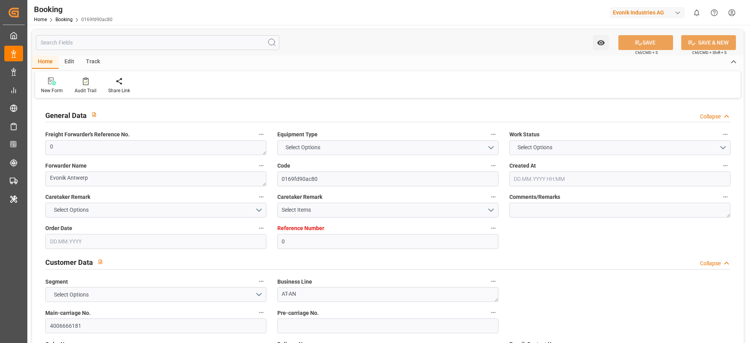
type input "0"
type input "9729104"
type input "Hapag [PERSON_NAME]"
type input "Hapag Lloyd Aktiengesellschaft"
type input "NLRTM"
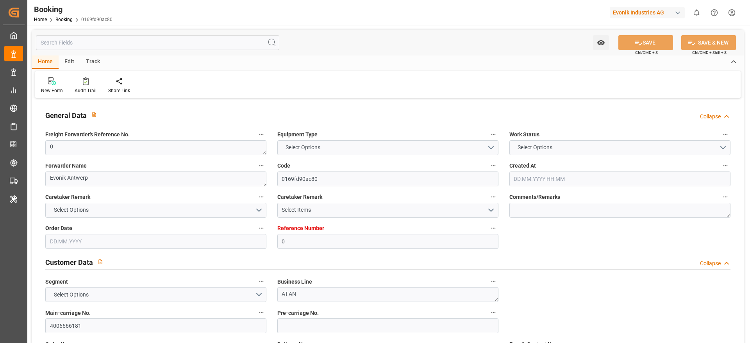
type input "ECPSJ"
type input "25"
type input "0"
type input "[DATE] 05:21"
type input "[DATE]"
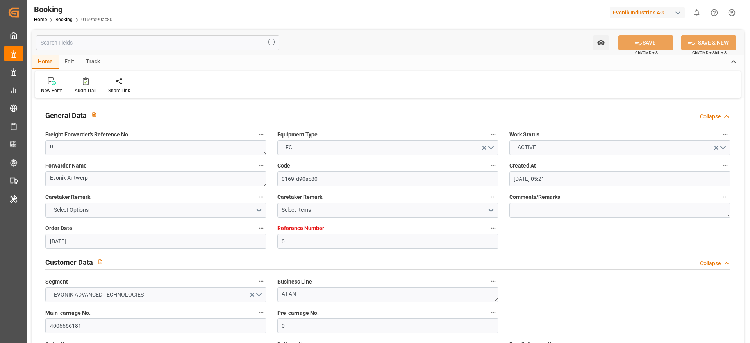
type input "[DATE]"
type input "31.07.2025"
type input "15.08.2025 00:00"
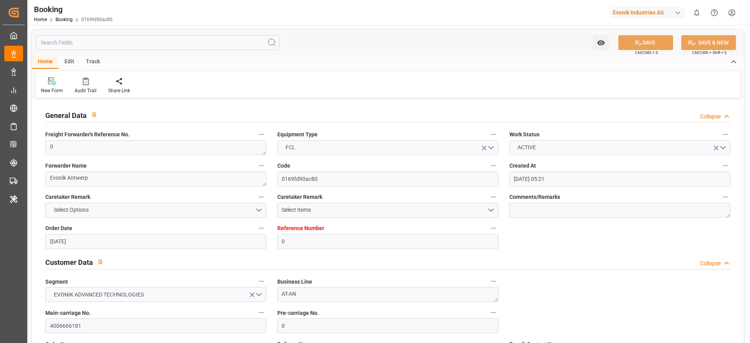
type input "08.08.2025 00:00"
type input "09.09.2025 00:00"
type input "11.09.2025 05:28"
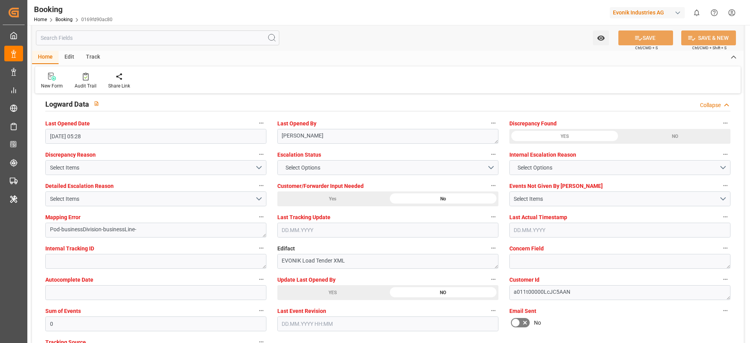
scroll to position [1417, 0]
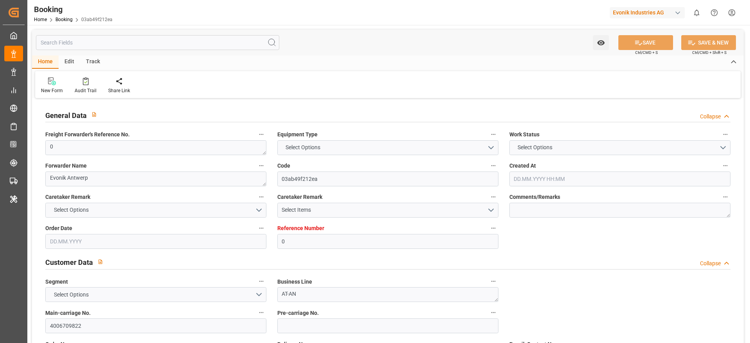
type input "0"
type input "Hapag [PERSON_NAME]"
type input "Hapag Lloyd Aktiengesellschaft"
type input "NLRTM"
type input "BRPNG"
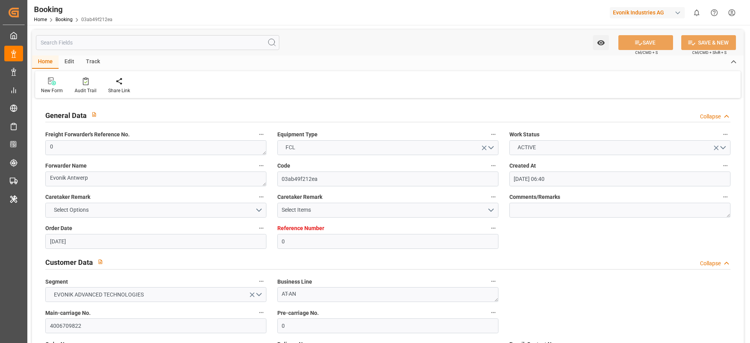
type input "[DATE] 06:40"
type input "[DATE]"
type input "[DATE] 00:00"
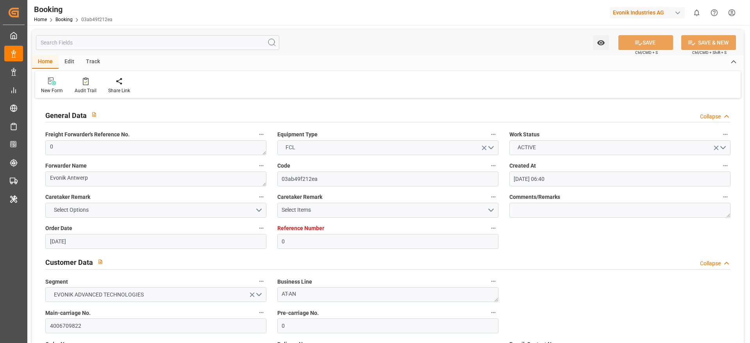
type input "09.09.2025 15:34"
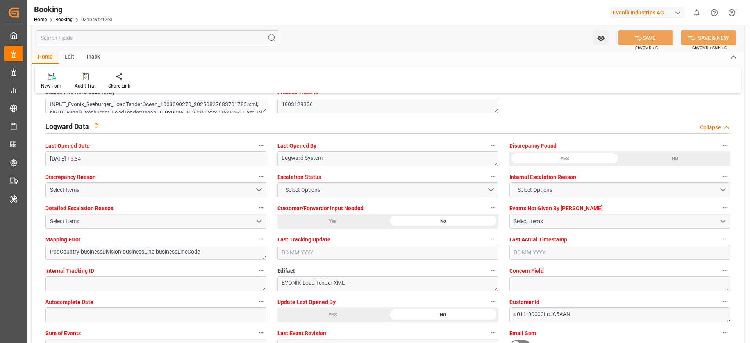
scroll to position [1394, 0]
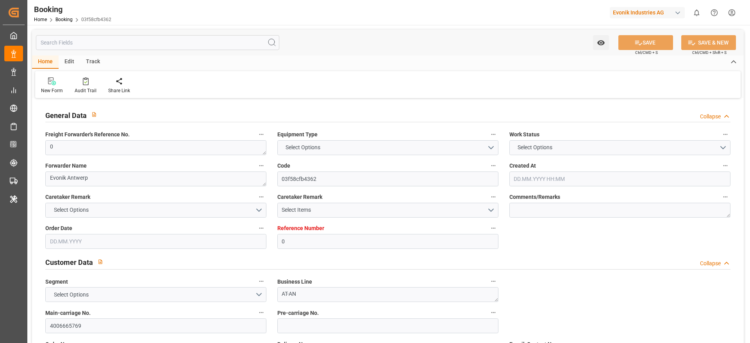
type input "0"
type input "Hapag [PERSON_NAME]"
type input "Hapag Lloyd Aktiengesellschaft"
type input "NLRTM"
type input "GTPBR"
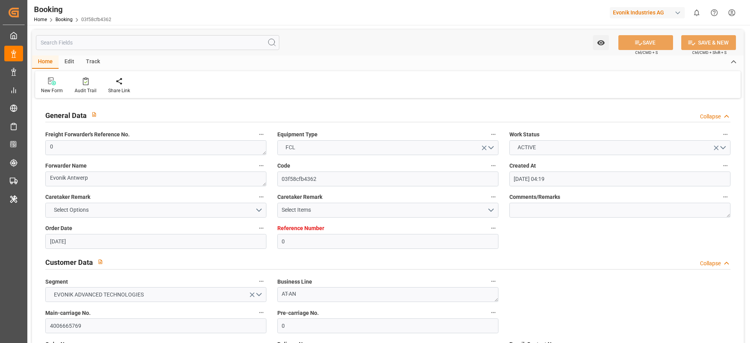
type input "12.07.2025 04:19"
type input "12.07.2025"
type input "23.09.2025"
type input "30.07.2025"
type input "06.08.2025 15:38"
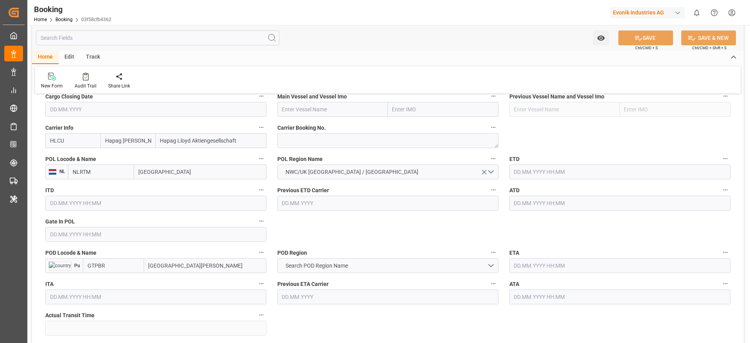
scroll to position [574, 0]
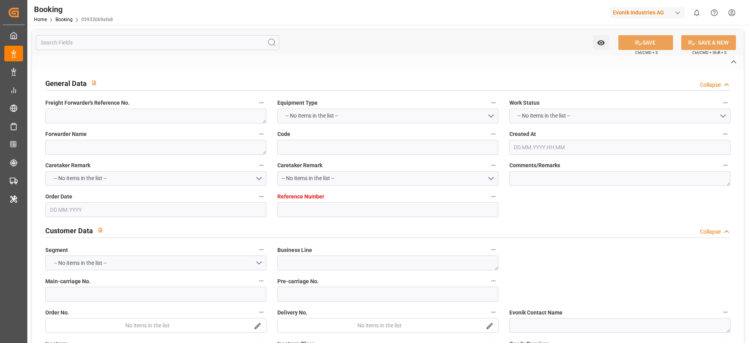
type textarea "0"
type textarea "Evonik Antwerp"
type input "05933069afa8"
type input "0"
type textarea "AT-SE"
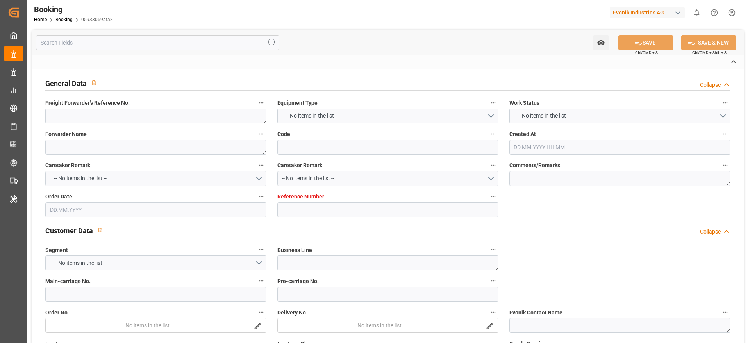
type input "4006632761"
type textarea "CIF"
type textarea "NHAVA SHEVA PORT"
type textarea "Evonik Plant 0000503898"
type textarea "[GEOGRAPHIC_DATA]"
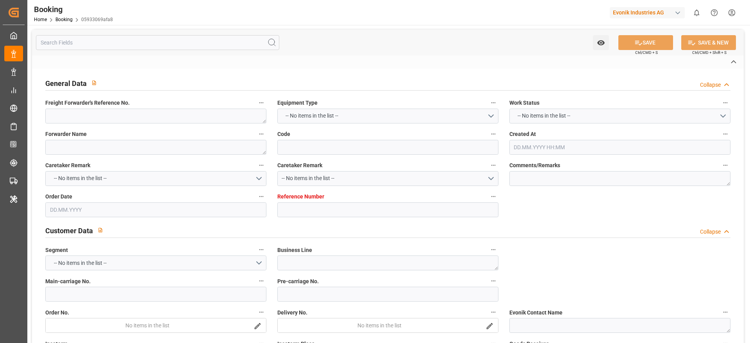
type textarea "HLBU1778320"
type input "HLCU"
type input "[GEOGRAPHIC_DATA]"
type input "Jawaharlal Nehru (Nhava Sheva)"
type textarea "INPUT_Evonik_Seeburger_LoadTenderOcean_1003038713_20250811071420501.xml"
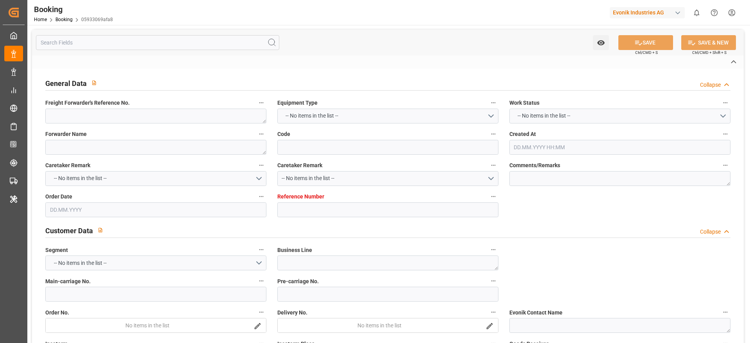
type textarea "NWC/UK North West Continent / UK_INNSA_HLCU_AT-SE"
type textarea "INPUT_Evonik_Seeburger_LoadTenderOcean_1002933659_20250708172245838.xml,INPUT_E…"
type textarea "1003038713"
type textarea "Logward System"
type textarea "businessDivision-businessLine-"
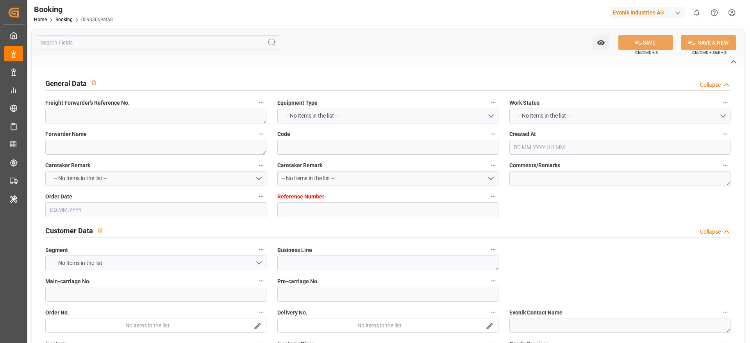
type textarea "EVONIK Load Tender XML"
type textarea "a011t00000LcJC5AAN"
type textarea "No"
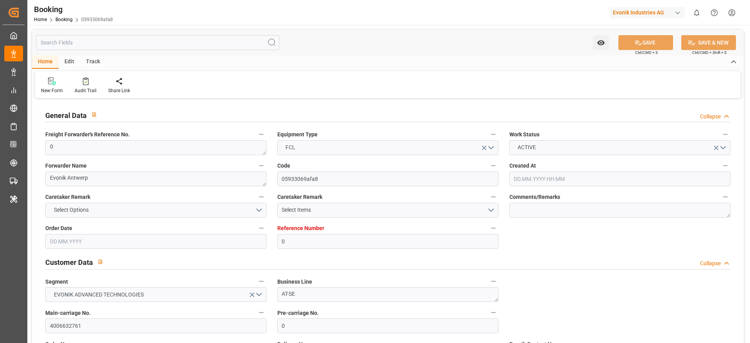
type input "0"
type input "Hapag [PERSON_NAME]"
type input "Hapag Lloyd Aktiengesellschaft"
type input "NLRTM"
type input "INNSA"
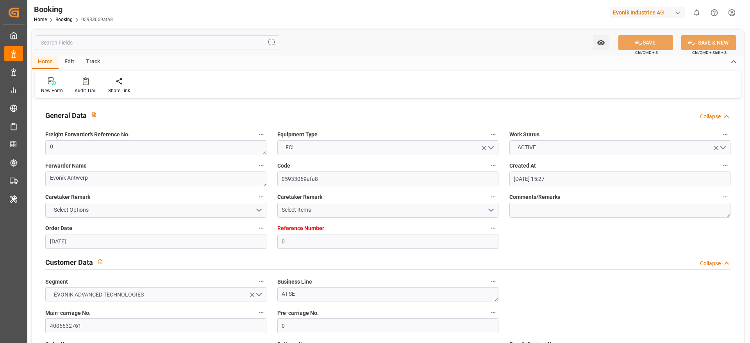
type input "08.07.2025 15:27"
type input "08.07.2025"
type input "14.09.2025"
type input "30.07.2025"
type input "11.08.2025 05:17"
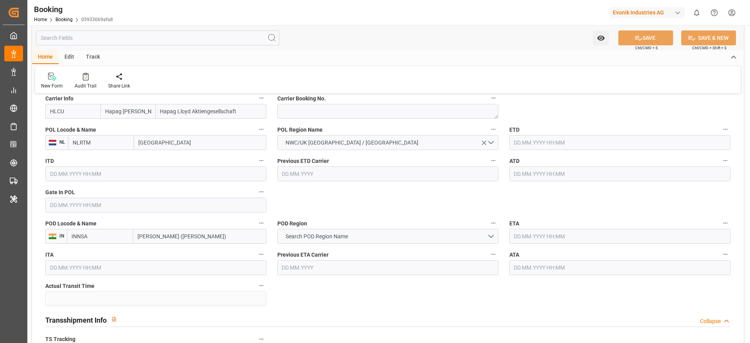
scroll to position [603, 0]
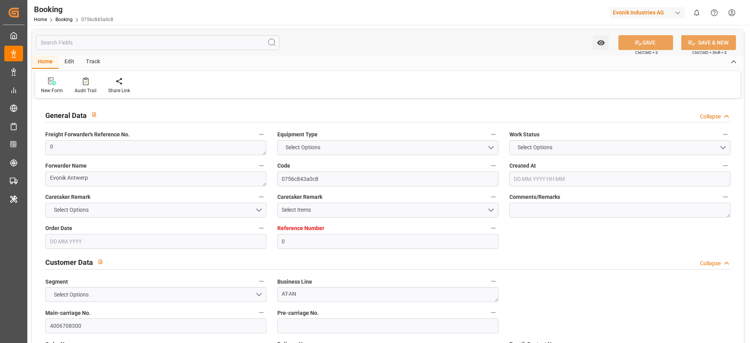
type input "0"
type input "Hapag [PERSON_NAME]"
type input "Hapag Lloyd Aktiengesellschaft"
type input "NLRTM"
type input "BRPNG"
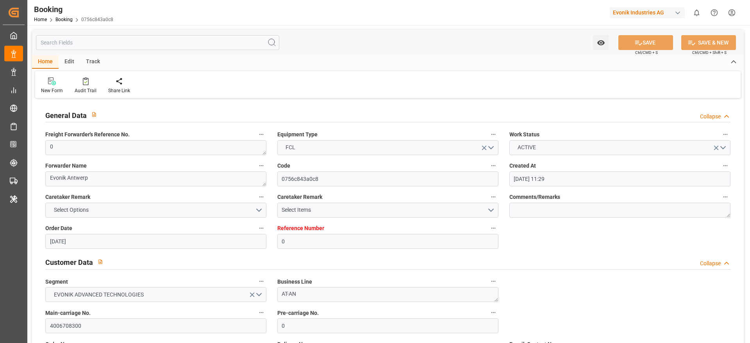
type input "[DATE] 11:29"
type input "[DATE]"
type input "[DATE] 00:00"
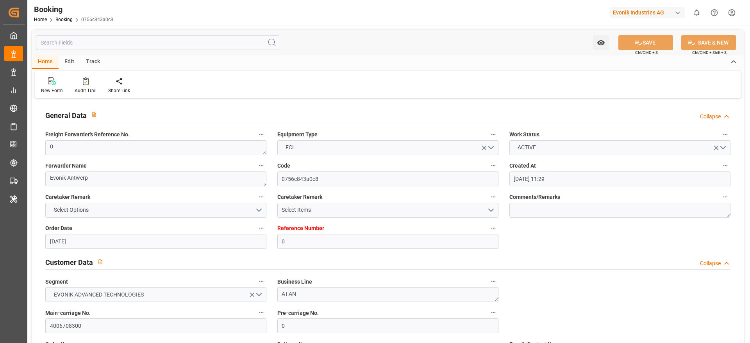
type input "[DATE] 15:36"
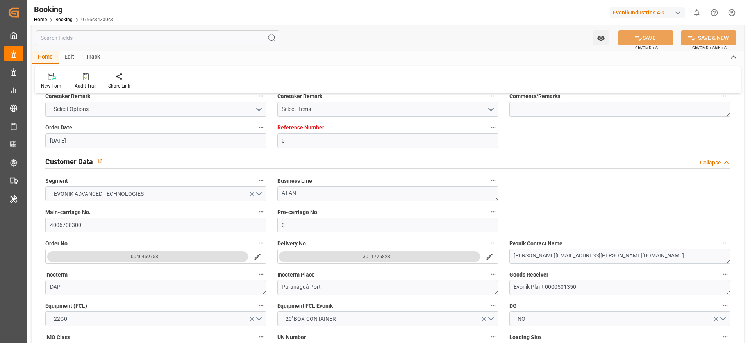
scroll to position [107, 0]
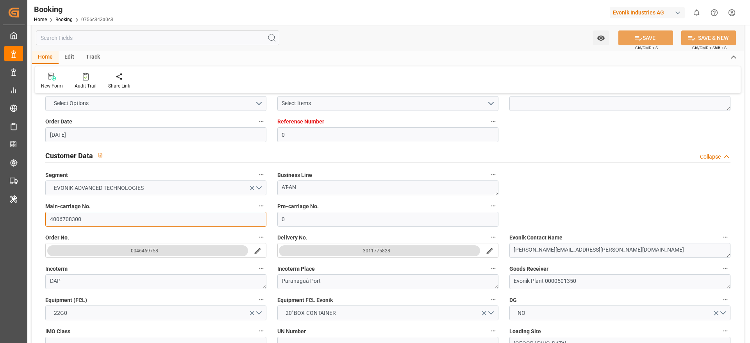
click at [66, 218] on input "4006708300" at bounding box center [155, 219] width 221 height 15
